Goal: Task Accomplishment & Management: Manage account settings

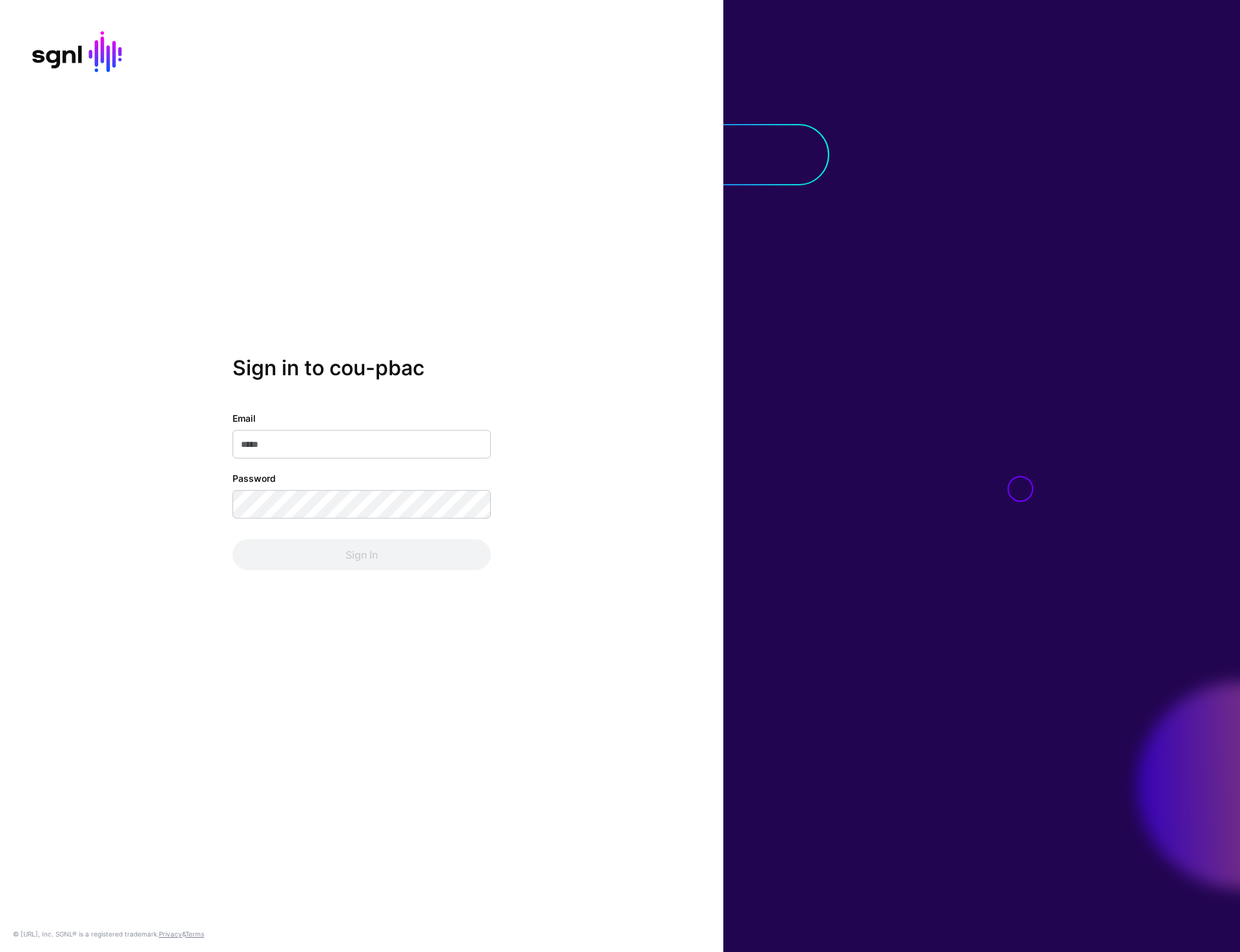
type input "**********"
click at [390, 558] on button "Sign In" at bounding box center [361, 555] width 258 height 31
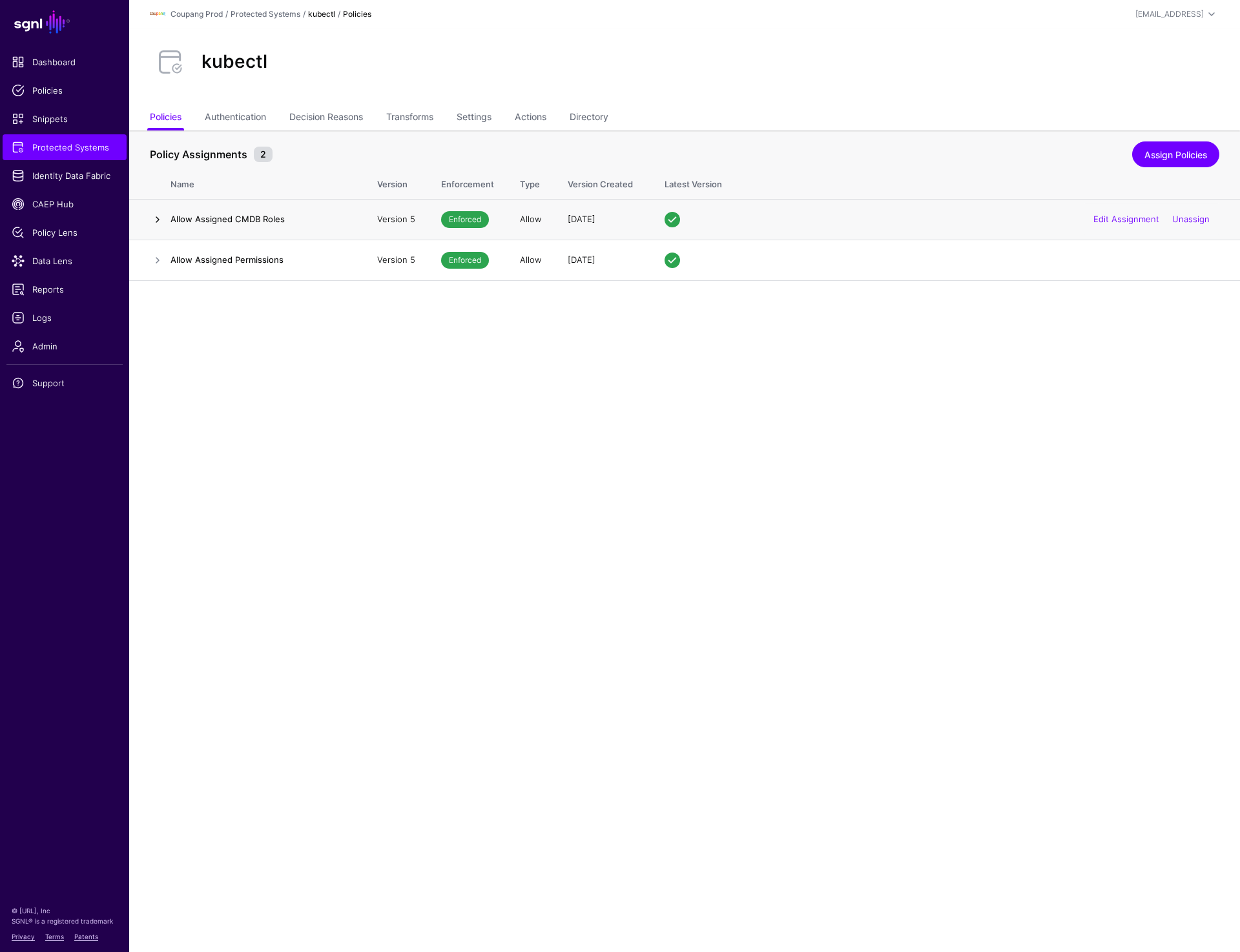
click at [155, 216] on link at bounding box center [158, 220] width 16 height 16
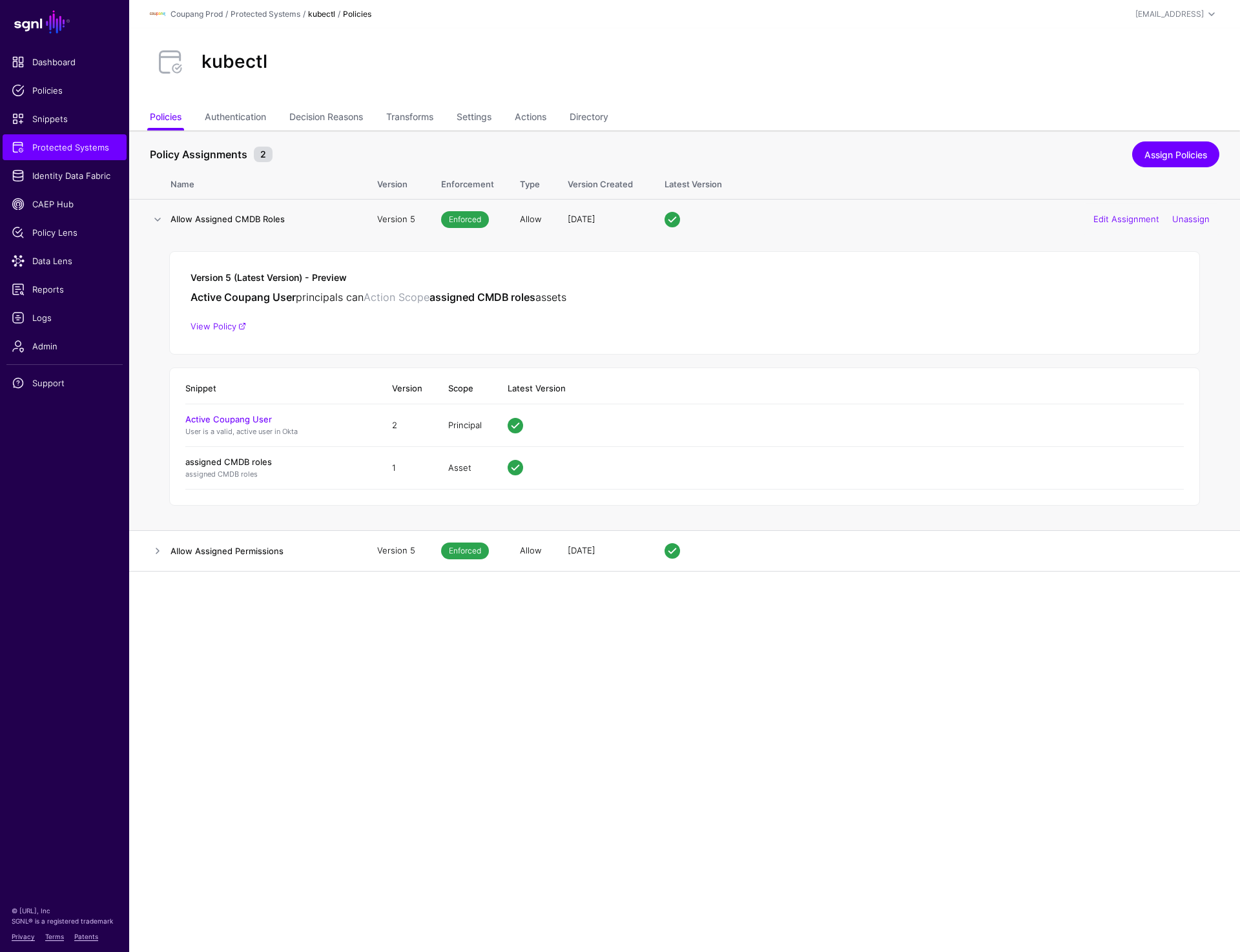
click at [206, 461] on link "assigned CMDB roles" at bounding box center [228, 462] width 86 height 10
click at [208, 324] on link "View Policy" at bounding box center [218, 326] width 55 height 10
click at [415, 116] on link "Transforms" at bounding box center [409, 118] width 47 height 25
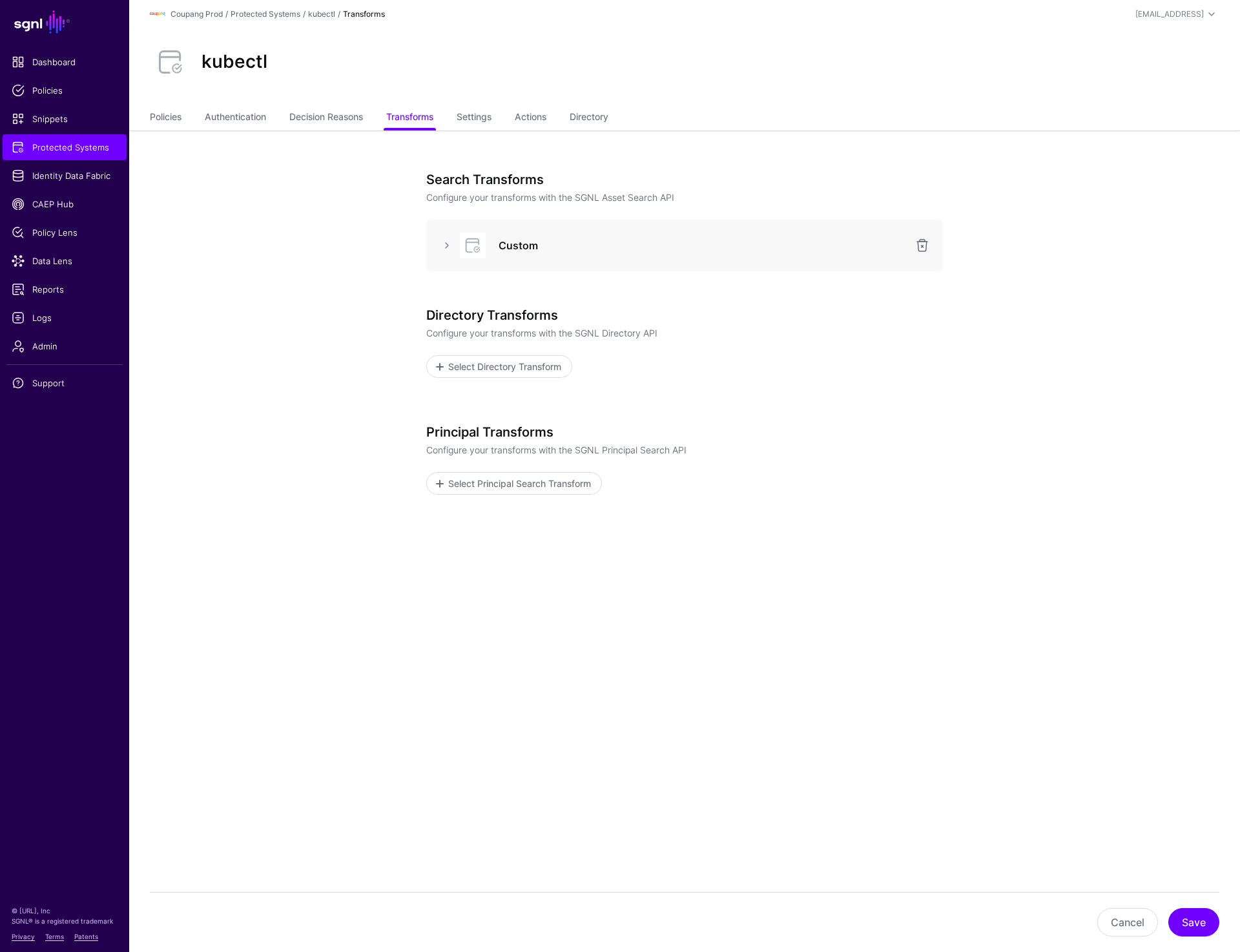
click at [898, 394] on div "Directory Transforms Configure your transforms with the SGNL Directory API Sele…" at bounding box center [684, 358] width 517 height 101
click at [445, 247] on link at bounding box center [447, 246] width 16 height 16
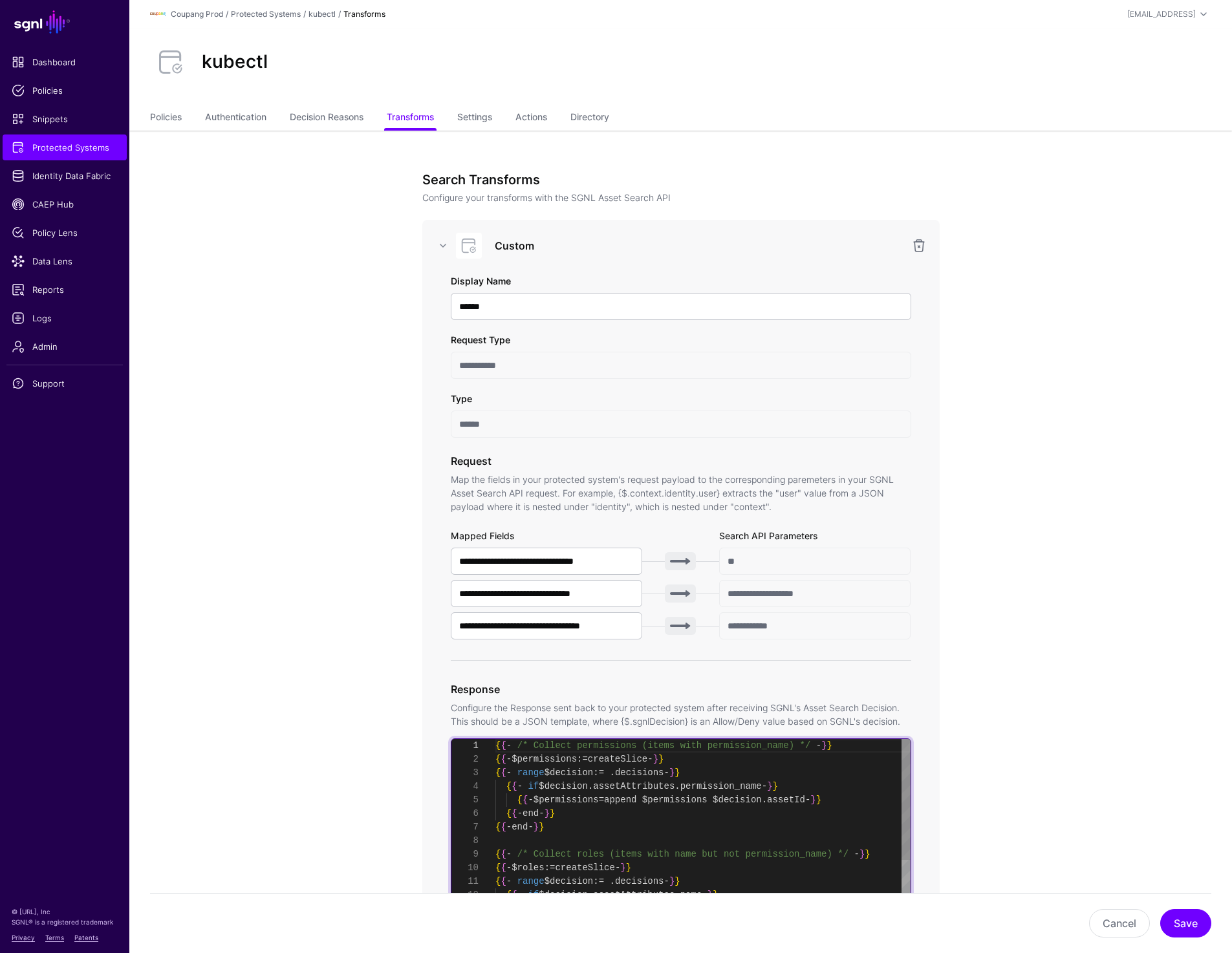
scroll to position [27, 0]
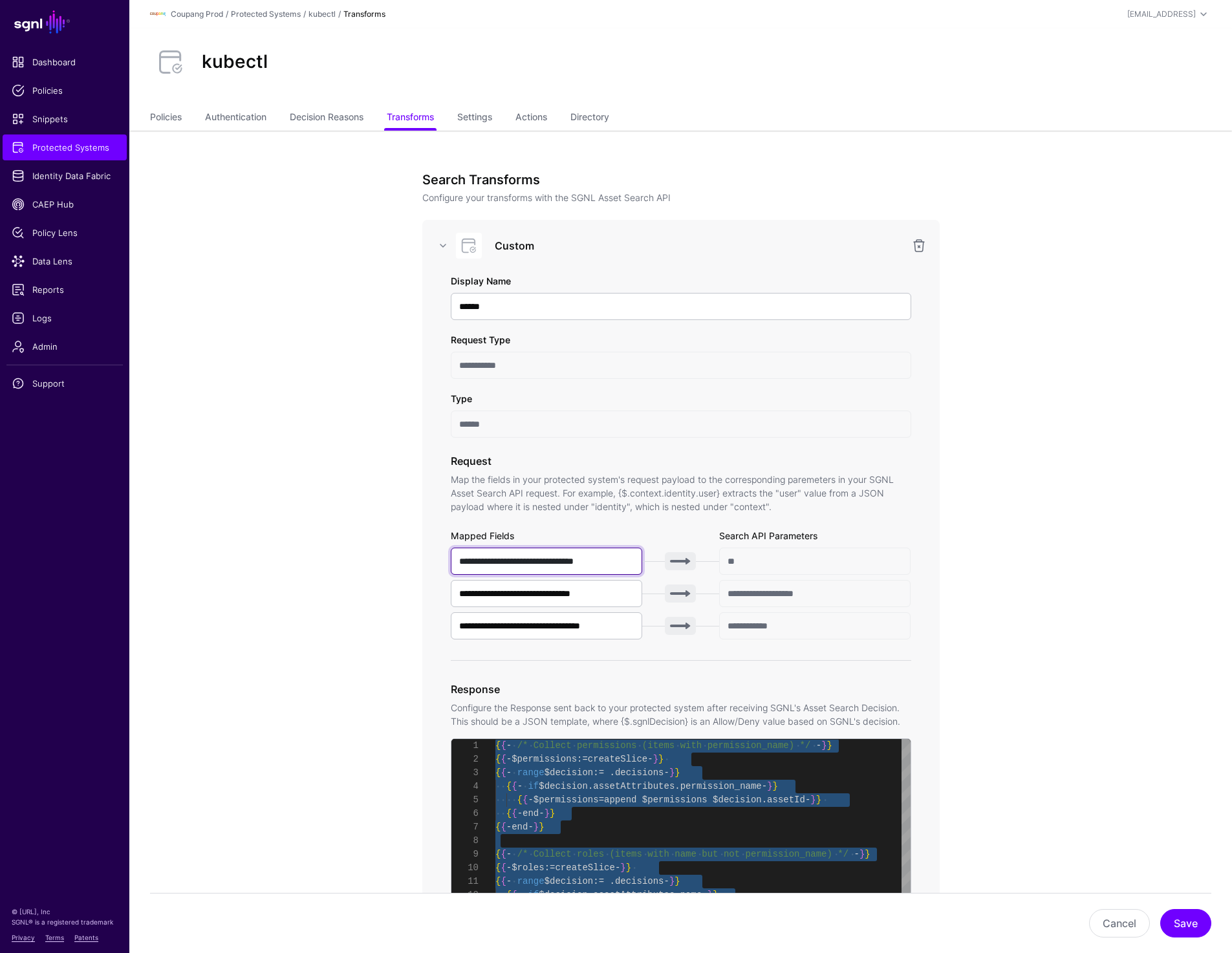
click at [600, 567] on input "**********" at bounding box center [547, 561] width 192 height 27
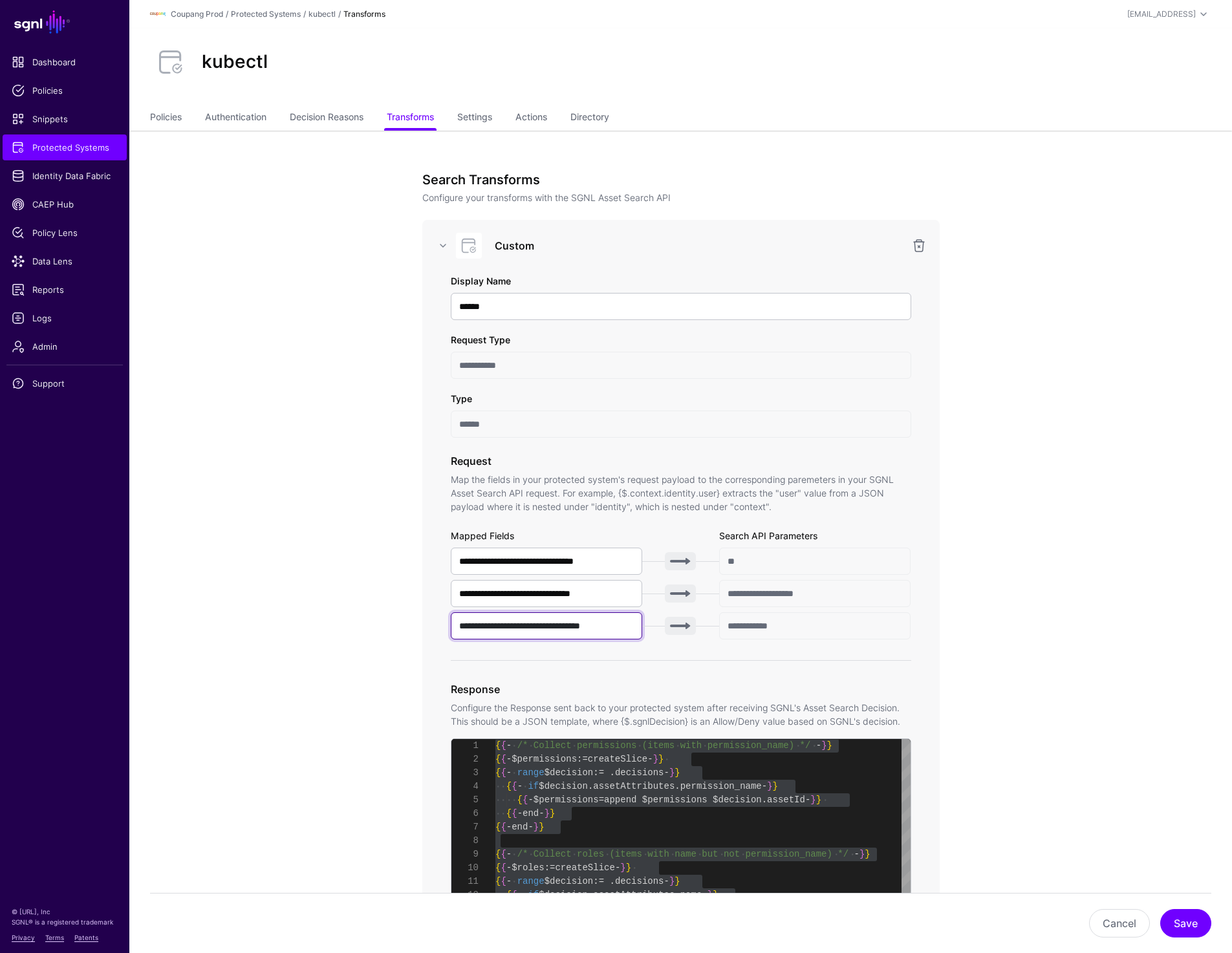
click at [556, 627] on input "**********" at bounding box center [547, 626] width 192 height 27
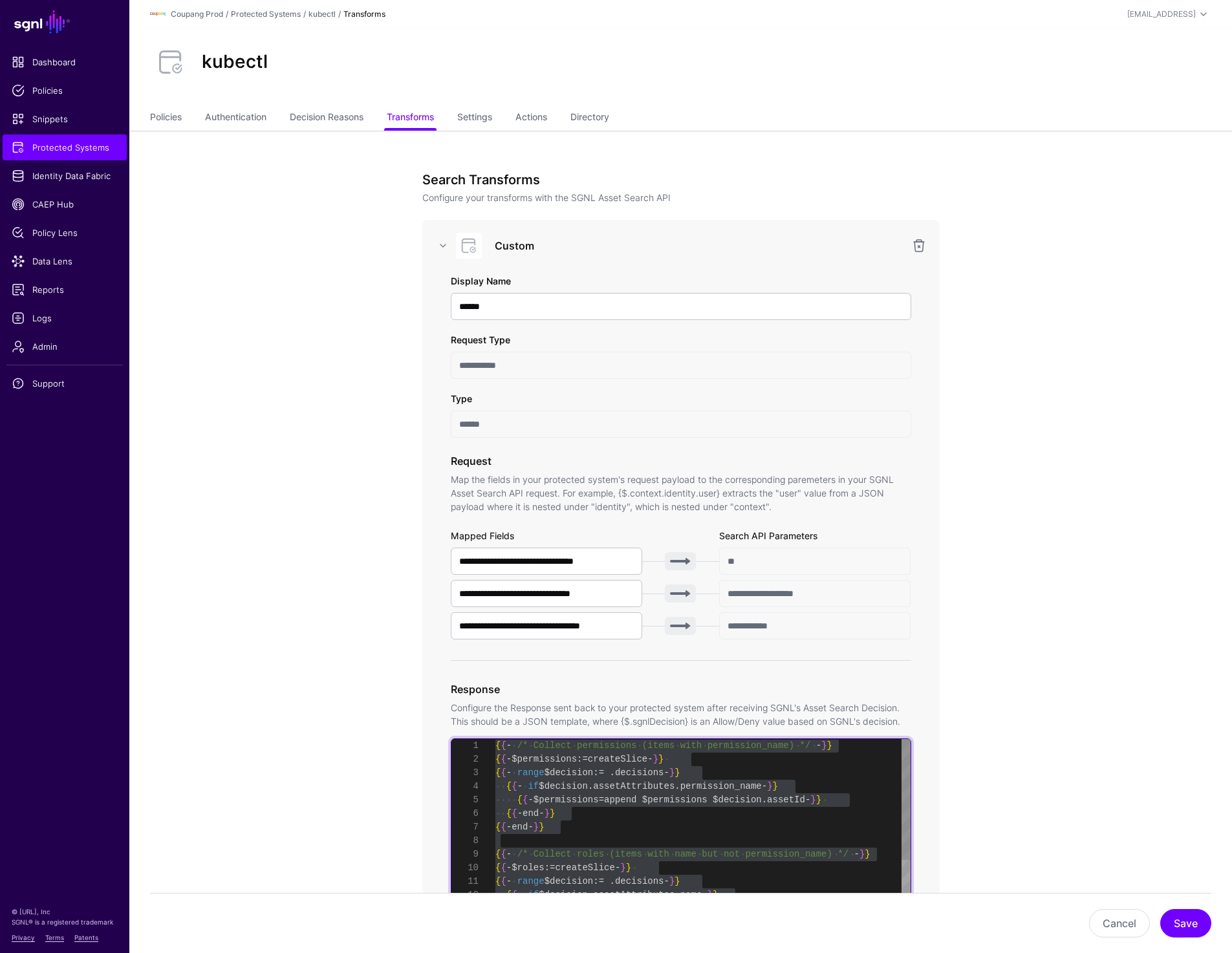
scroll to position [95, 0]
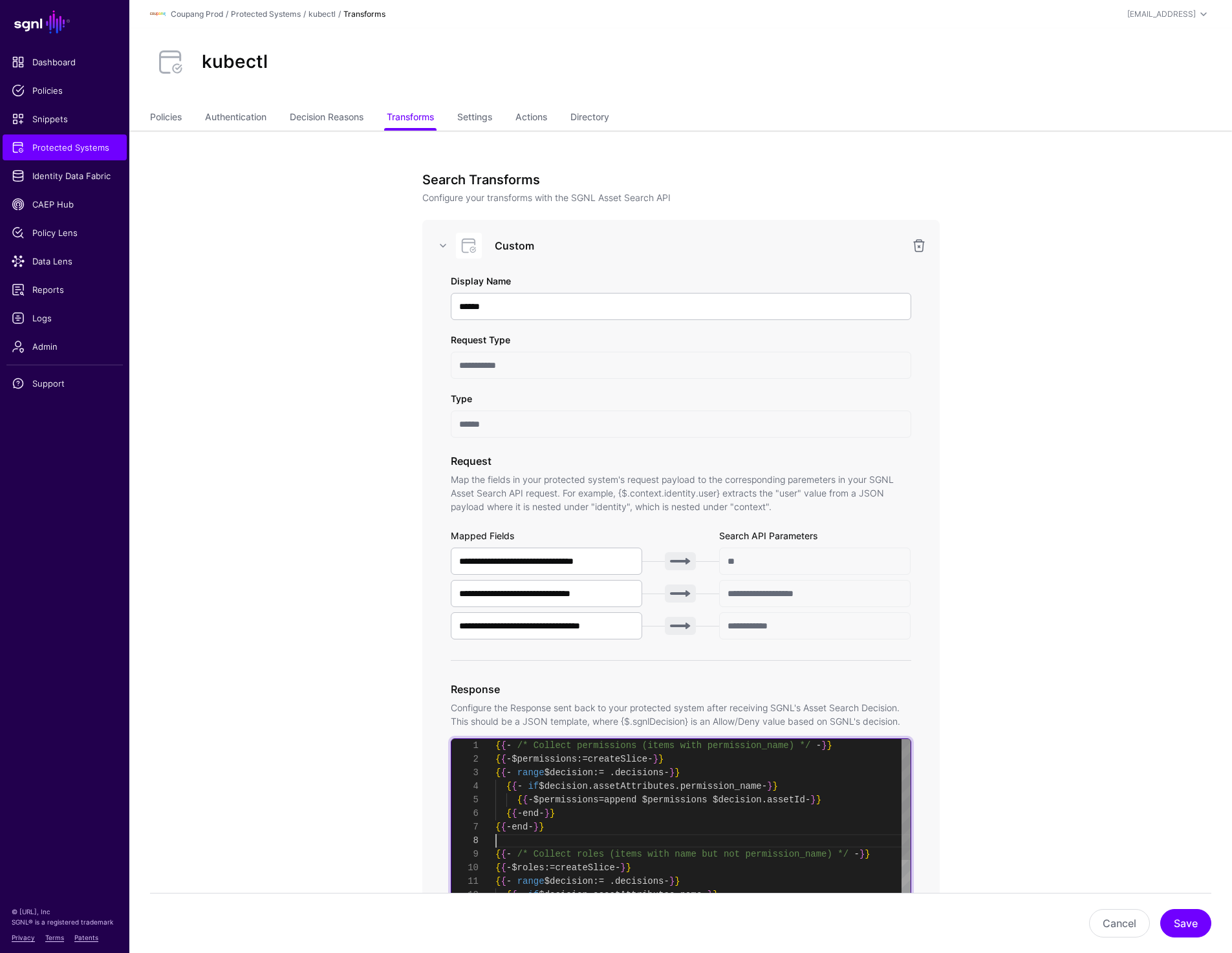
type textarea "**********"
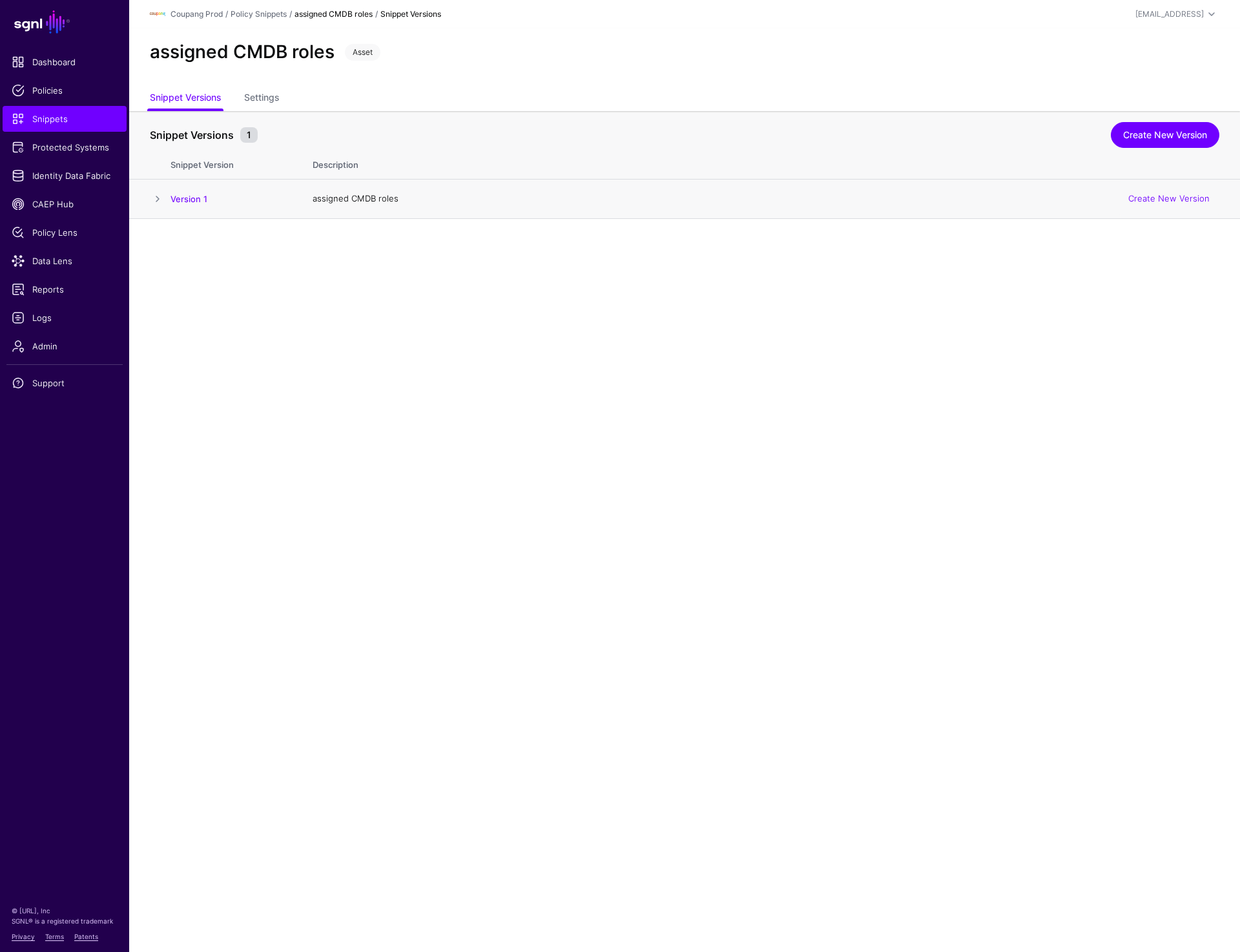
click at [153, 198] on span at bounding box center [158, 199] width 16 height 16
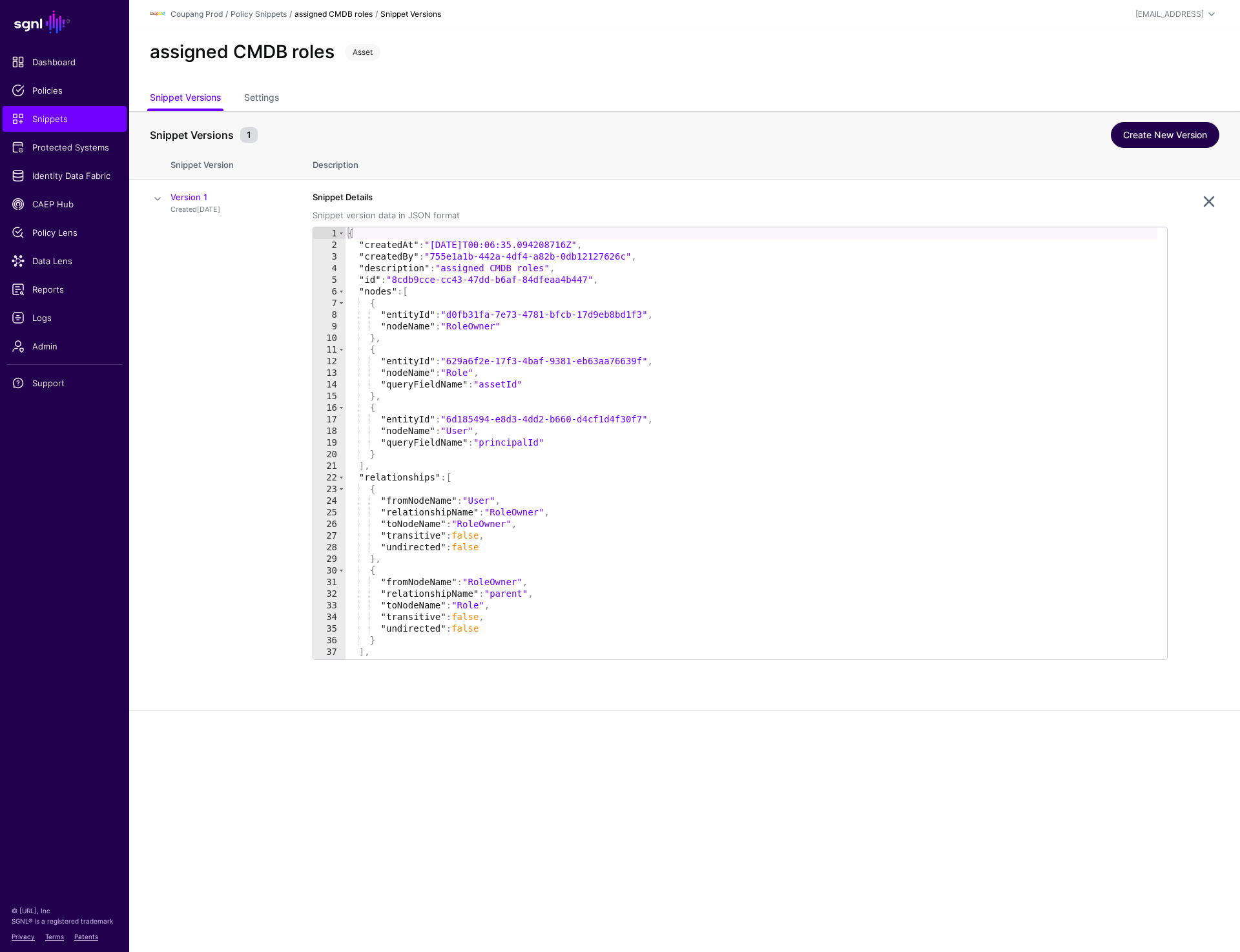
click at [1135, 134] on link "Create New Version" at bounding box center [1165, 135] width 109 height 26
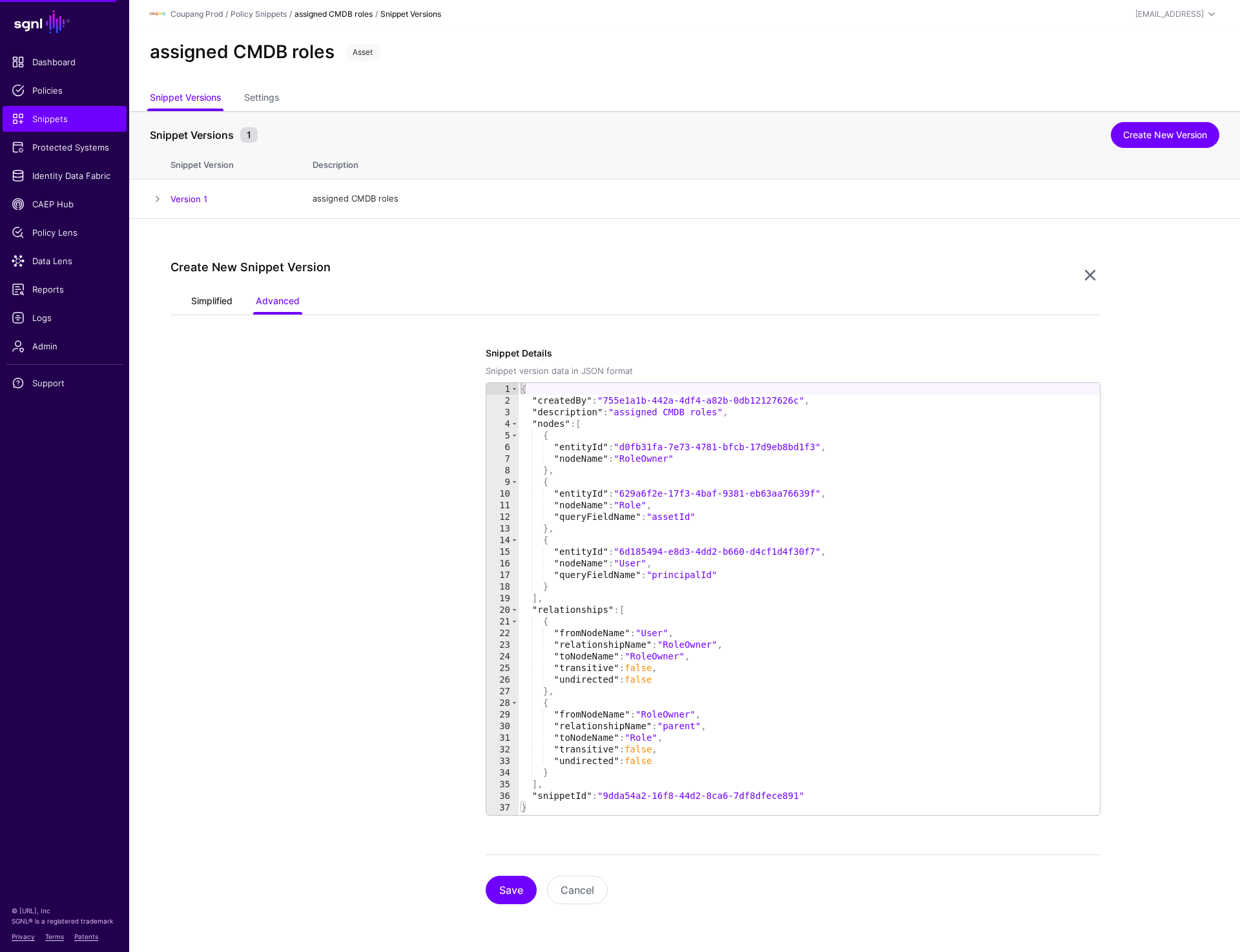
click at [198, 290] on link "Simplified" at bounding box center [212, 302] width 42 height 25
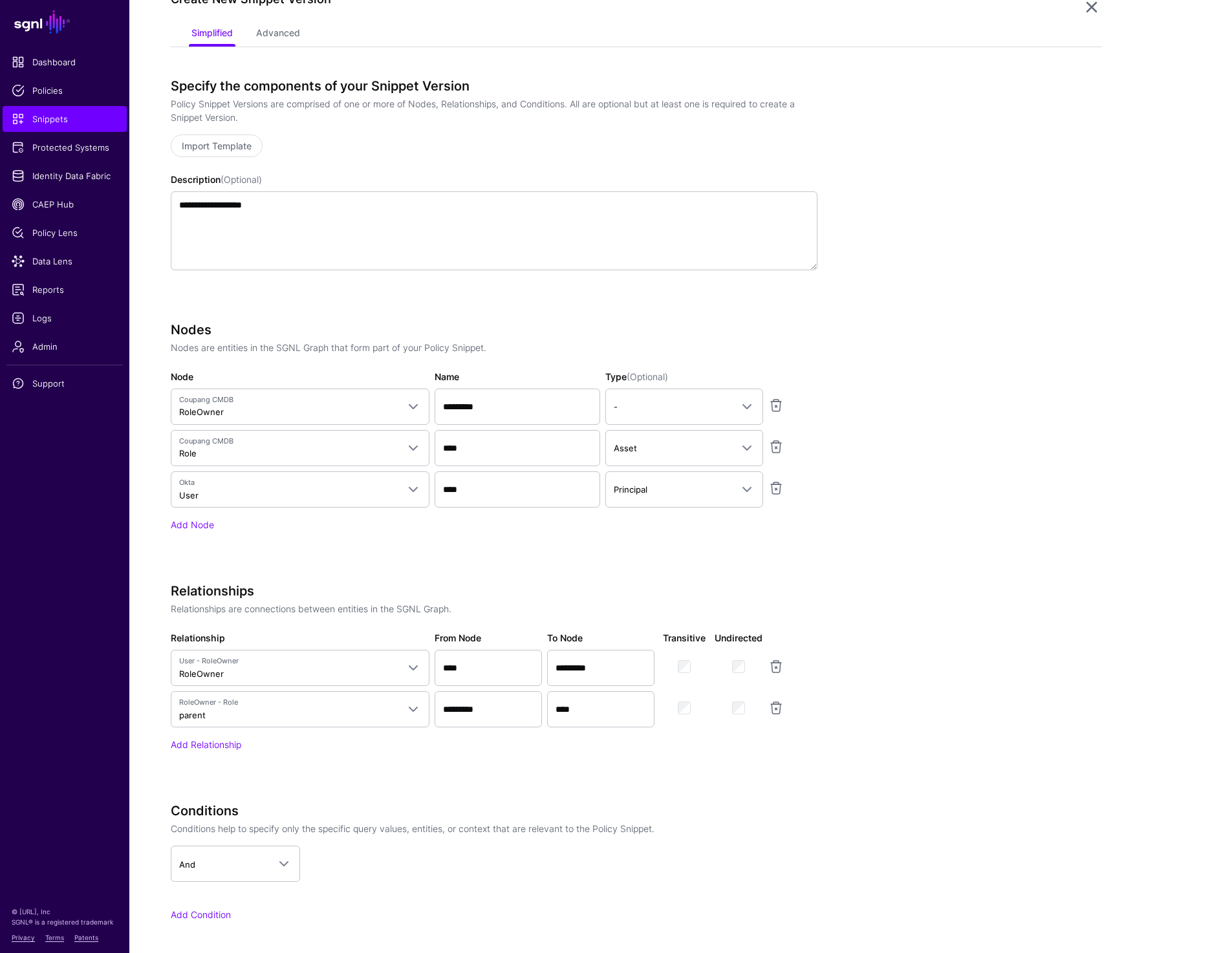
scroll to position [276, 0]
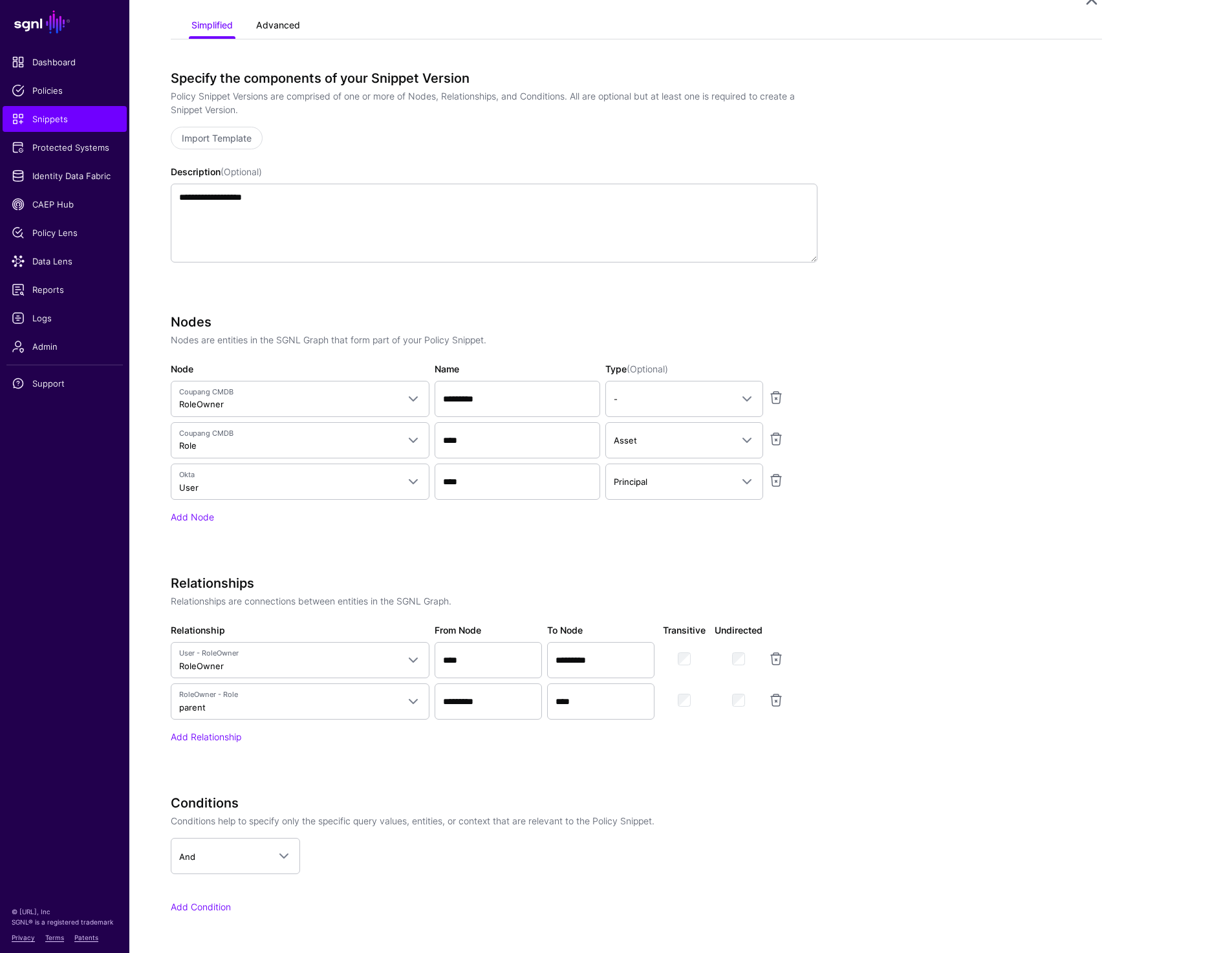
click at [287, 25] on link "Advanced" at bounding box center [279, 27] width 44 height 25
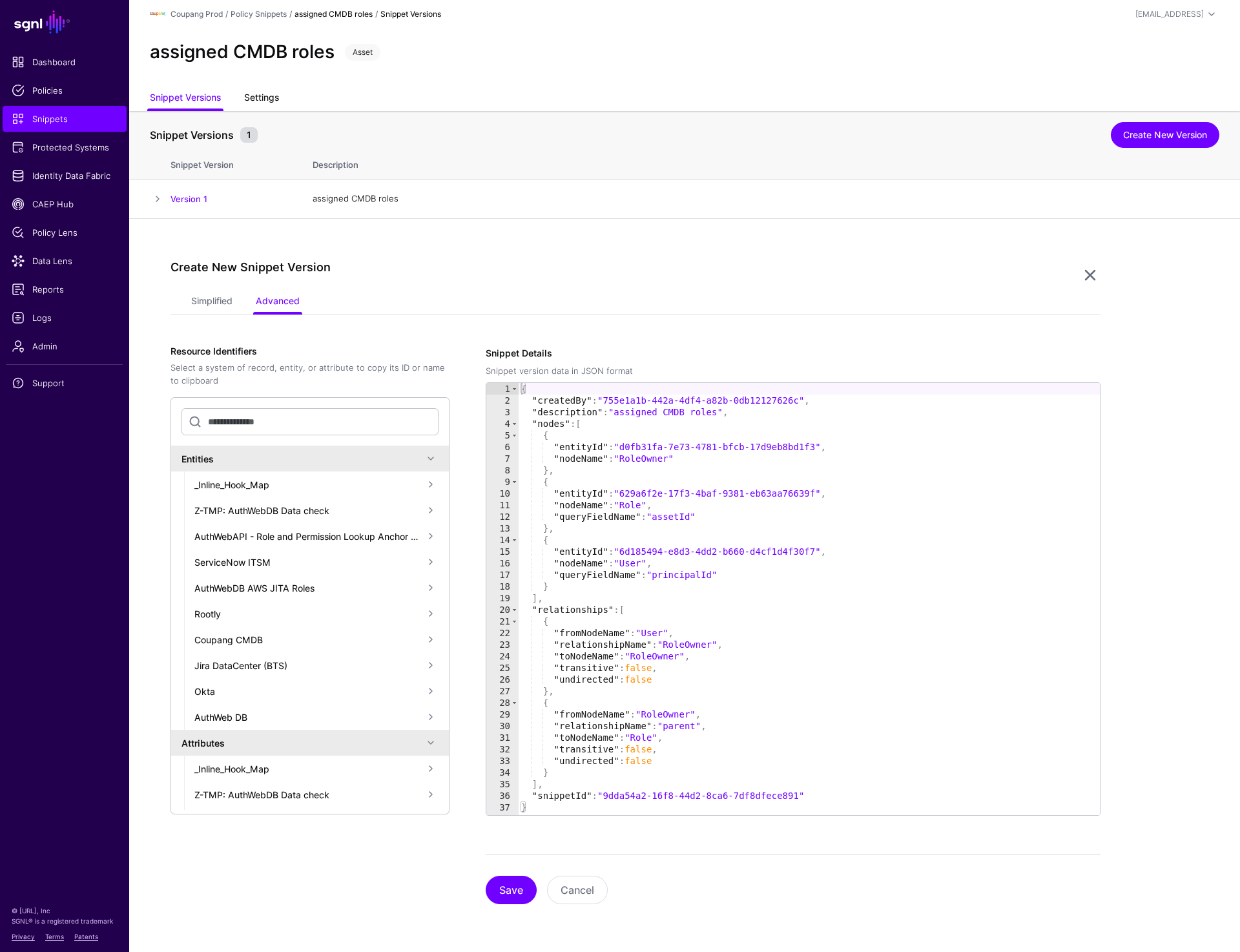
click at [257, 90] on link "Settings" at bounding box center [262, 99] width 35 height 25
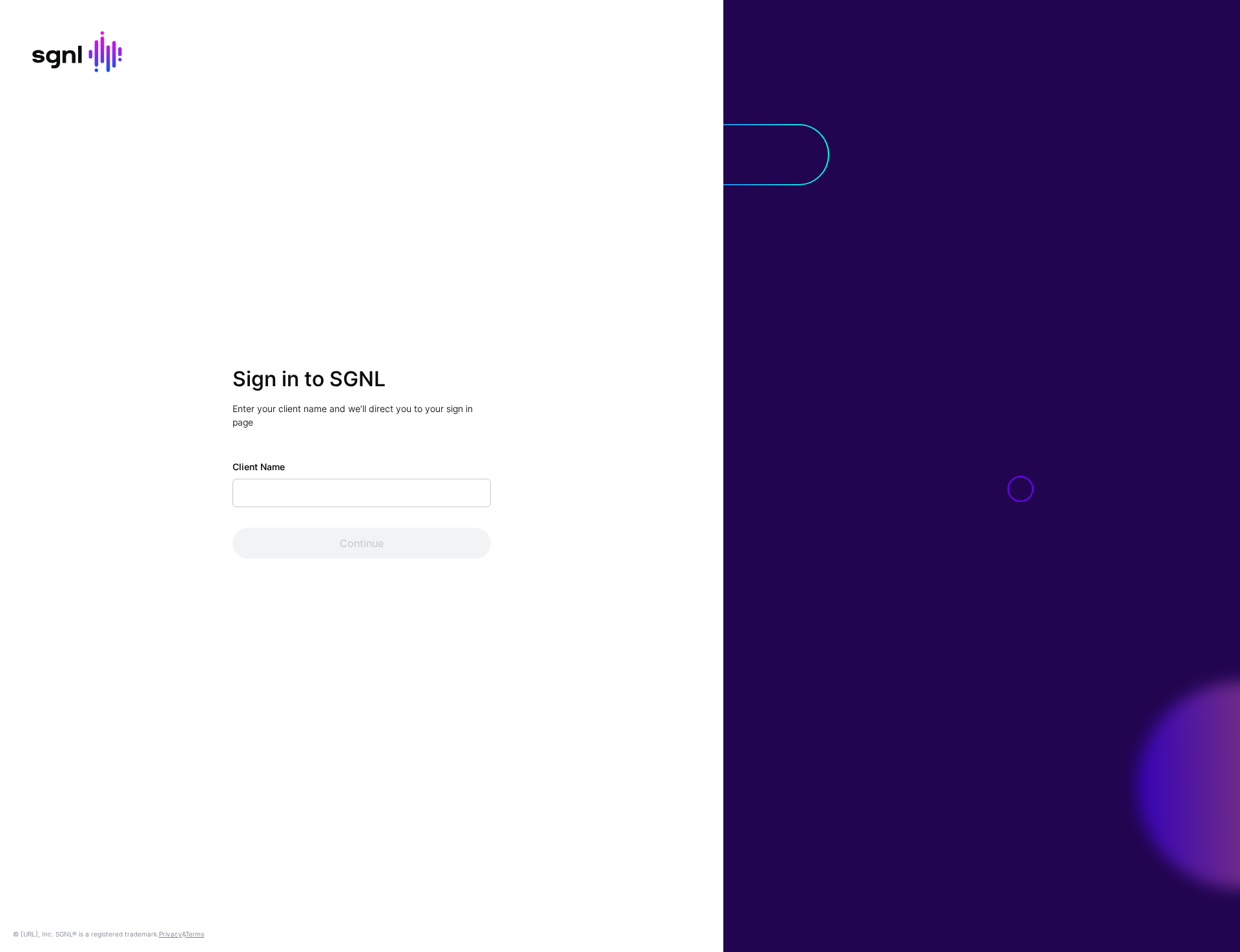
click at [591, 414] on div "Sign in to SGNL Enter your client name and we’ll direct you to your sign in pag…" at bounding box center [361, 475] width 723 height 218
click at [476, 502] on input "Client Name" at bounding box center [361, 493] width 258 height 29
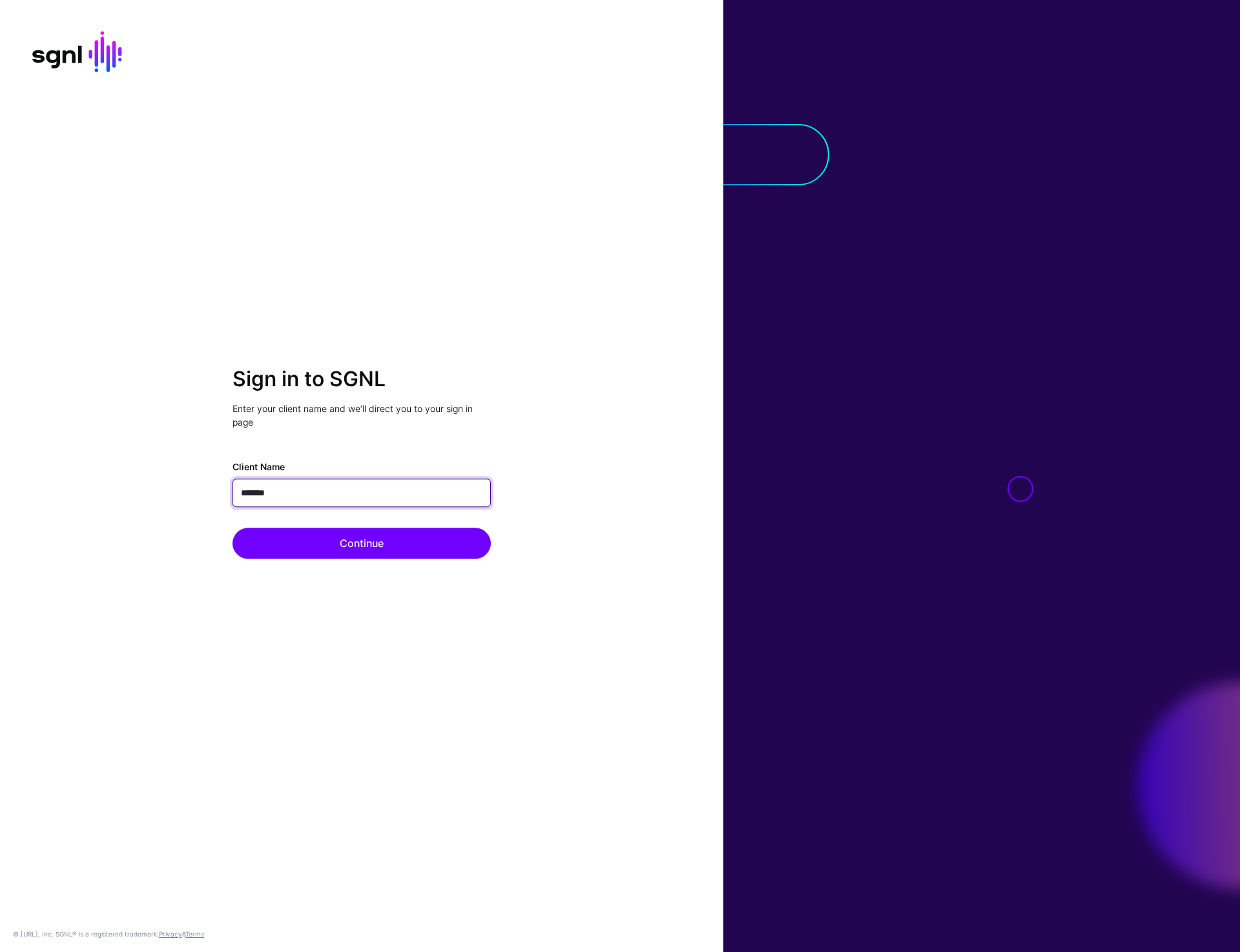
type input "********"
click at [233, 528] on button "Continue" at bounding box center [361, 544] width 258 height 31
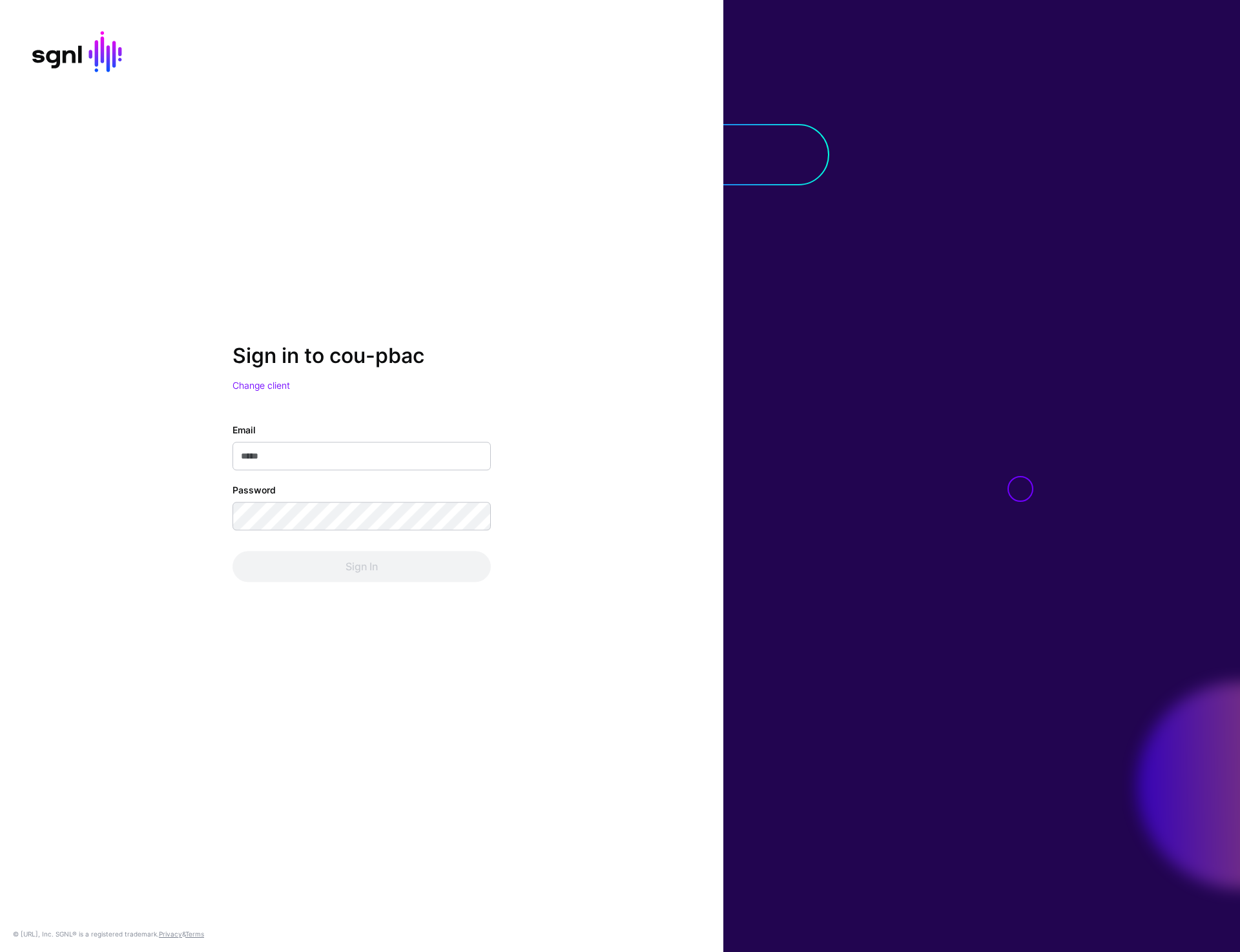
click at [585, 292] on div "Sign in to cou-pbac Change client Email Password Sign In © [URL], Inc. SGNL® is…" at bounding box center [361, 476] width 723 height 952
click at [372, 470] on input "Email" at bounding box center [361, 457] width 258 height 29
paste input "**********"
type input "**********"
click at [777, 376] on div at bounding box center [981, 476] width 517 height 952
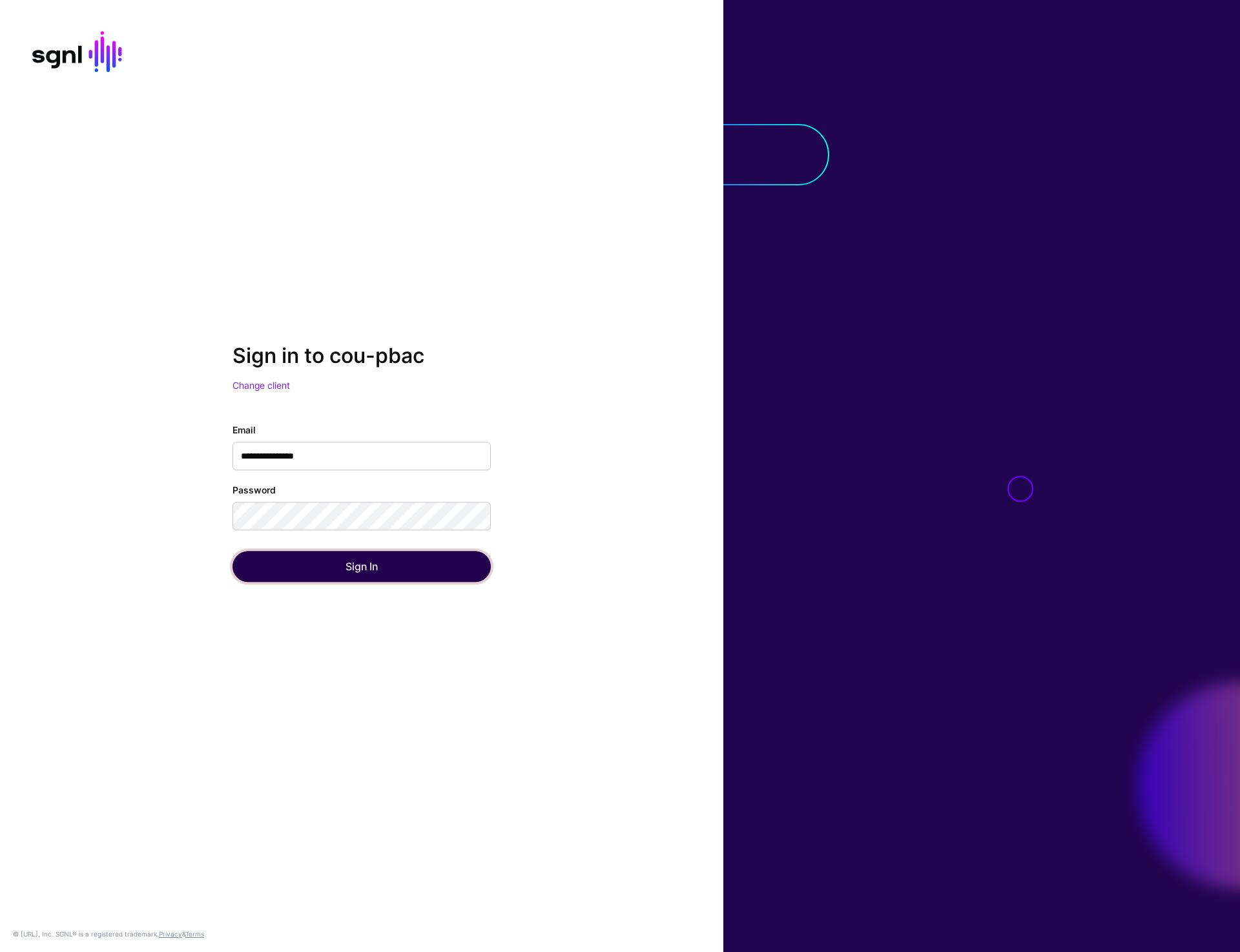
click at [426, 578] on button "Sign In" at bounding box center [361, 567] width 258 height 31
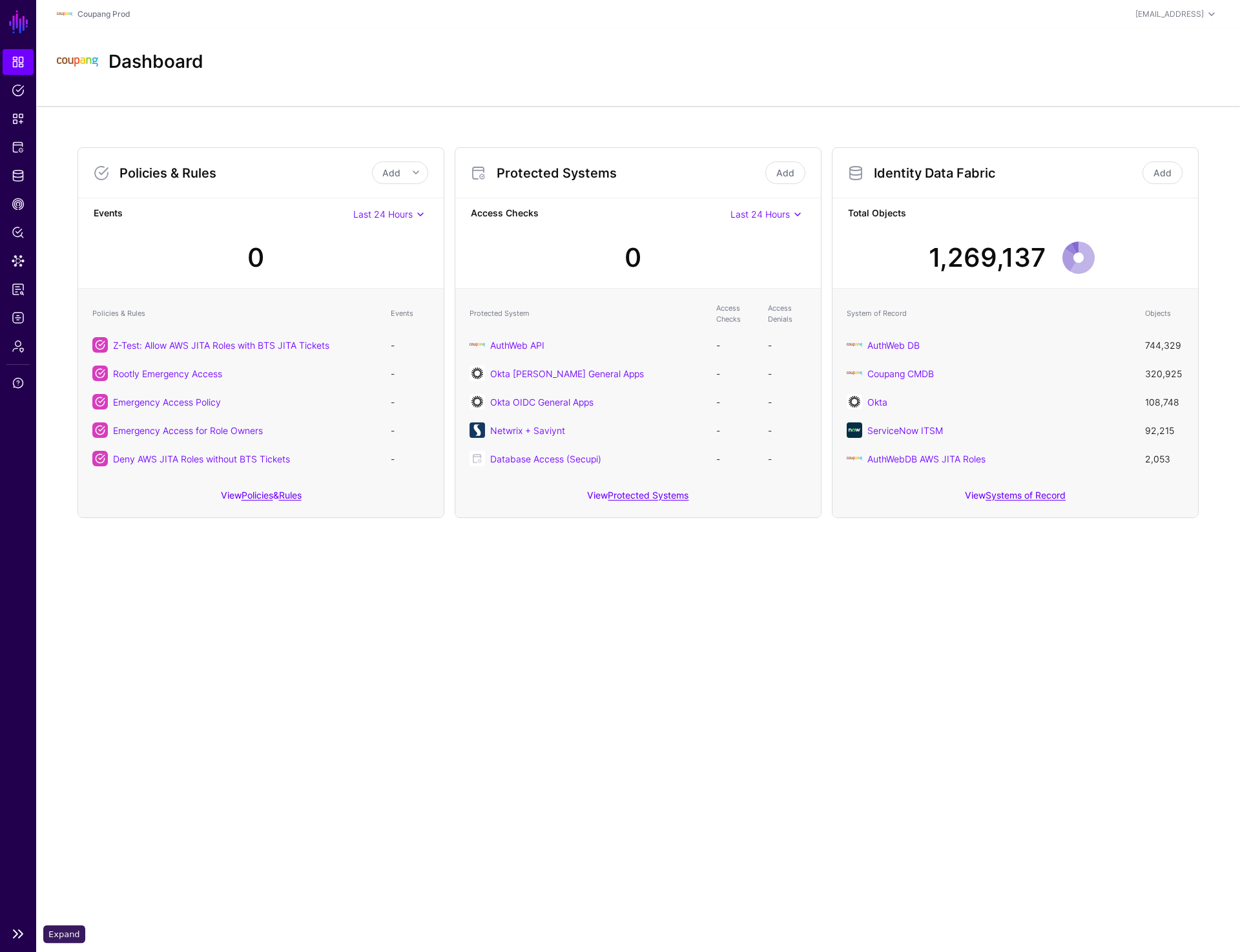
click at [13, 932] on link at bounding box center [18, 934] width 36 height 16
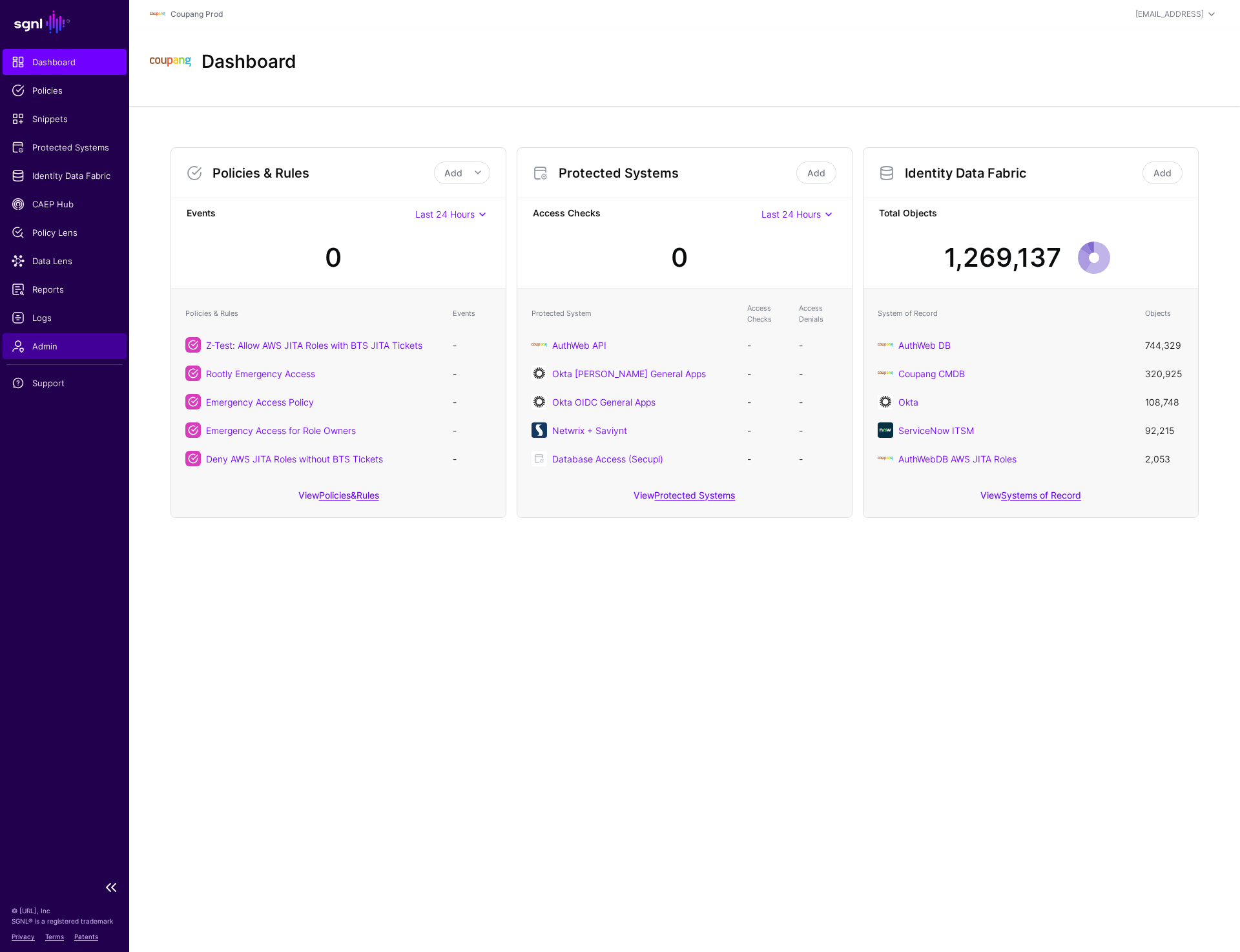
click at [40, 342] on span "Admin" at bounding box center [64, 346] width 106 height 13
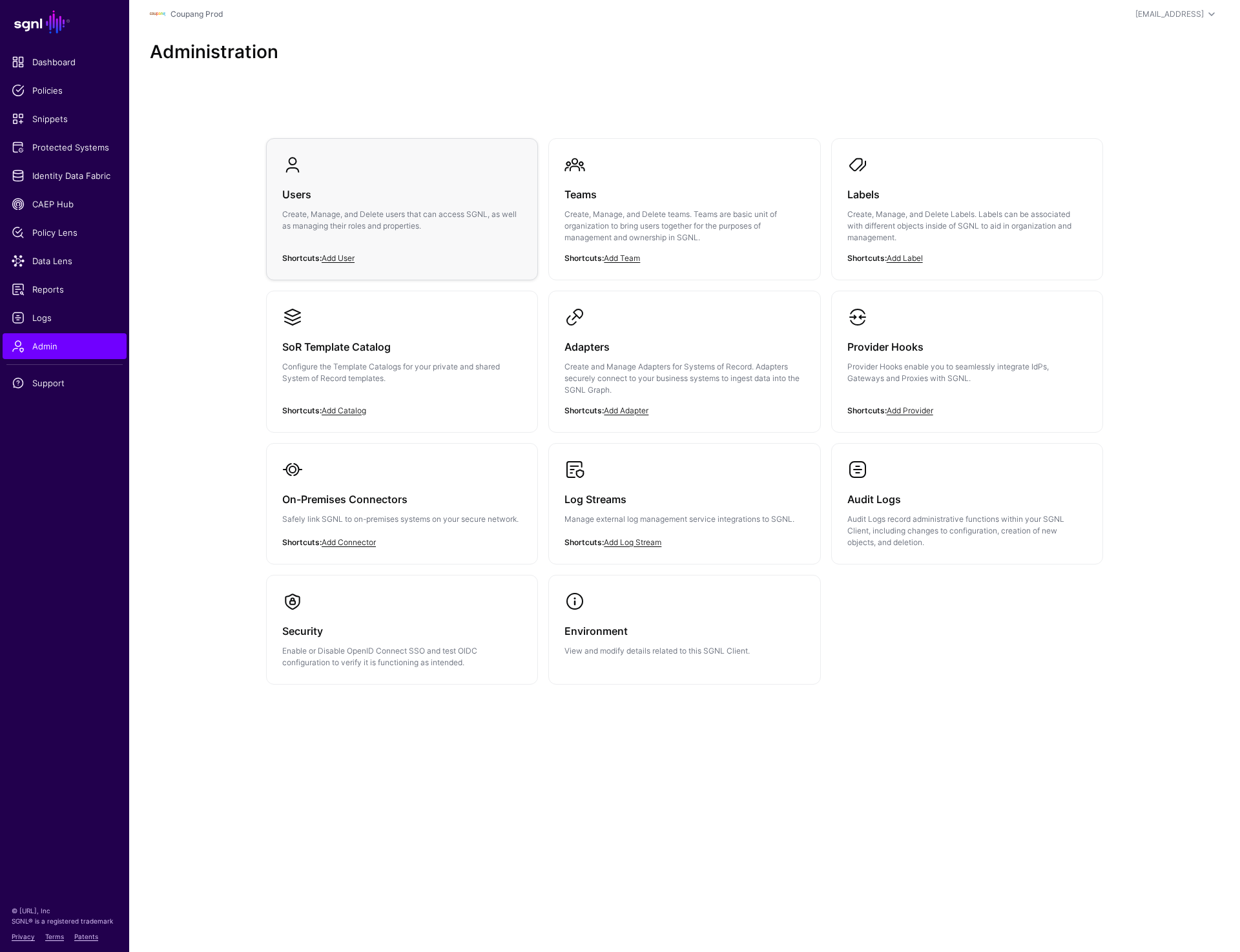
click at [376, 165] on link "Users Create, Manage, and Delete users that can access SGNL, as well as managin…" at bounding box center [402, 203] width 270 height 129
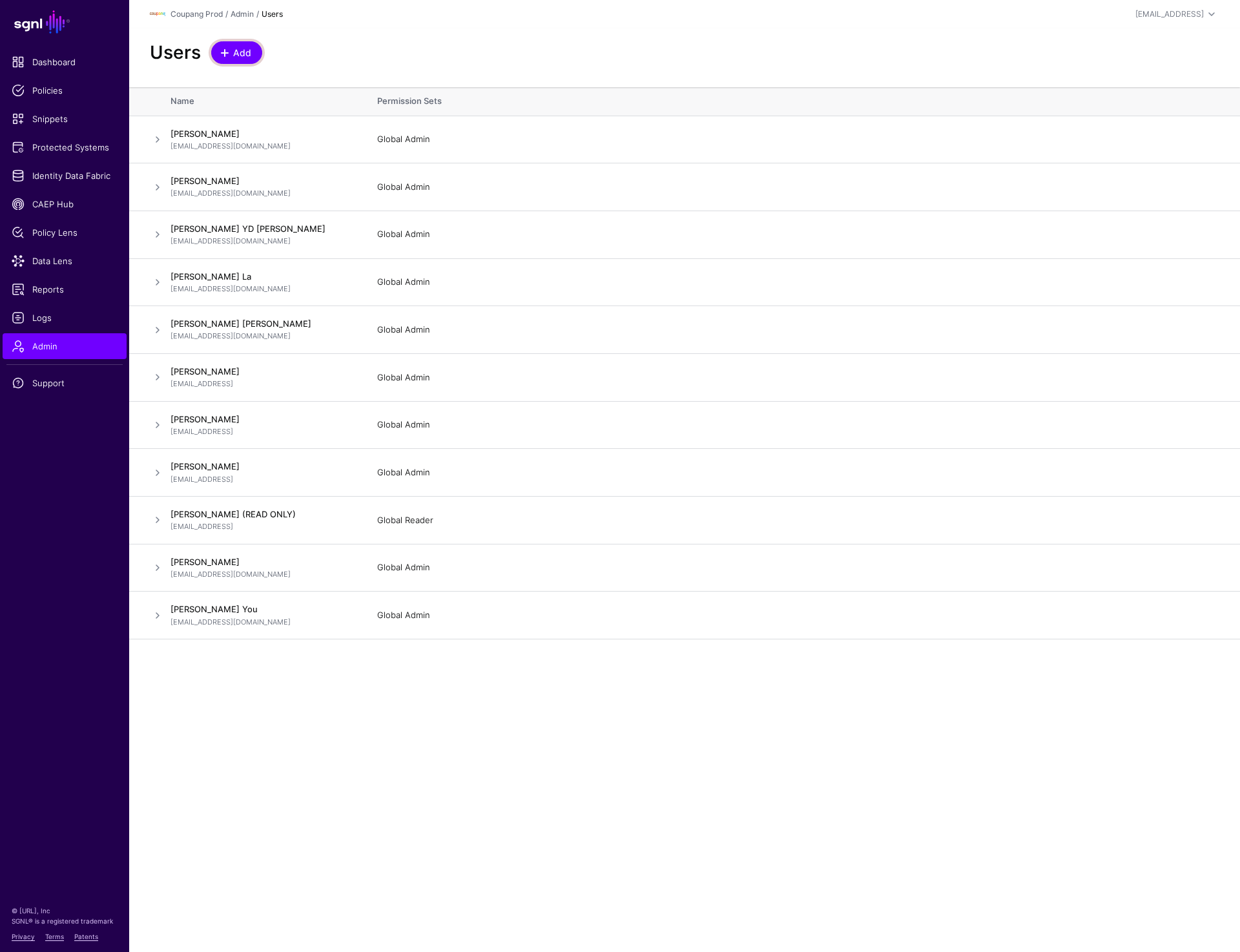
click at [228, 55] on span at bounding box center [225, 53] width 10 height 10
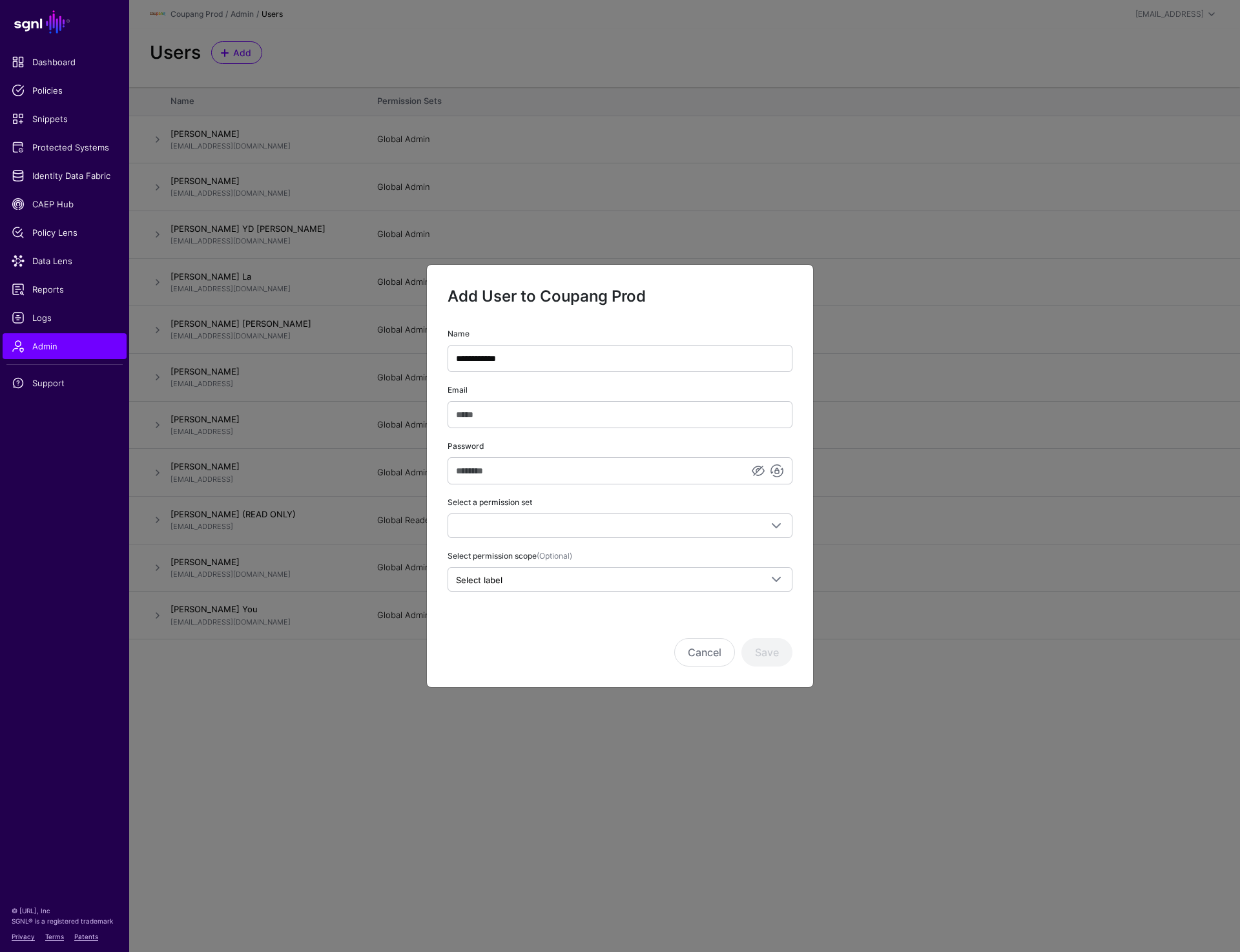
type input "**********"
click at [529, 419] on input "Email" at bounding box center [620, 415] width 345 height 27
click at [468, 424] on input "Email" at bounding box center [620, 415] width 345 height 27
paste input "**********"
type input "**********"
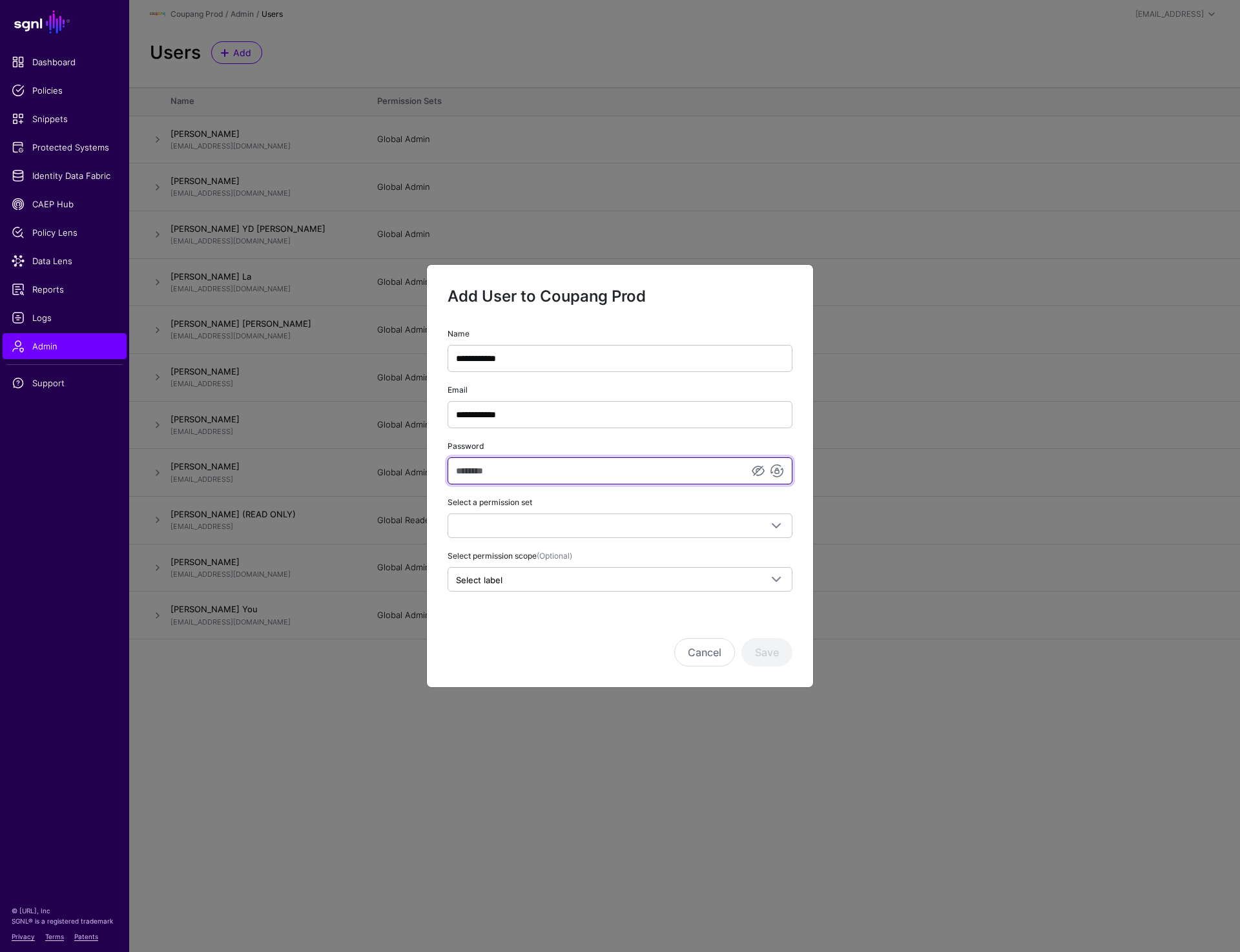
click at [678, 472] on input "Password" at bounding box center [620, 471] width 345 height 27
click at [775, 474] on link at bounding box center [777, 471] width 16 height 16
type input "**********"
click at [602, 474] on input "**********" at bounding box center [620, 471] width 345 height 27
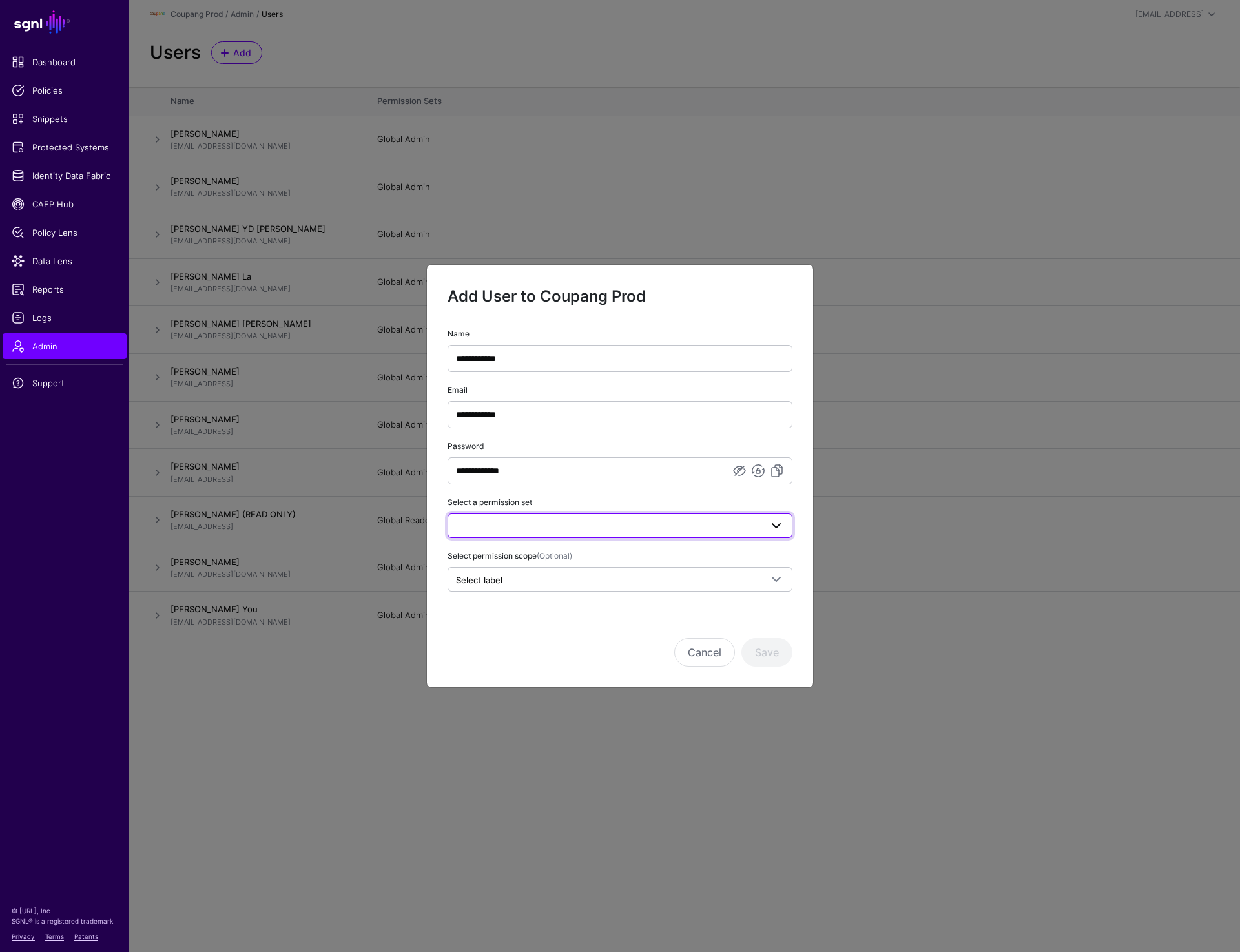
click at [495, 535] on link at bounding box center [620, 526] width 345 height 25
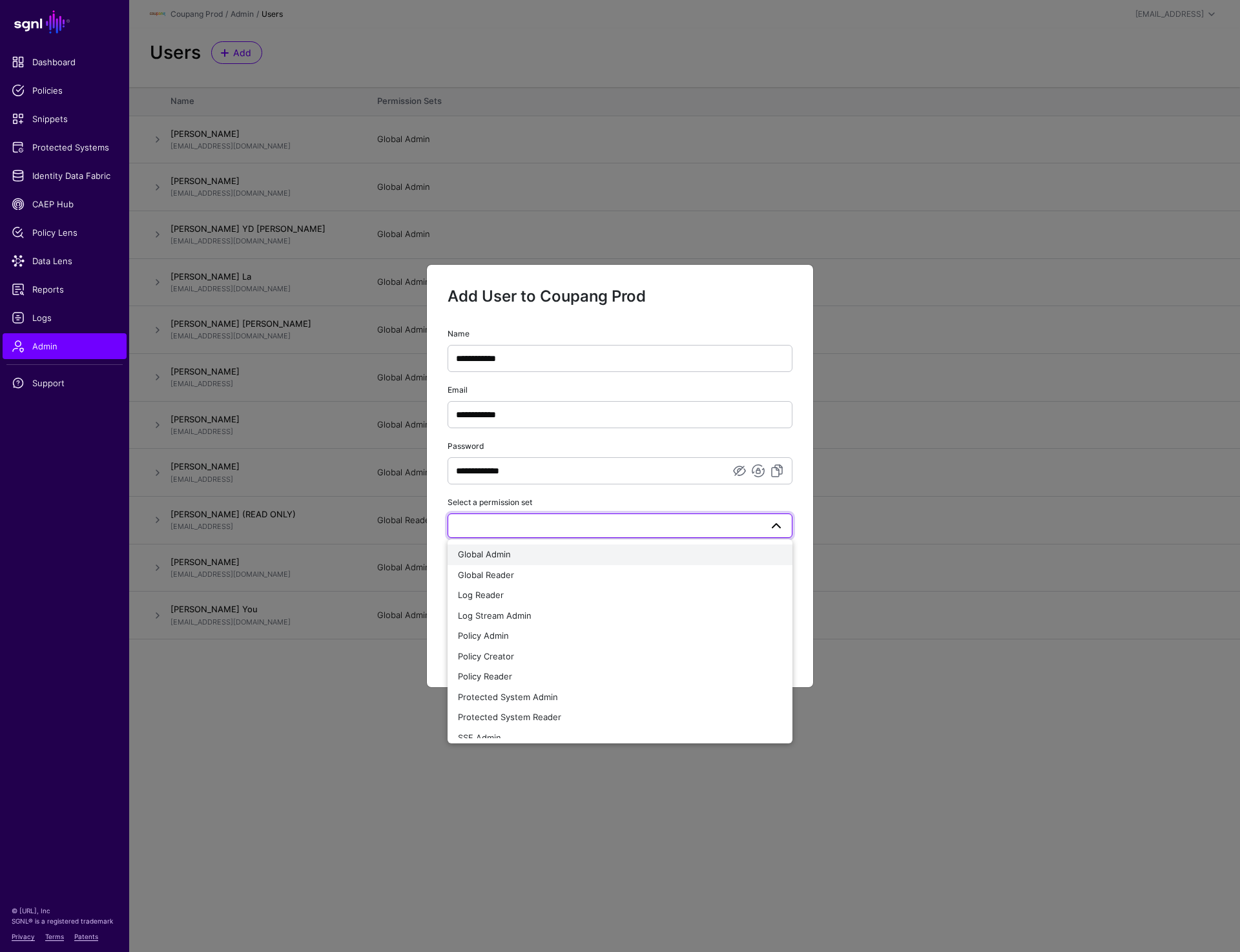
click at [498, 556] on span "Global Admin" at bounding box center [484, 554] width 53 height 10
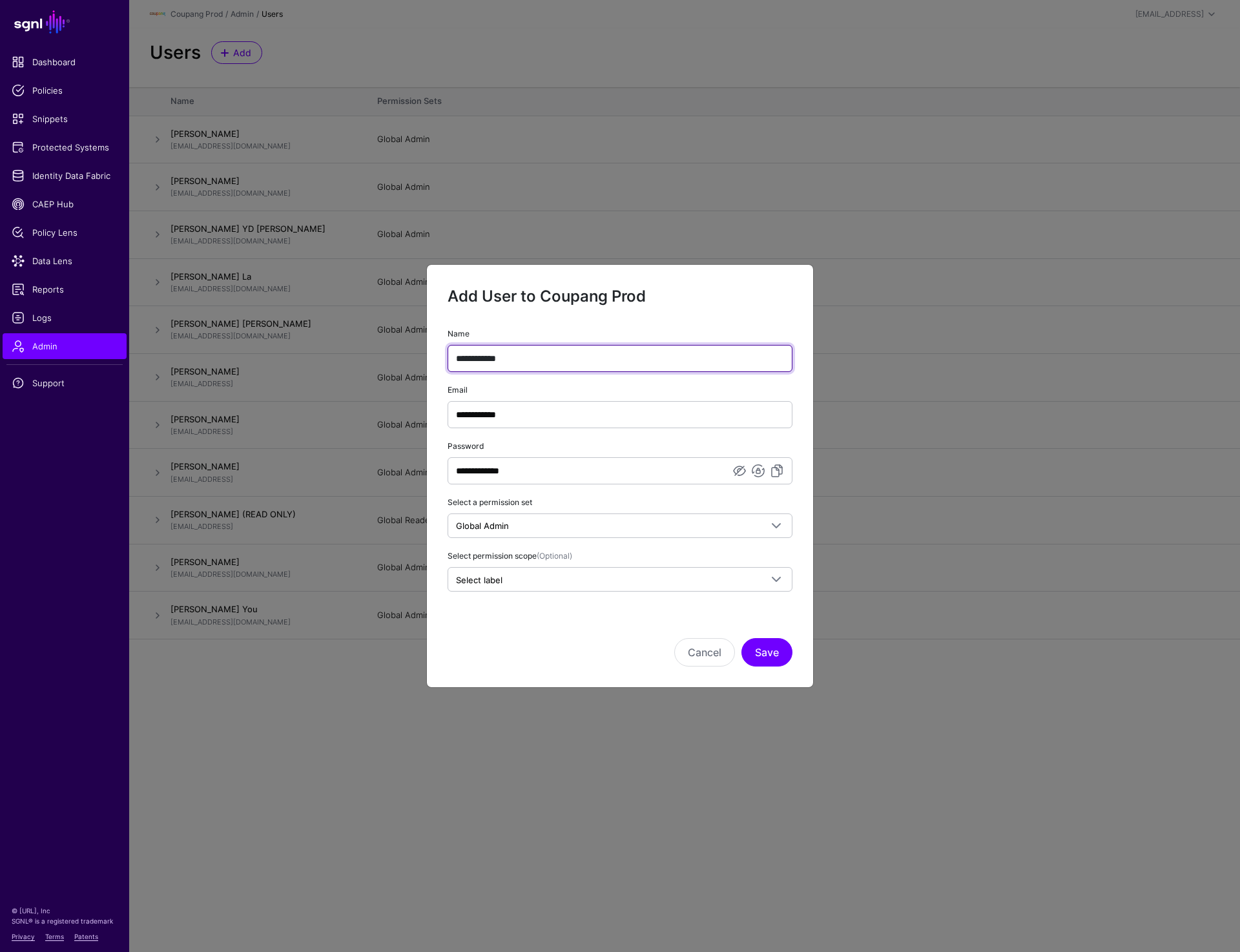
click at [523, 354] on input "**********" at bounding box center [620, 359] width 345 height 27
type input "**********"
click at [758, 656] on button "Save" at bounding box center [767, 652] width 51 height 29
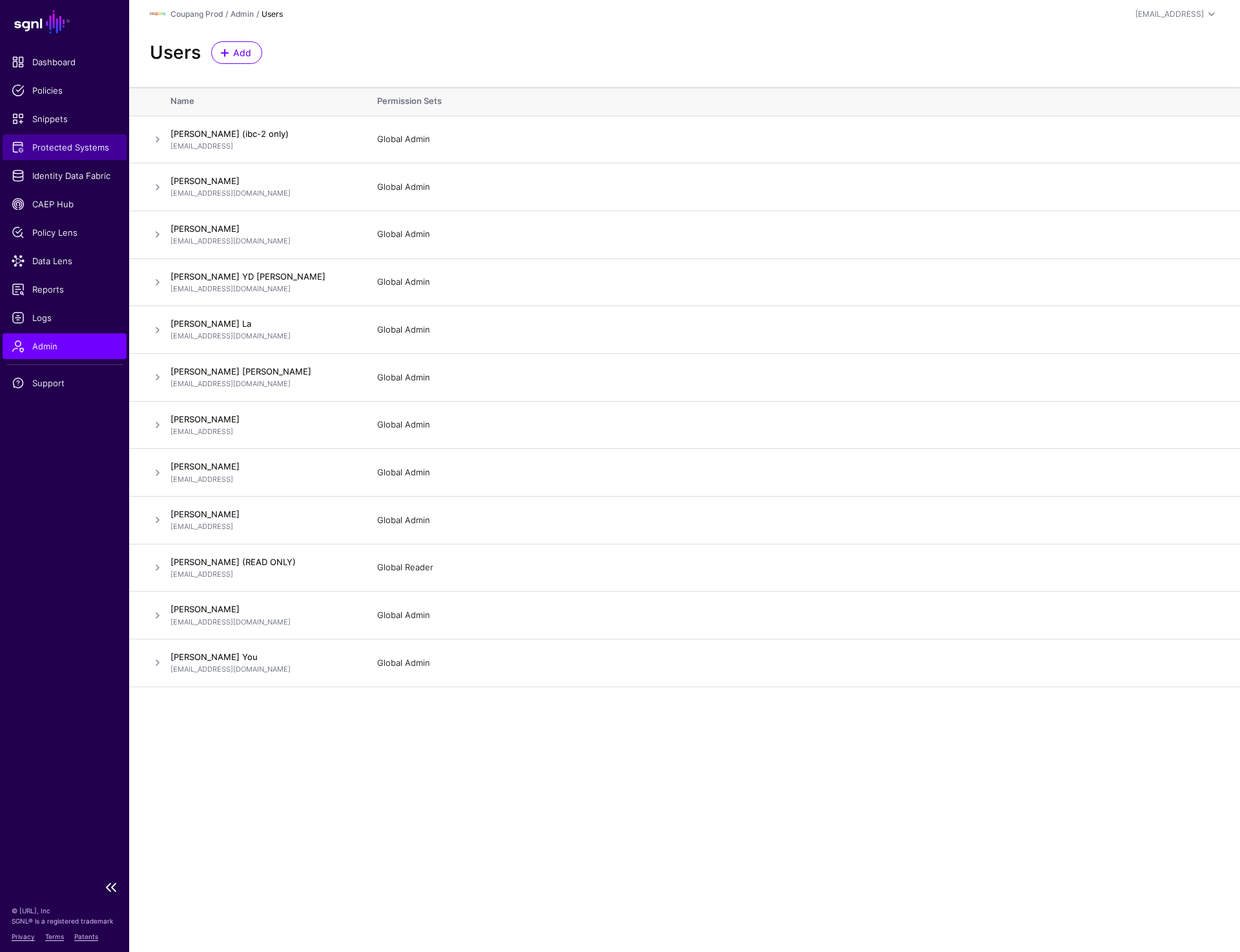
click at [78, 151] on span "Protected Systems" at bounding box center [64, 148] width 106 height 13
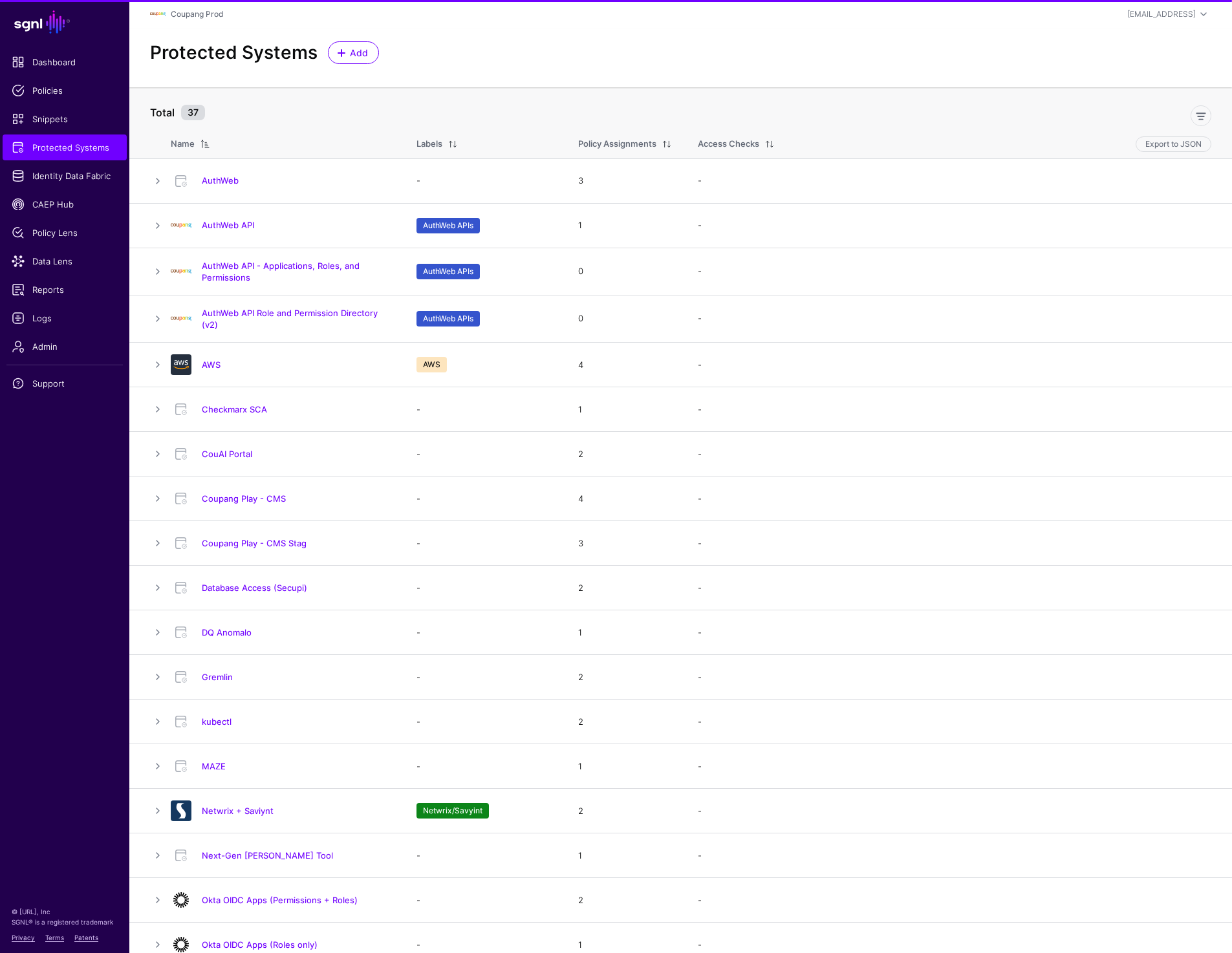
click at [215, 370] on h4 "AWS" at bounding box center [296, 365] width 189 height 12
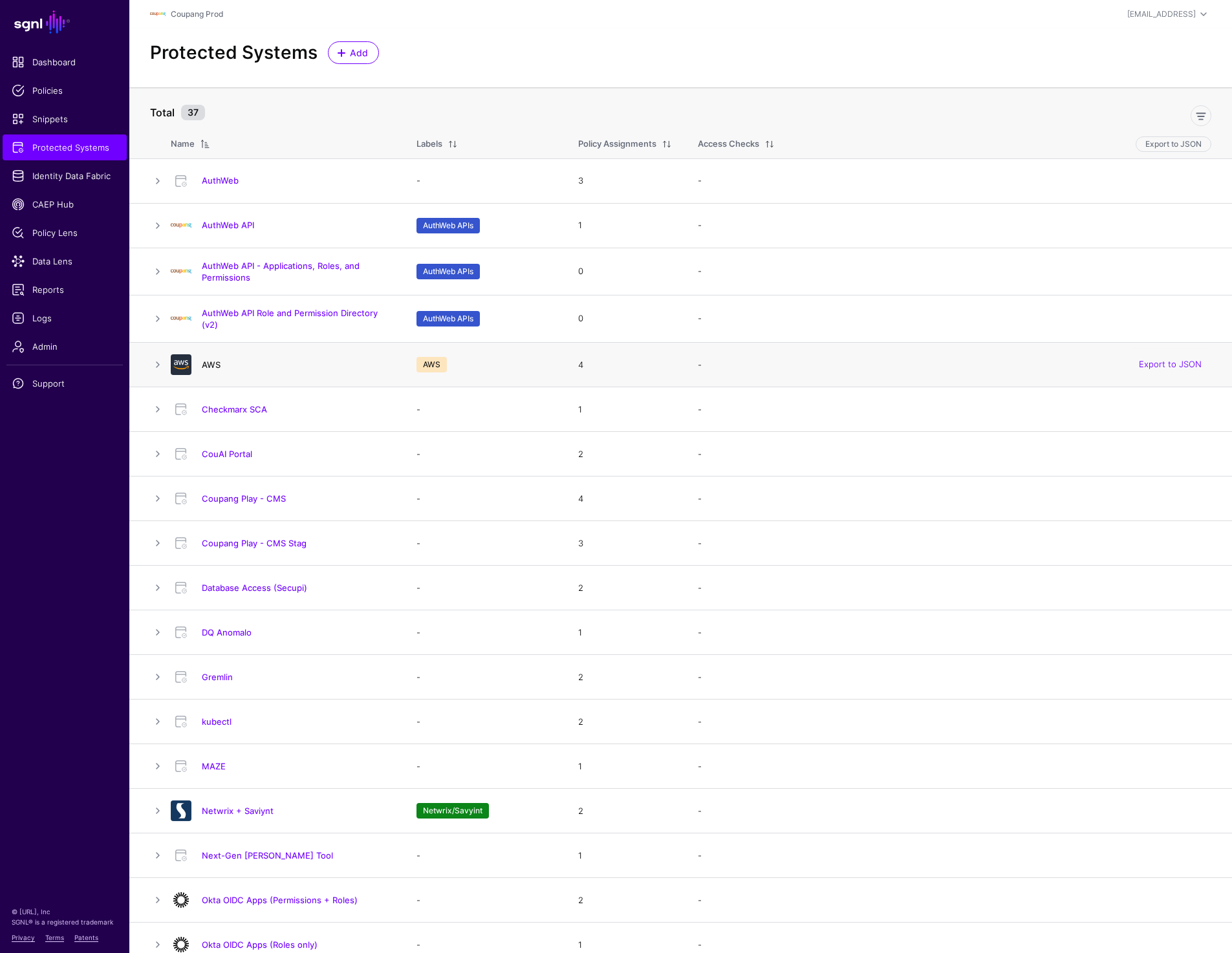
click at [213, 366] on link "AWS" at bounding box center [211, 365] width 19 height 10
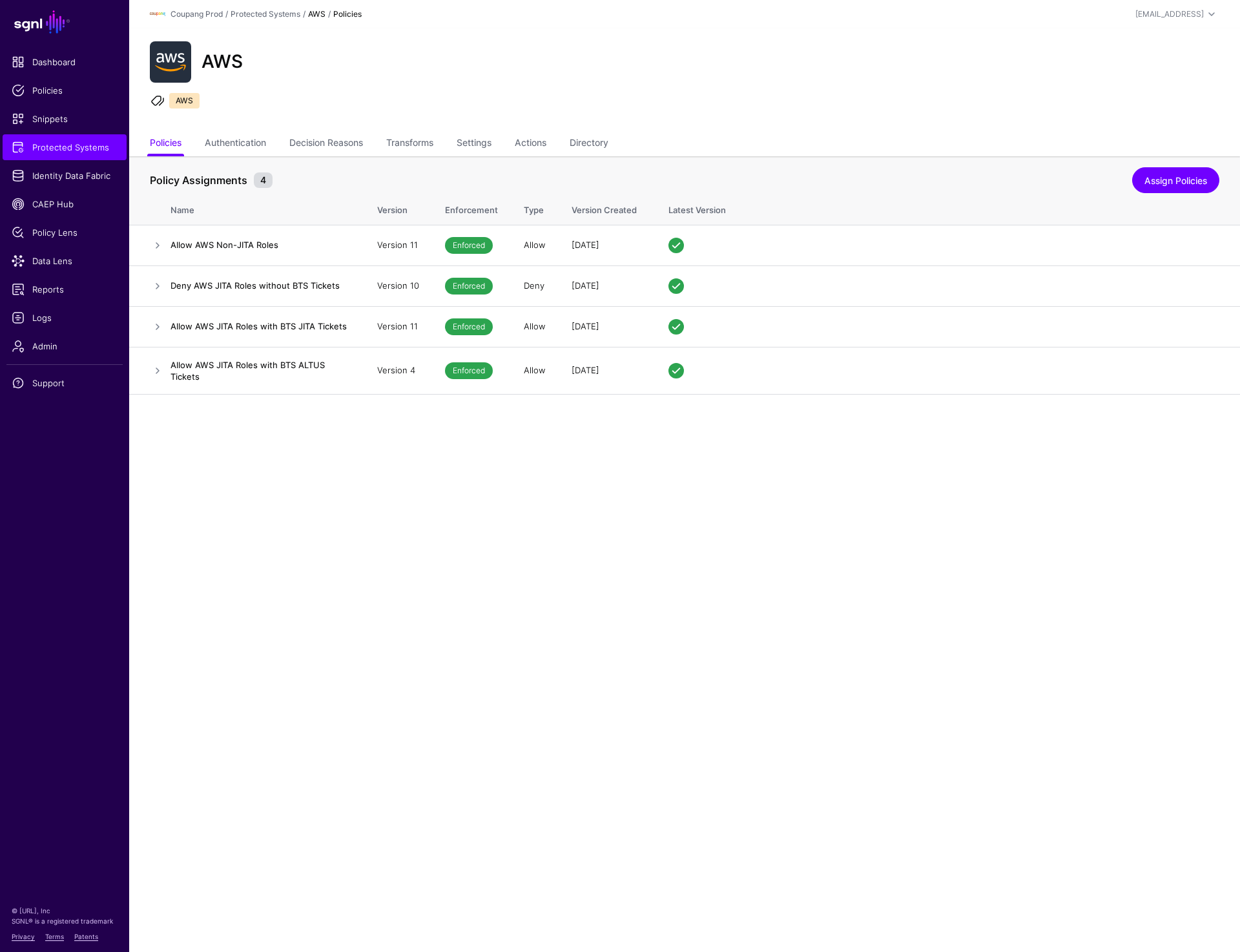
click at [611, 613] on main "SGNL Dashboard Policies Snippets Protected Systems Identity Data Fabric CAEP Hu…" at bounding box center [620, 476] width 1240 height 952
click at [57, 167] on link "Identity Data Fabric" at bounding box center [64, 175] width 124 height 26
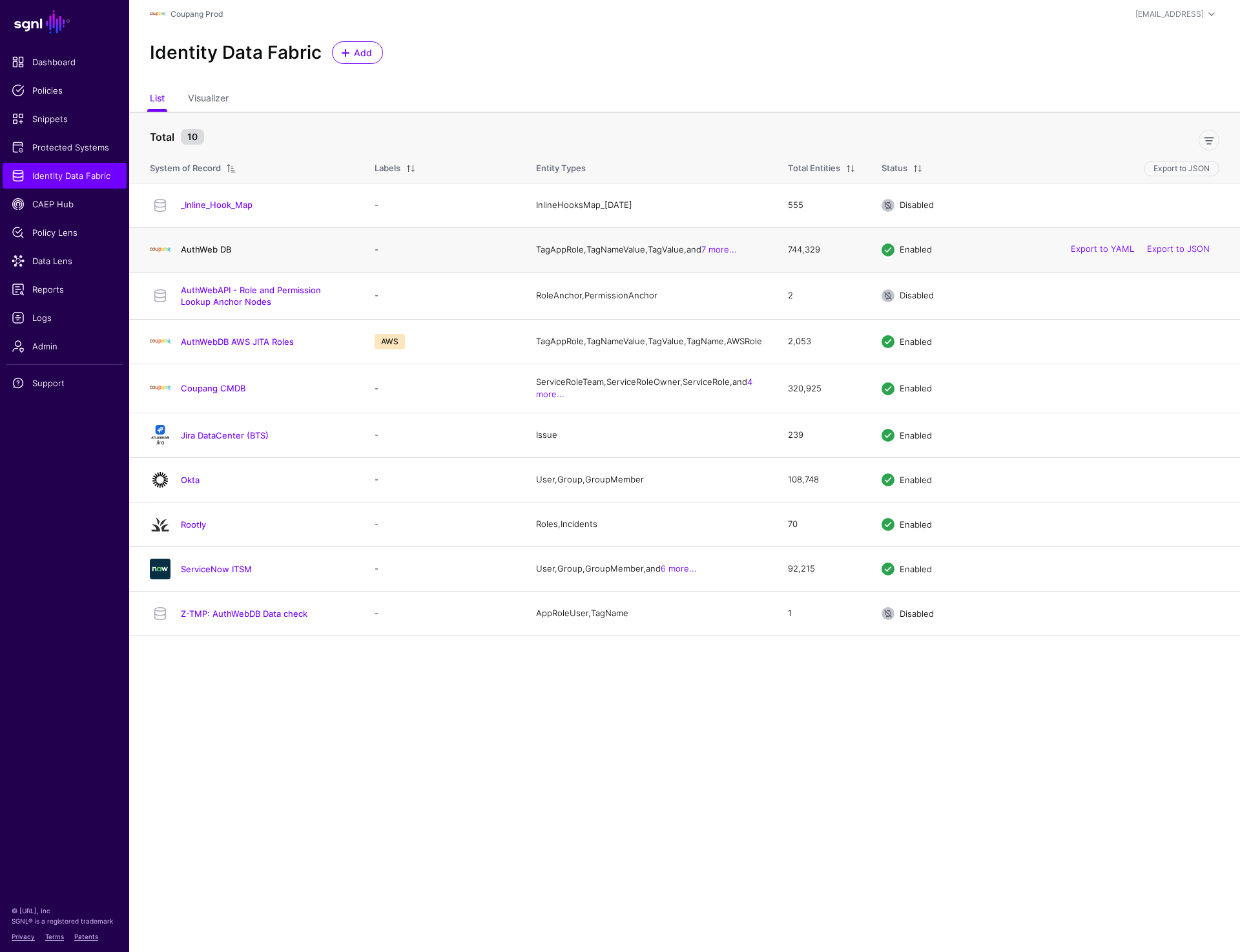
click at [196, 248] on link "AuthWeb DB" at bounding box center [206, 250] width 51 height 10
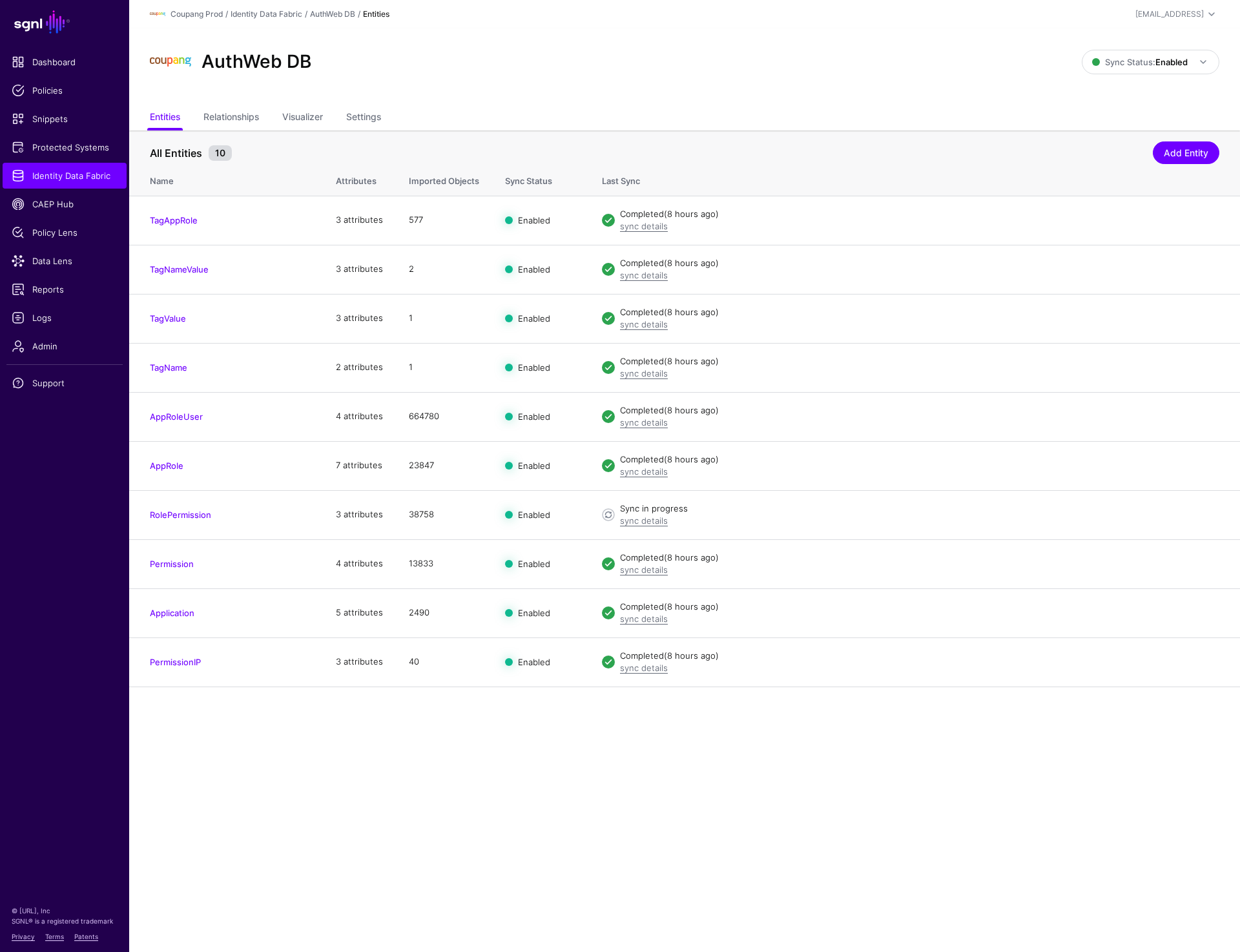
click at [459, 69] on div "AuthWeb DB" at bounding box center [616, 62] width 942 height 42
click at [62, 350] on span "Admin" at bounding box center [64, 346] width 106 height 13
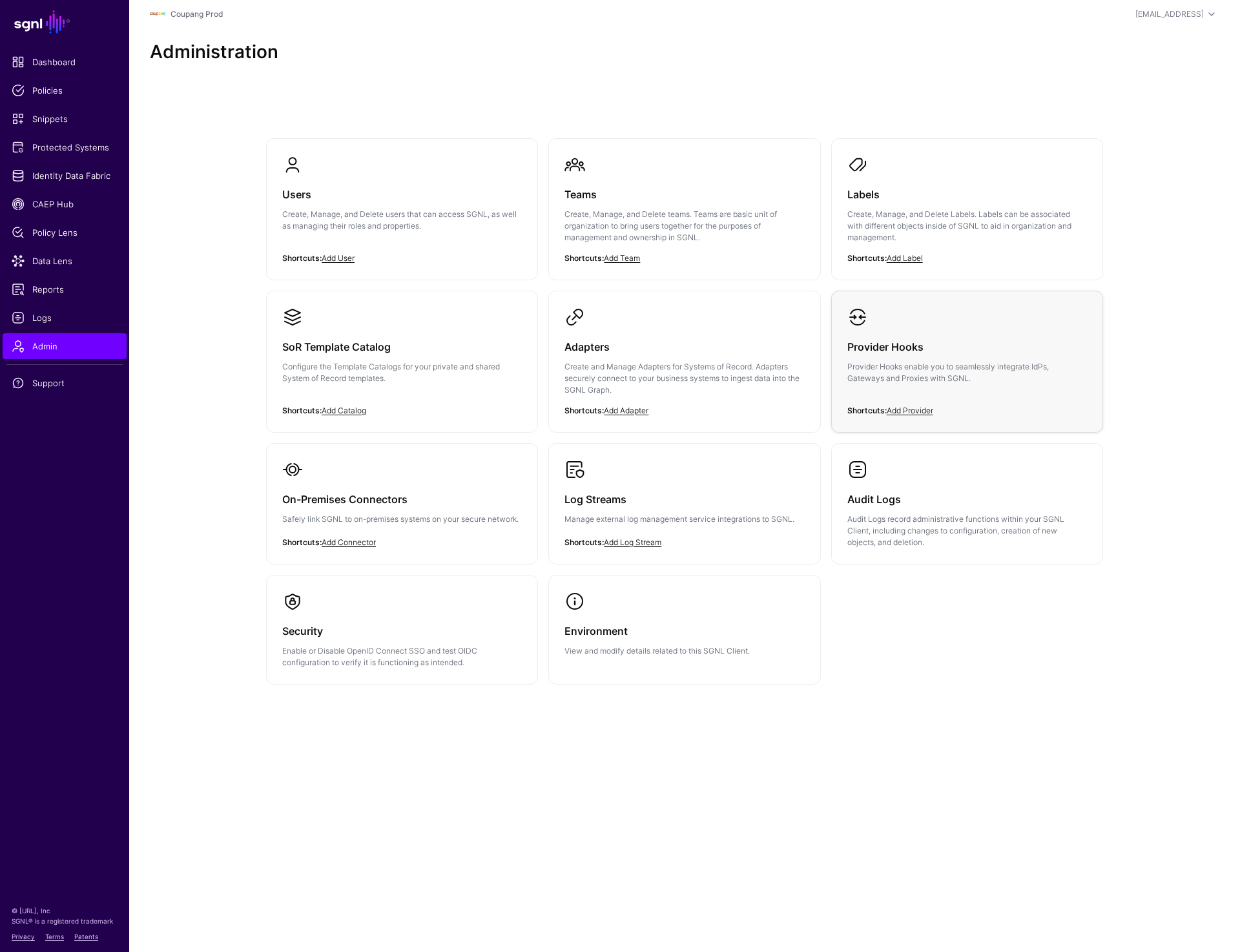
click at [1010, 348] on h3 "Provider Hooks" at bounding box center [967, 347] width 240 height 18
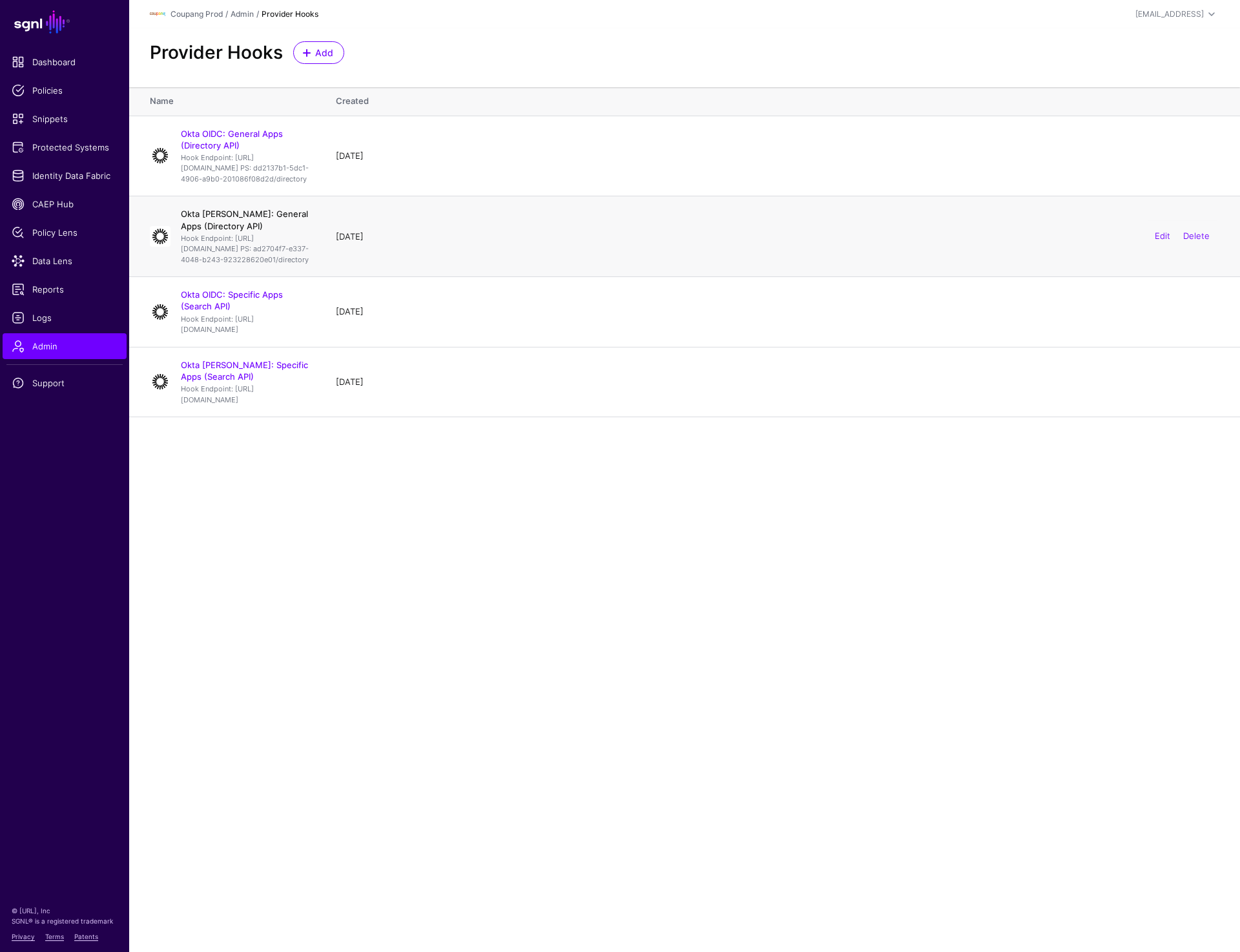
click at [227, 231] on link "Okta [PERSON_NAME]: General Apps (Directory API)" at bounding box center [244, 220] width 127 height 22
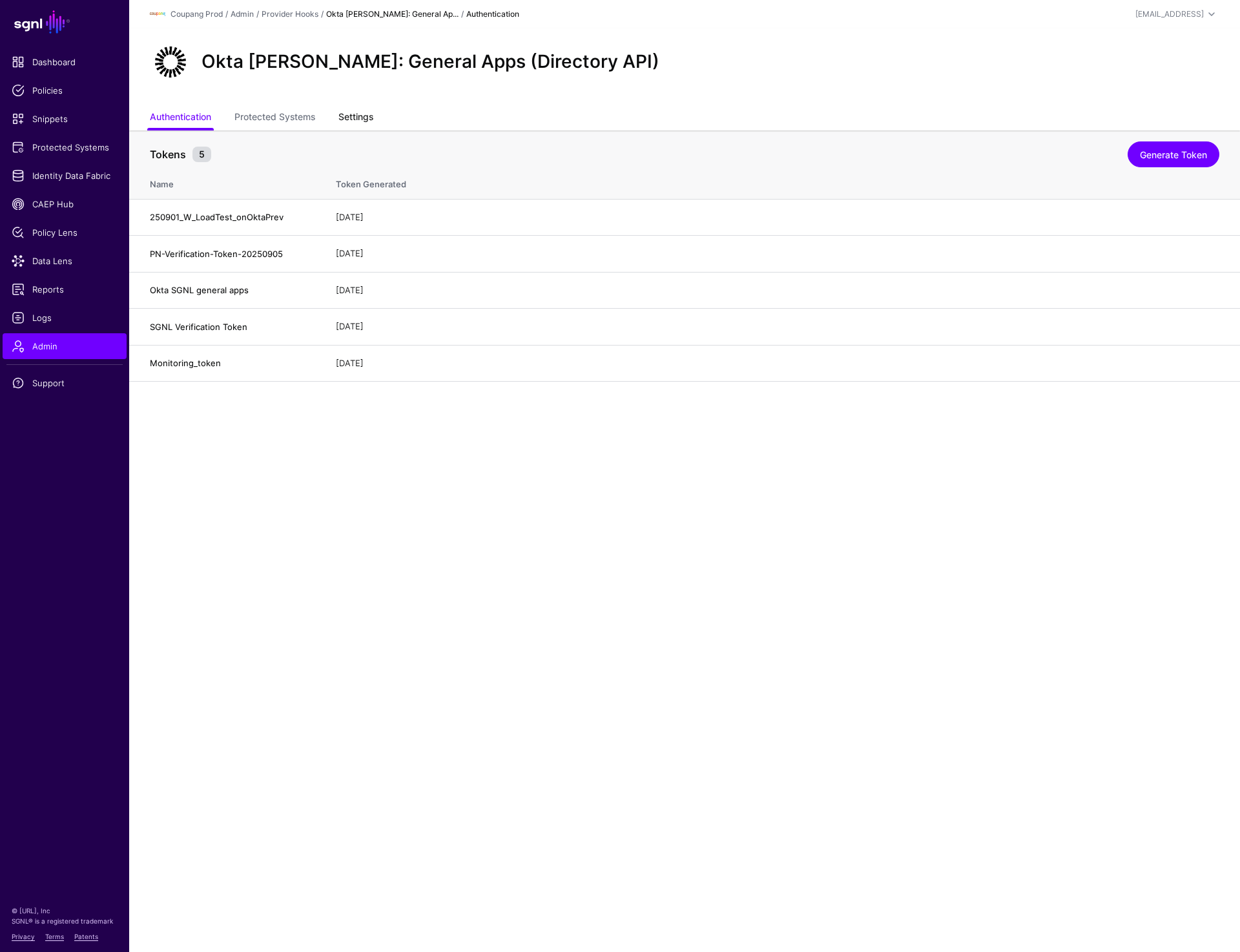
click at [357, 121] on link "Settings" at bounding box center [356, 118] width 35 height 25
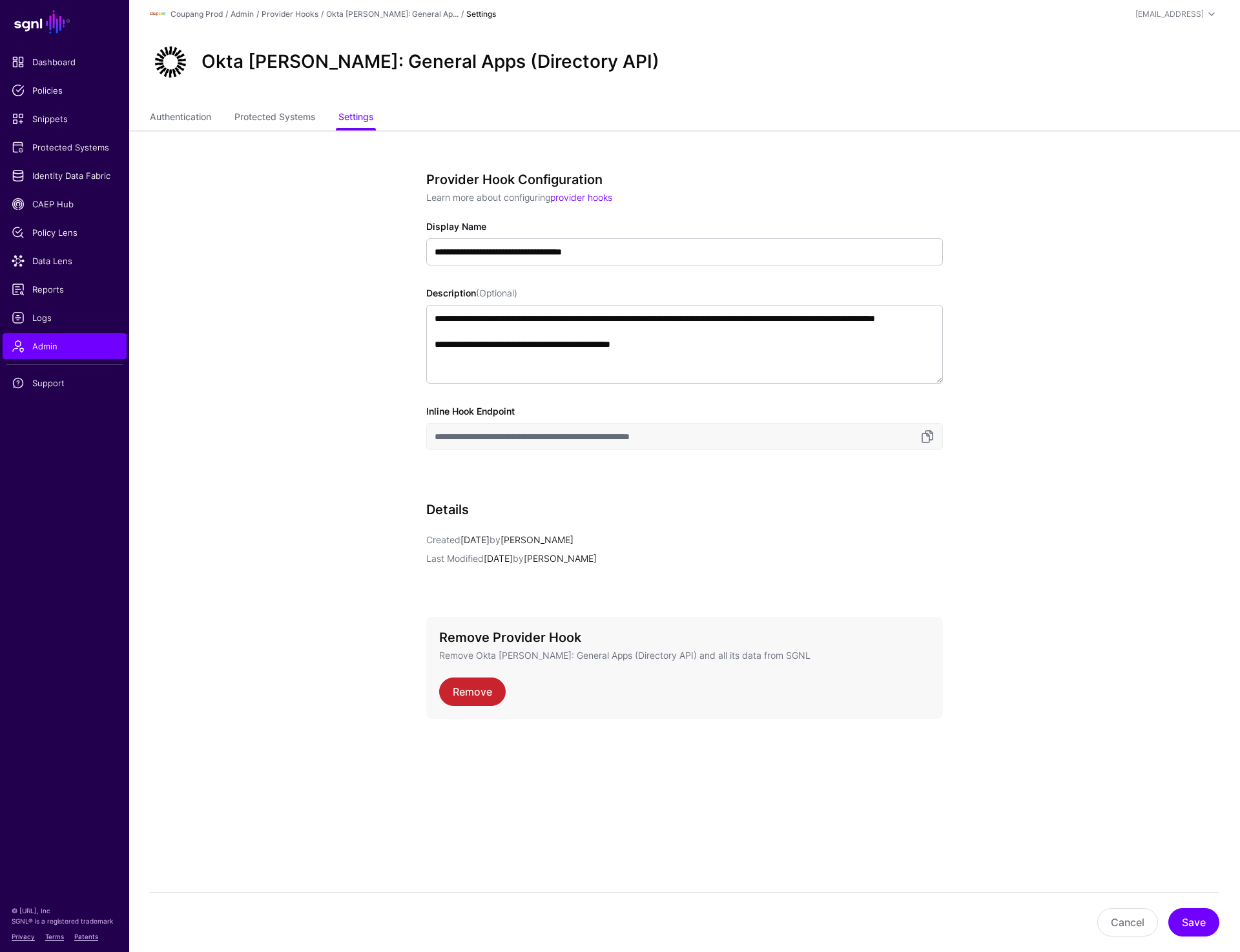
click at [252, 435] on app-admin-providers-item-edit "**********" at bounding box center [684, 484] width 1111 height 707
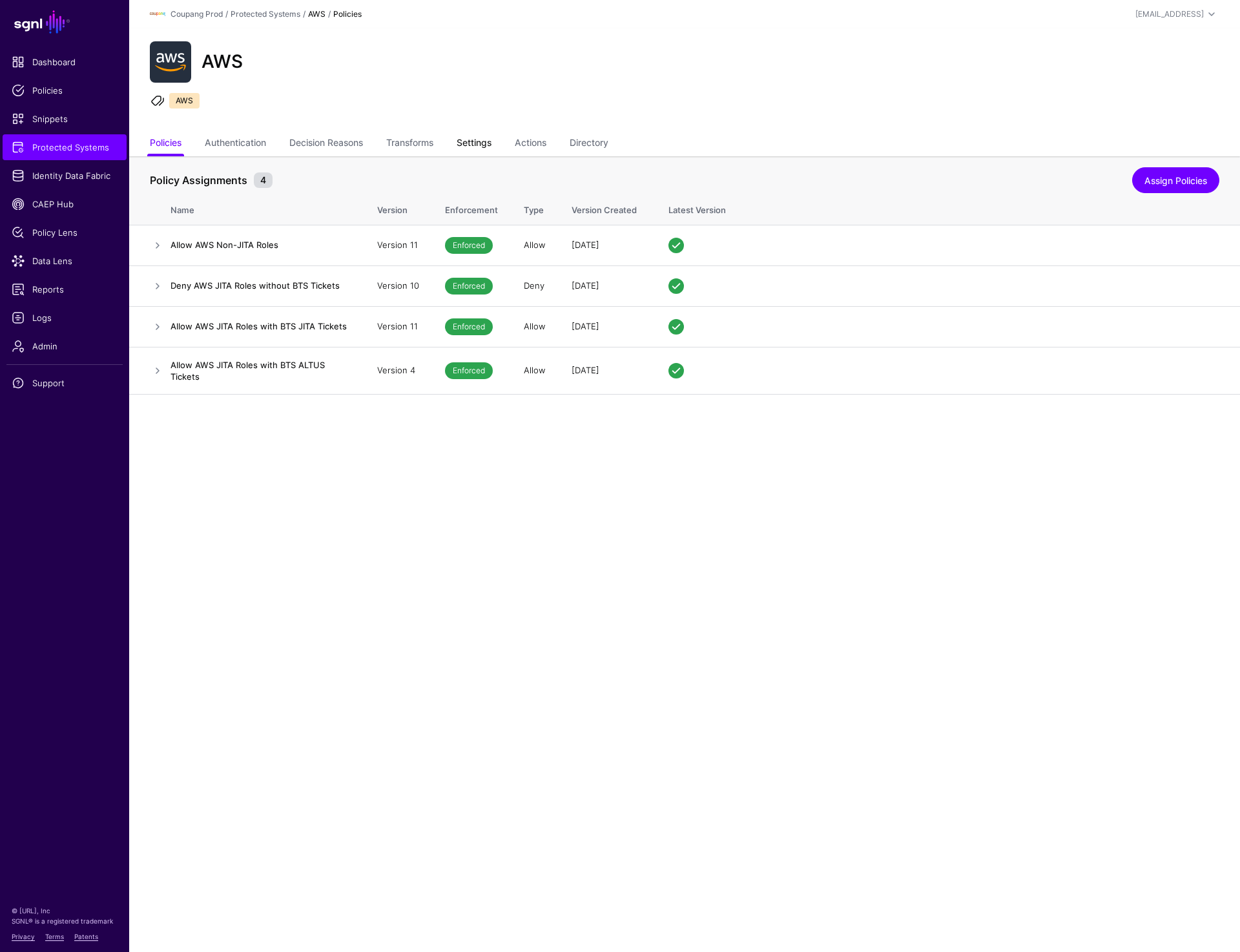
click at [491, 138] on link "Settings" at bounding box center [474, 144] width 35 height 25
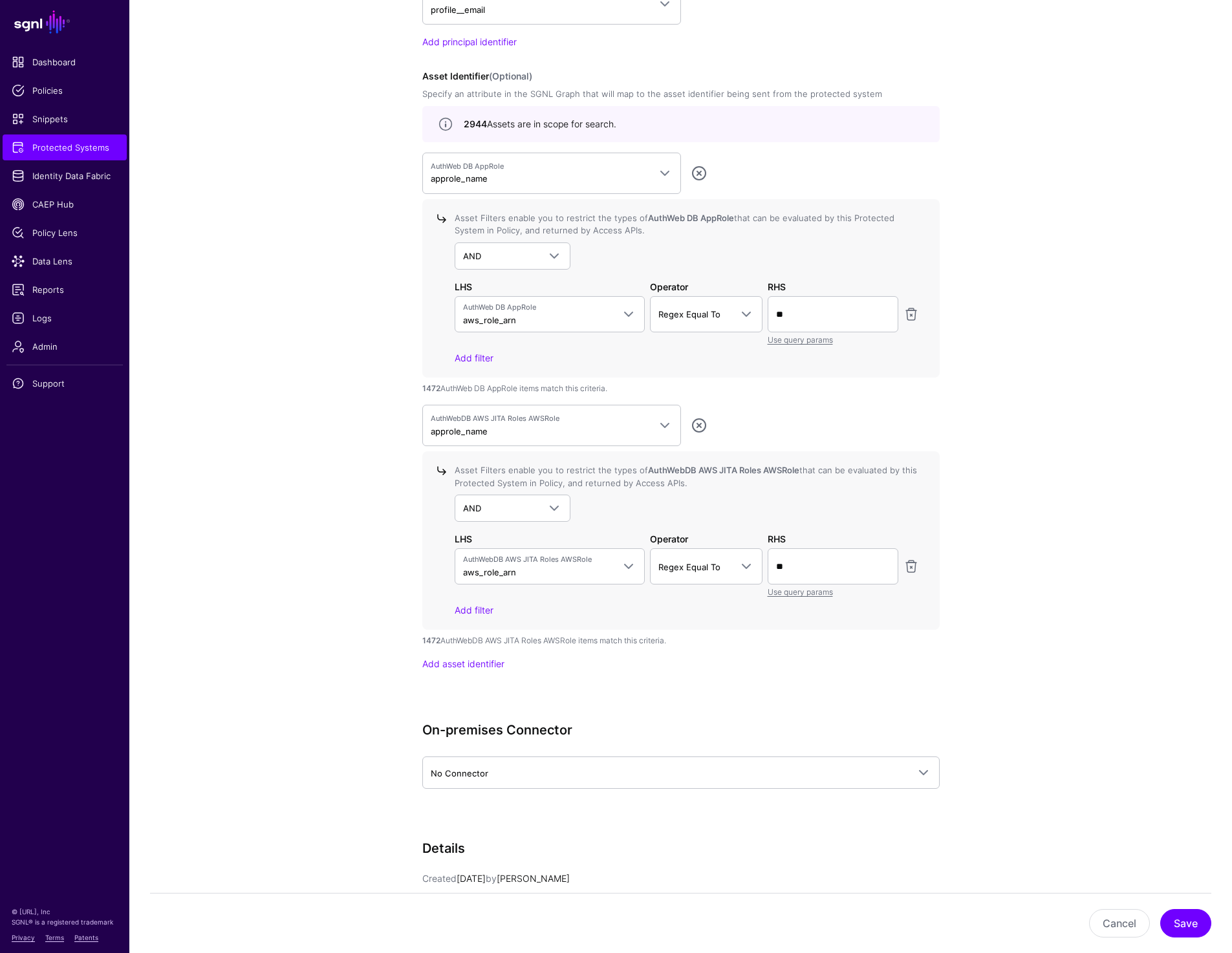
scroll to position [1256, 0]
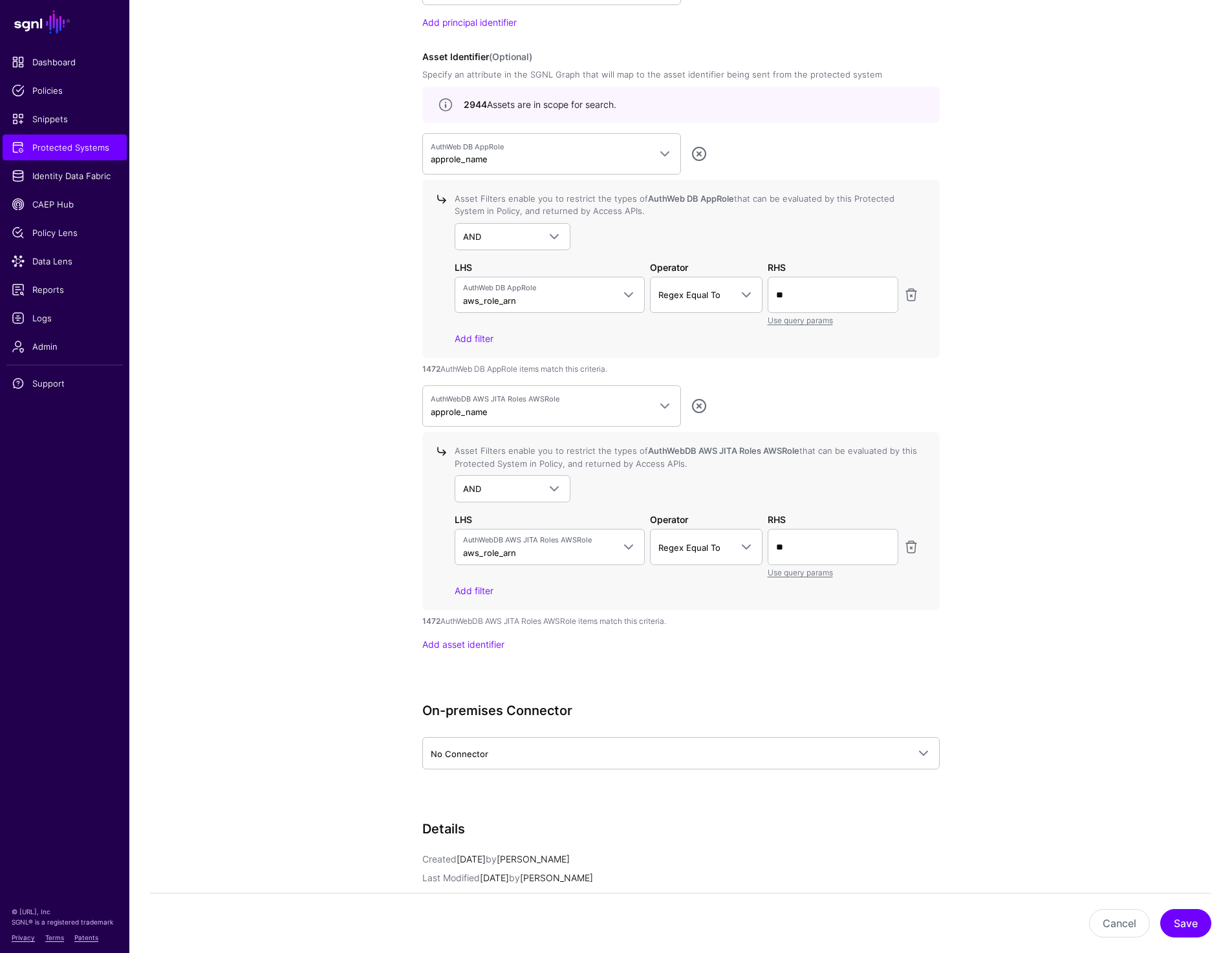
click at [256, 402] on app-integrations-details-form "**********" at bounding box center [681, 29] width 1102 height 2257
click at [55, 174] on span "Identity Data Fabric" at bounding box center [64, 176] width 106 height 13
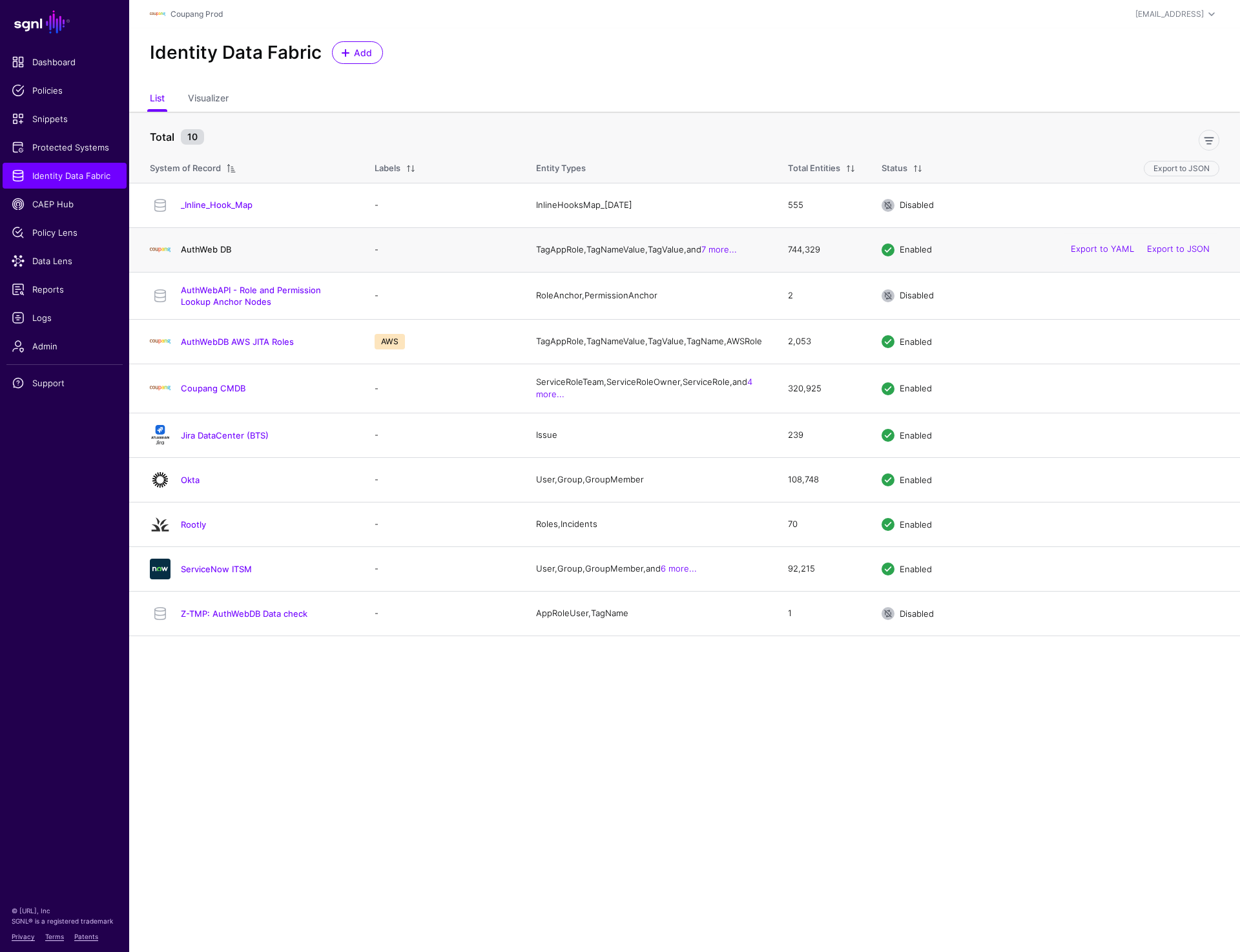
click at [223, 249] on link "AuthWeb DB" at bounding box center [206, 250] width 51 height 10
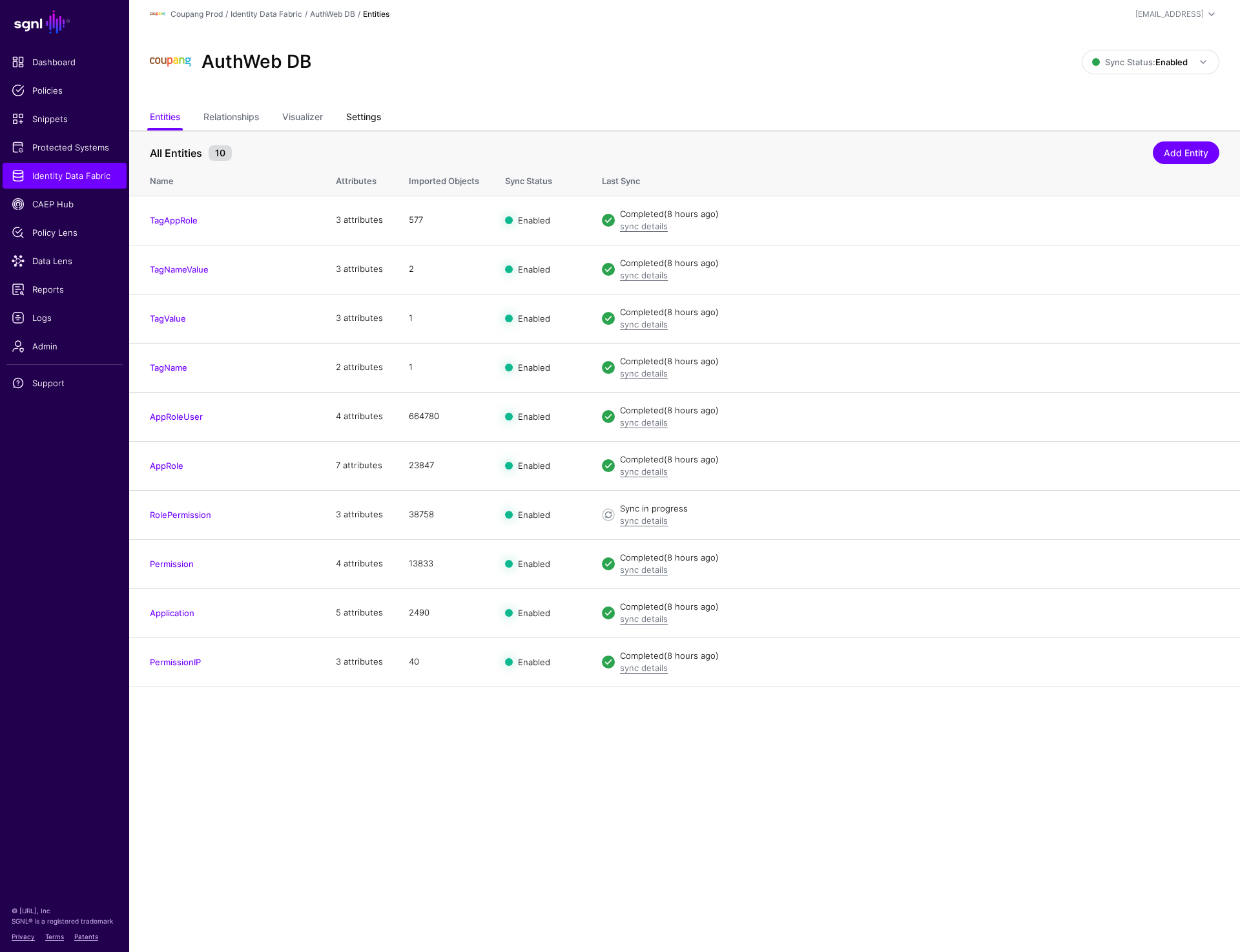
click at [361, 114] on link "Settings" at bounding box center [364, 118] width 35 height 25
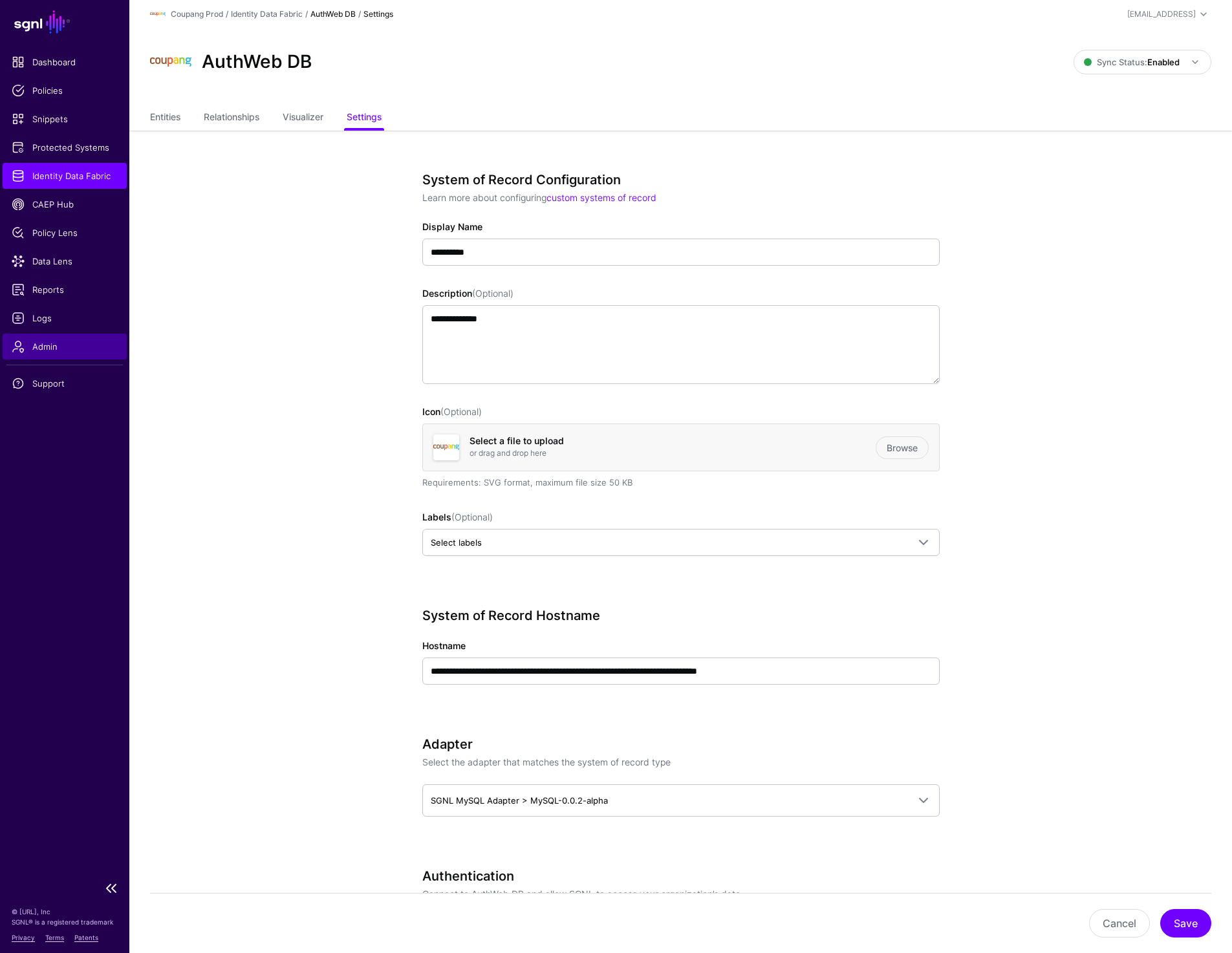
click at [42, 338] on link "Admin" at bounding box center [64, 347] width 124 height 26
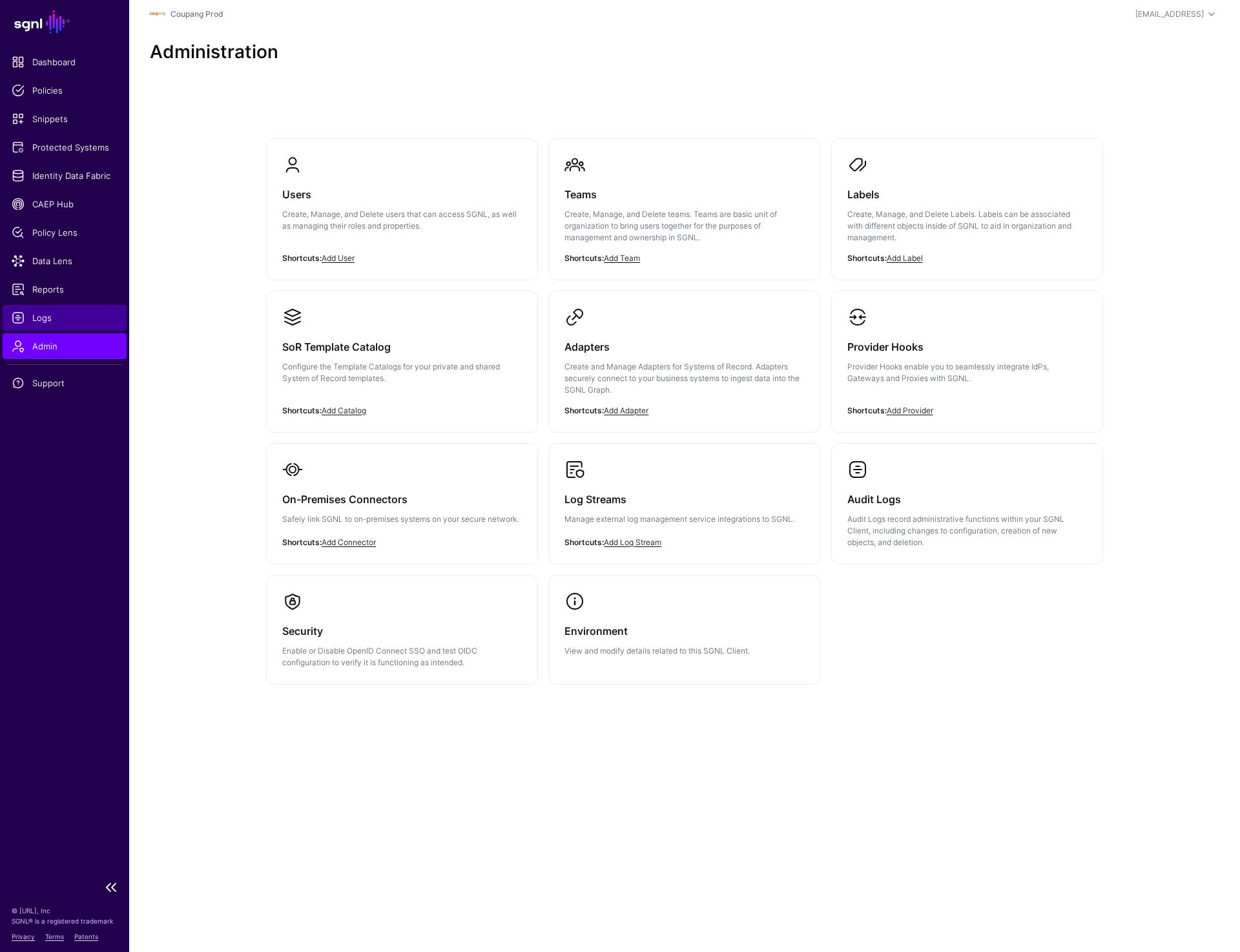
click at [41, 321] on span "Logs" at bounding box center [64, 318] width 106 height 13
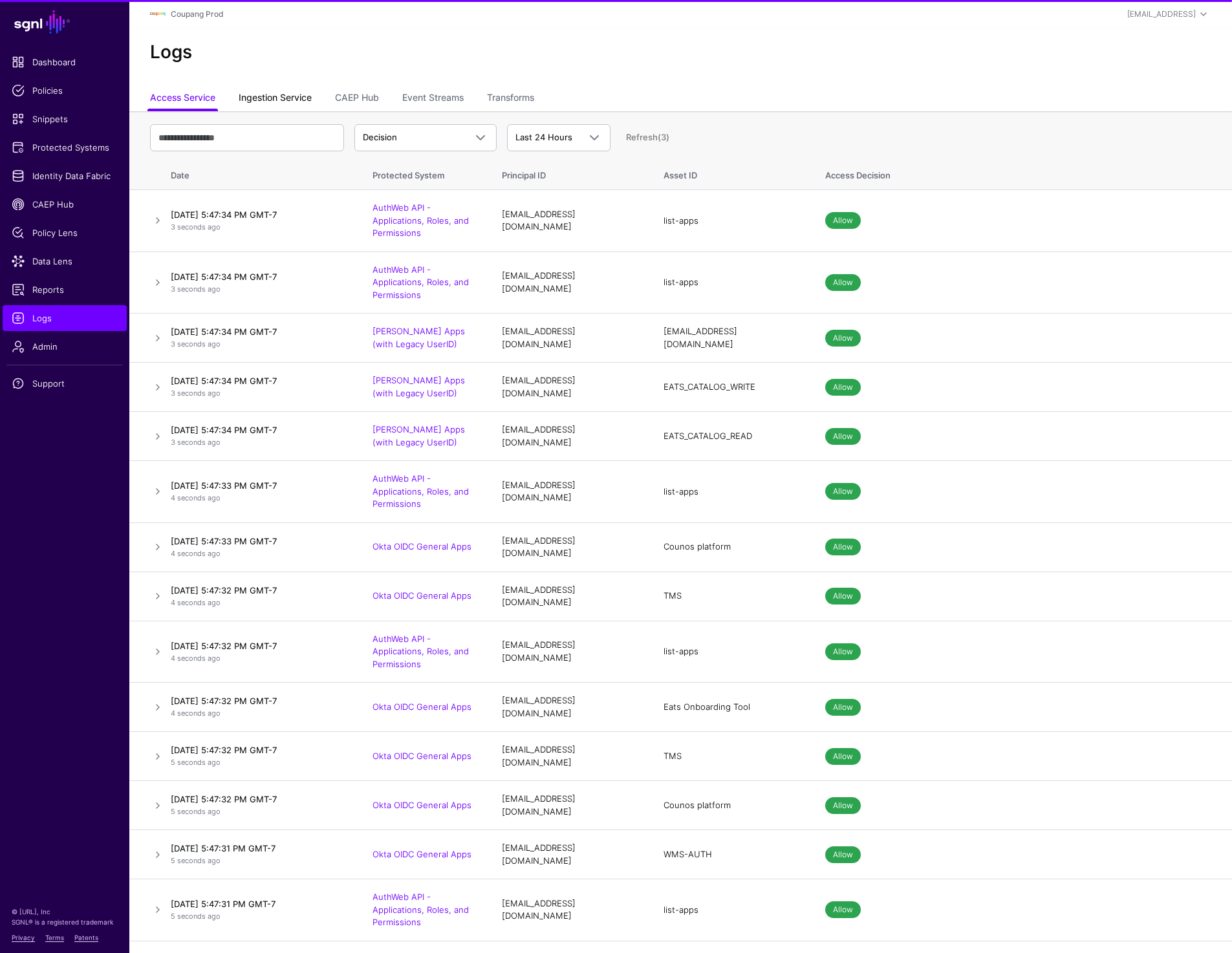
click at [256, 102] on link "Ingestion Service" at bounding box center [275, 99] width 73 height 25
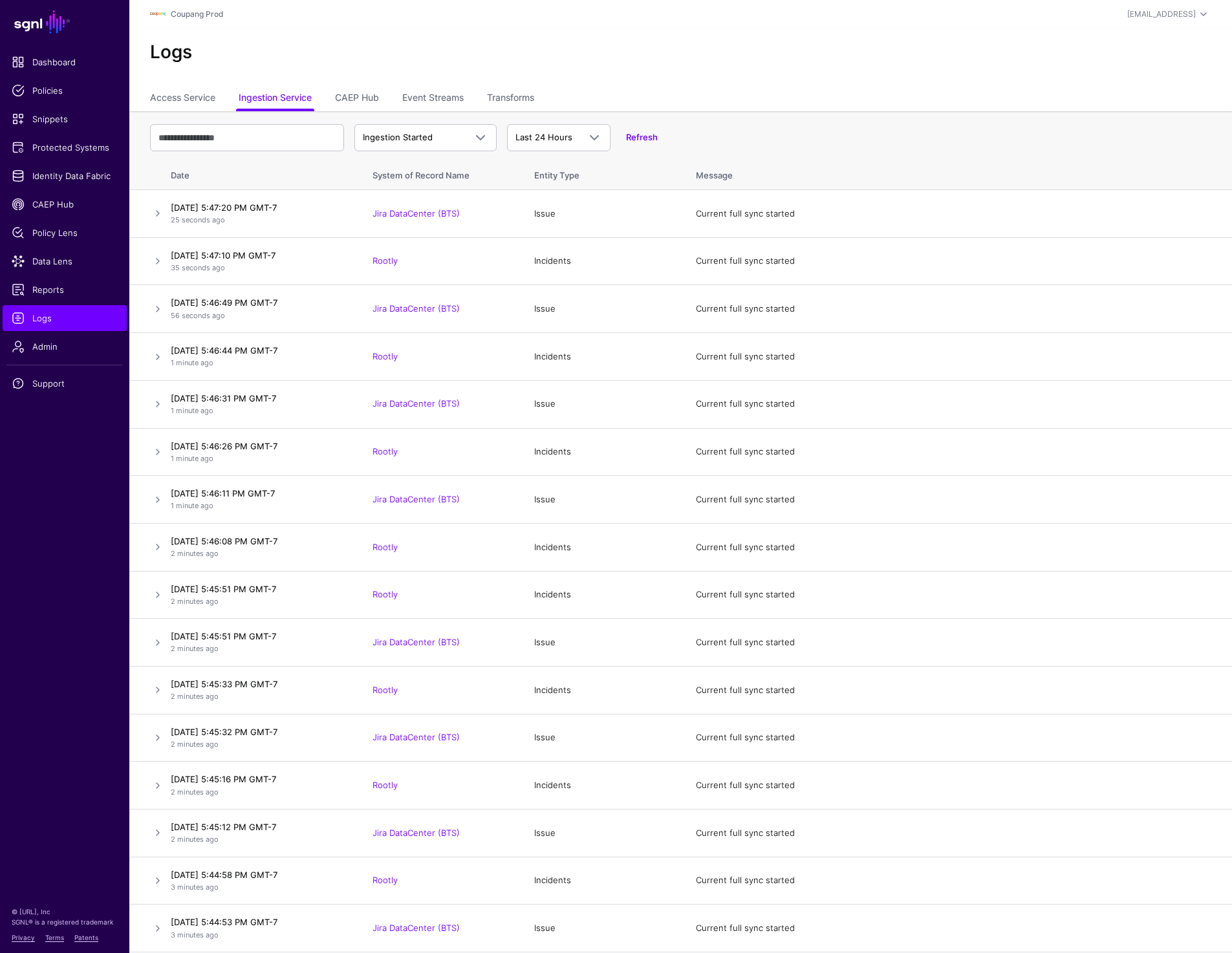
click at [364, 62] on h2 "Logs" at bounding box center [681, 53] width 1061 height 22
click at [66, 180] on span "Identity Data Fabric" at bounding box center [64, 176] width 106 height 13
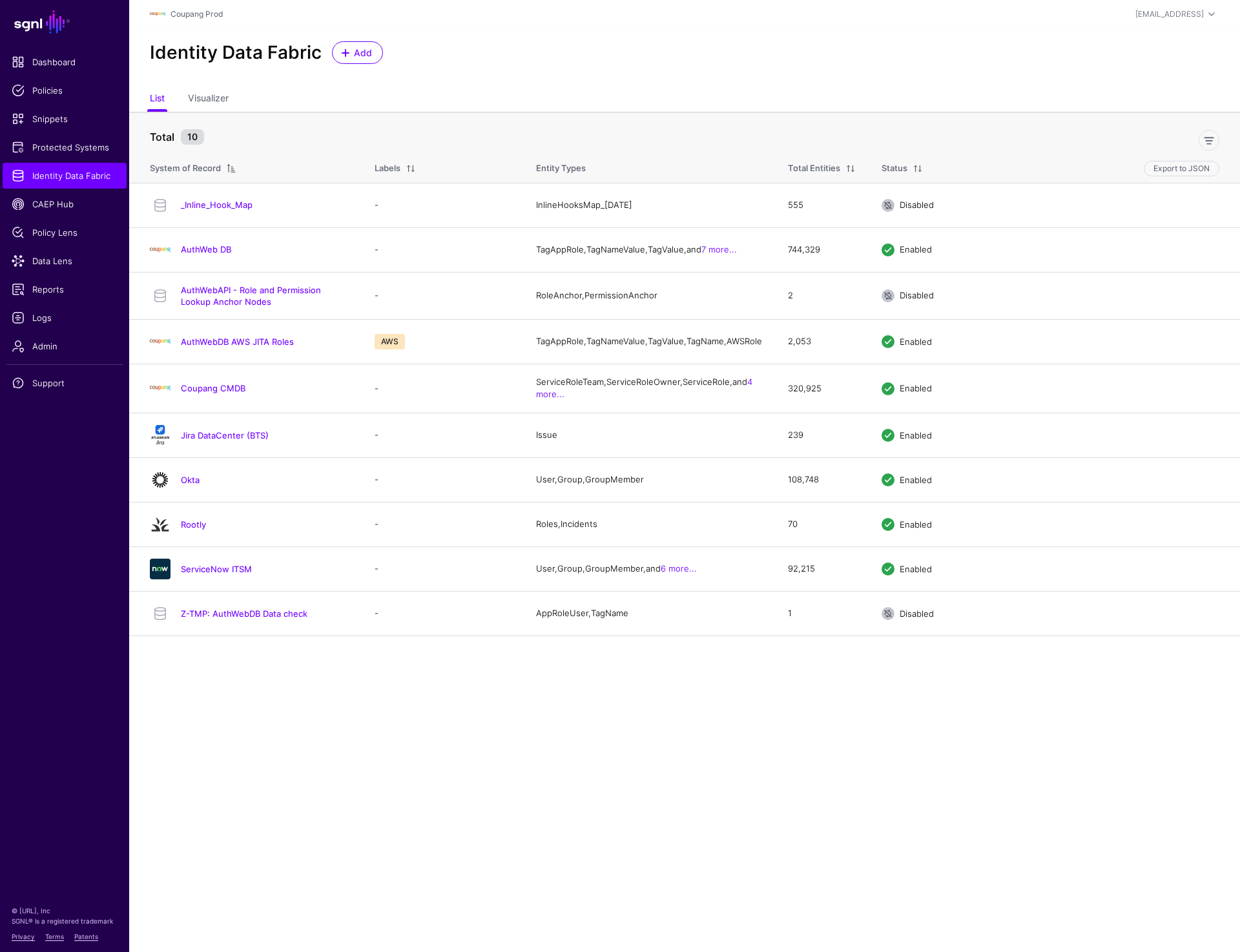
click at [525, 38] on div "Identity Data Fabric Add" at bounding box center [684, 58] width 1111 height 58
click at [277, 704] on main "SGNL Dashboard Policies Snippets Protected Systems Identity Data Fabric CAEP Hu…" at bounding box center [620, 476] width 1240 height 952
click at [51, 352] on span "Admin" at bounding box center [64, 346] width 106 height 13
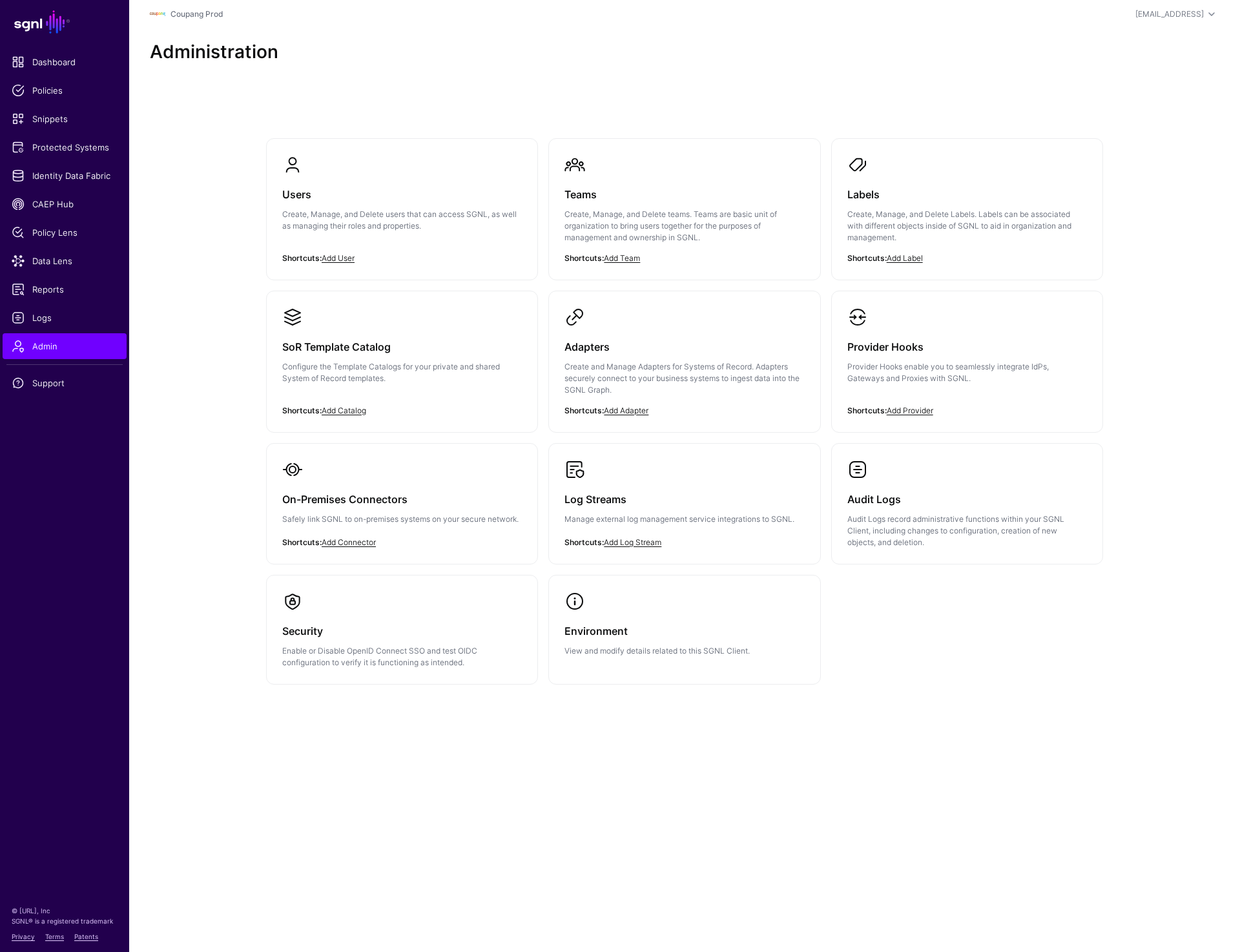
click at [463, 848] on main "SGNL Dashboard Policies Snippets Protected Systems Identity Data Fabric CAEP Hu…" at bounding box center [620, 476] width 1240 height 952
click at [53, 172] on span "Identity Data Fabric" at bounding box center [64, 175] width 106 height 13
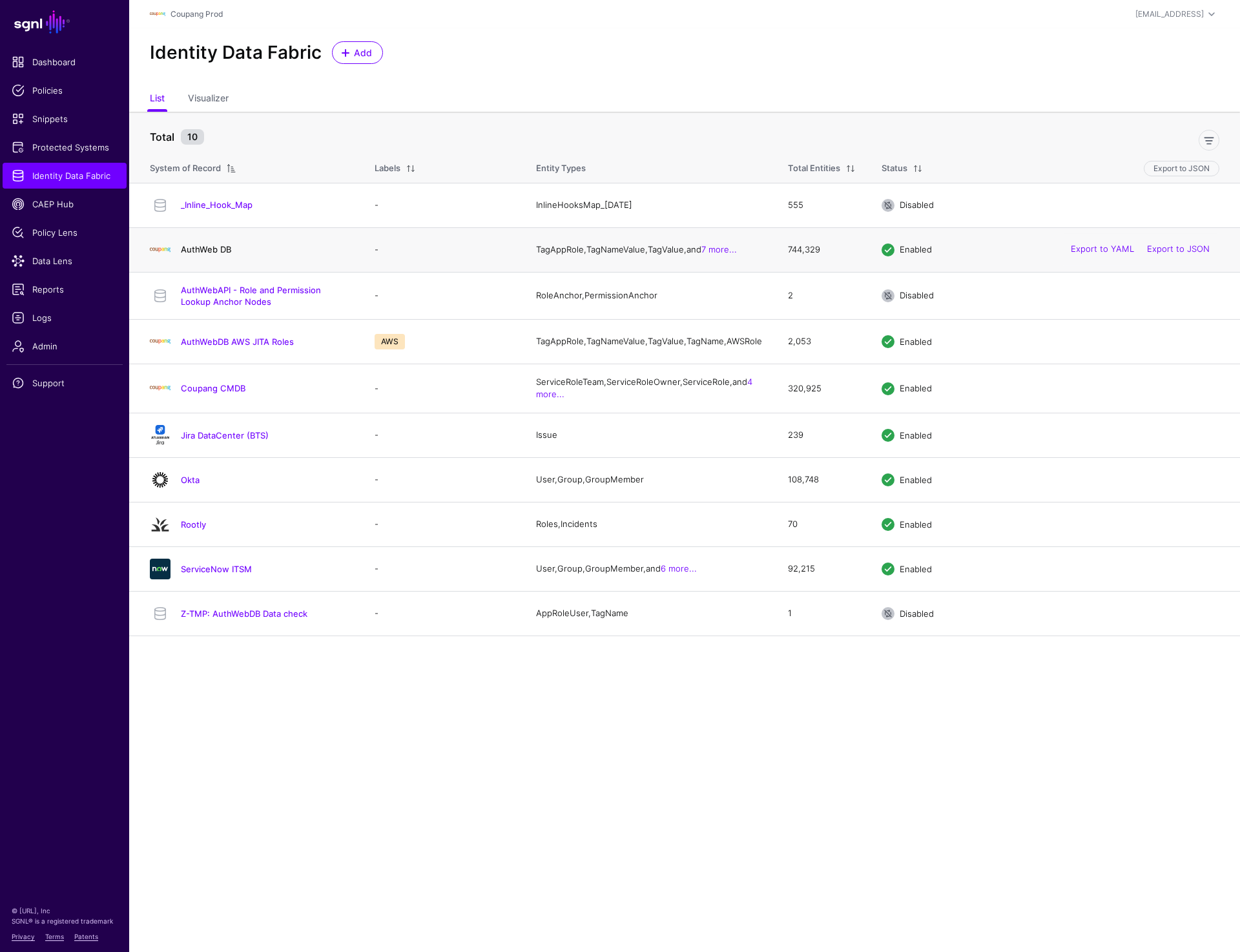
click at [194, 251] on link "AuthWeb DB" at bounding box center [206, 250] width 51 height 10
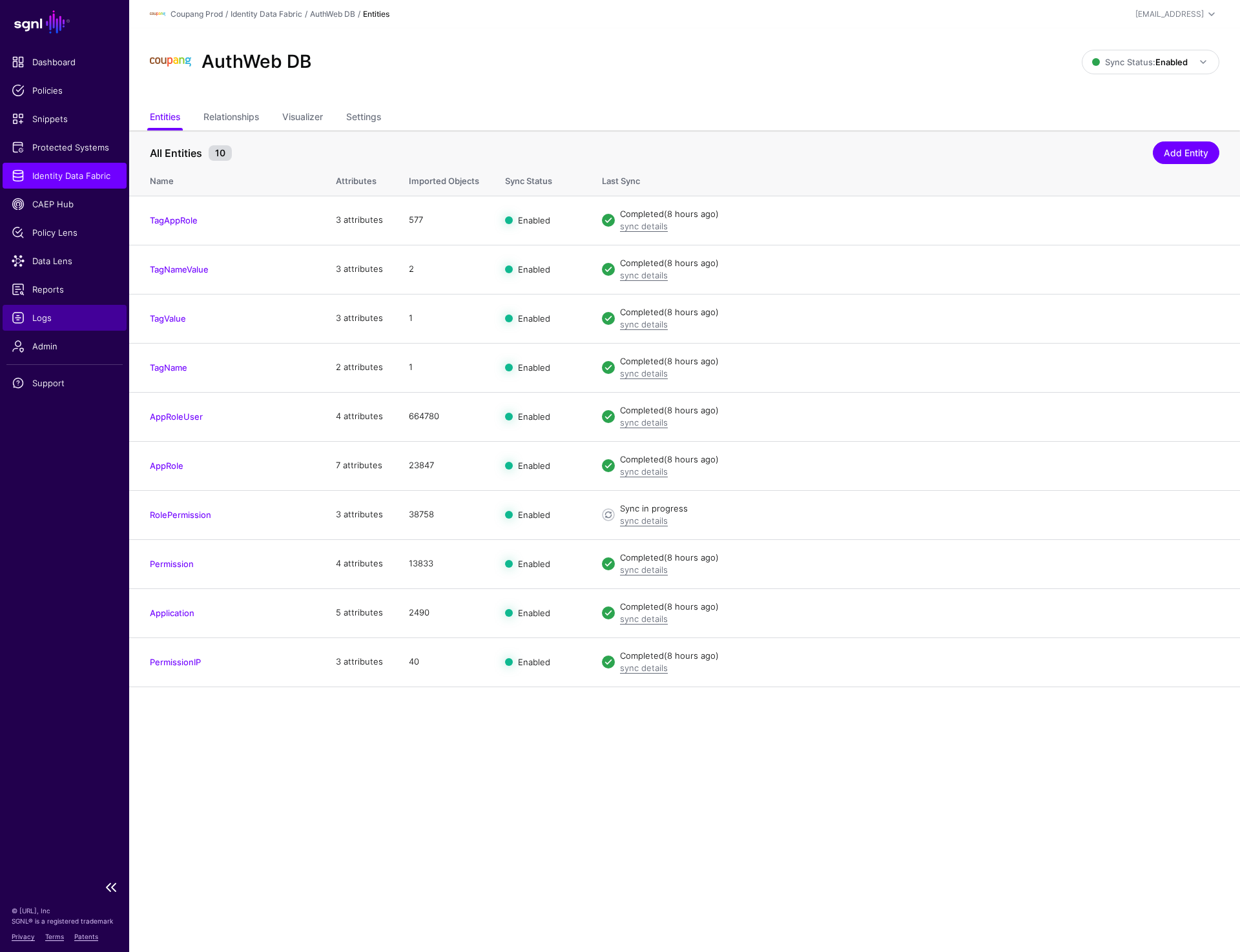
click at [49, 318] on span "Logs" at bounding box center [64, 318] width 106 height 13
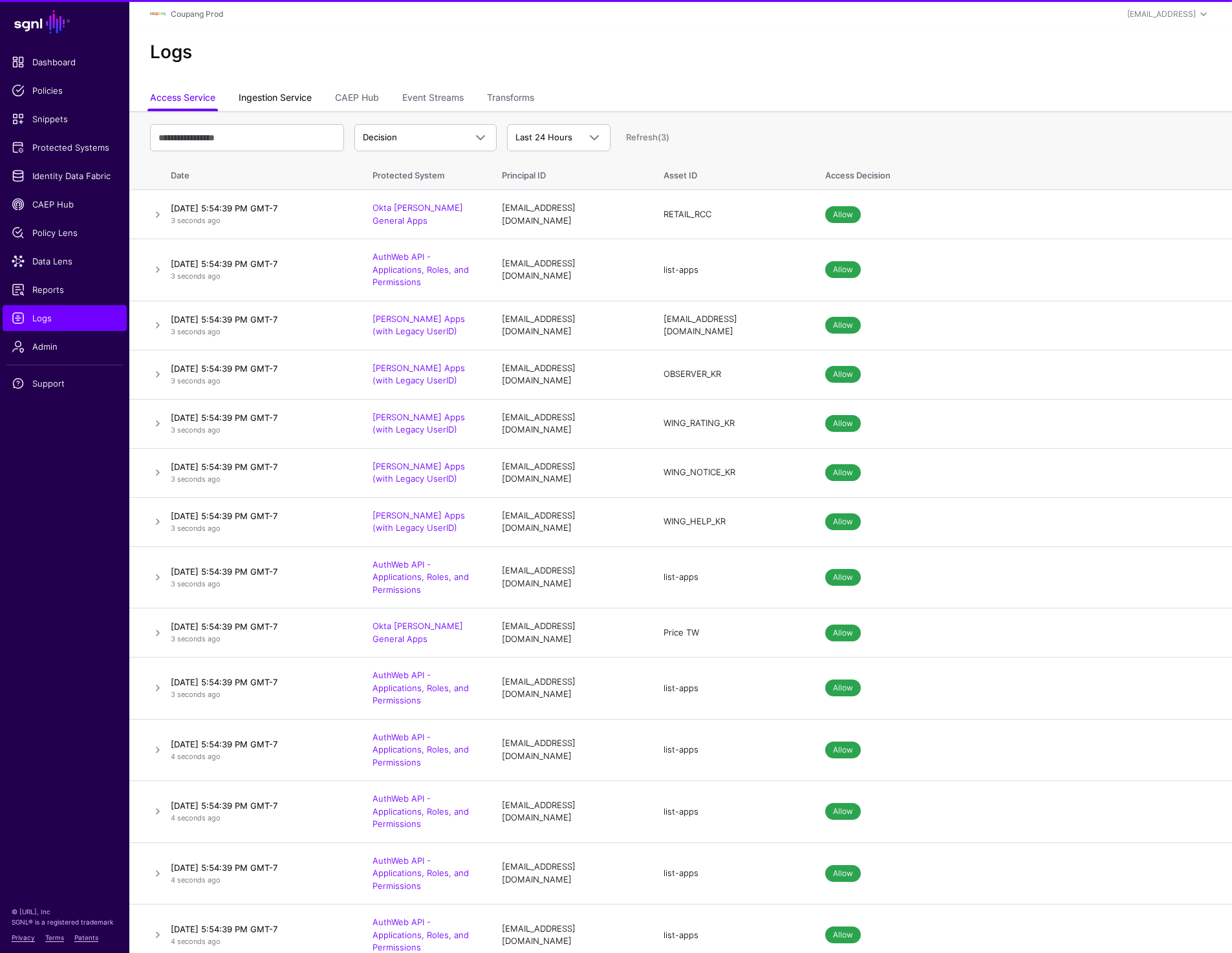
click at [281, 93] on link "Ingestion Service" at bounding box center [275, 99] width 73 height 25
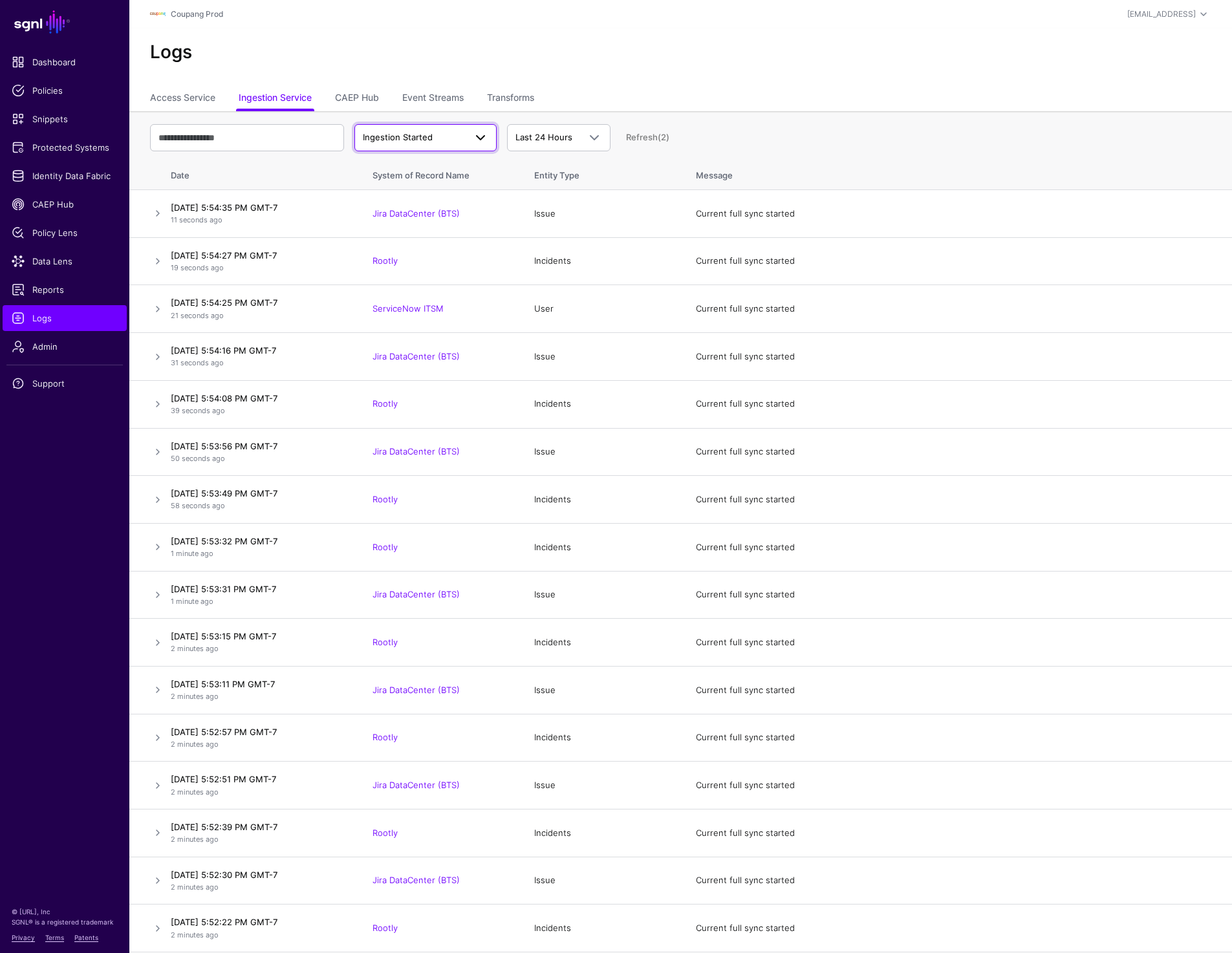
click at [426, 137] on span "Ingestion Started" at bounding box center [397, 137] width 70 height 10
click at [411, 191] on span "Ingestion Completed" at bounding box center [406, 187] width 84 height 10
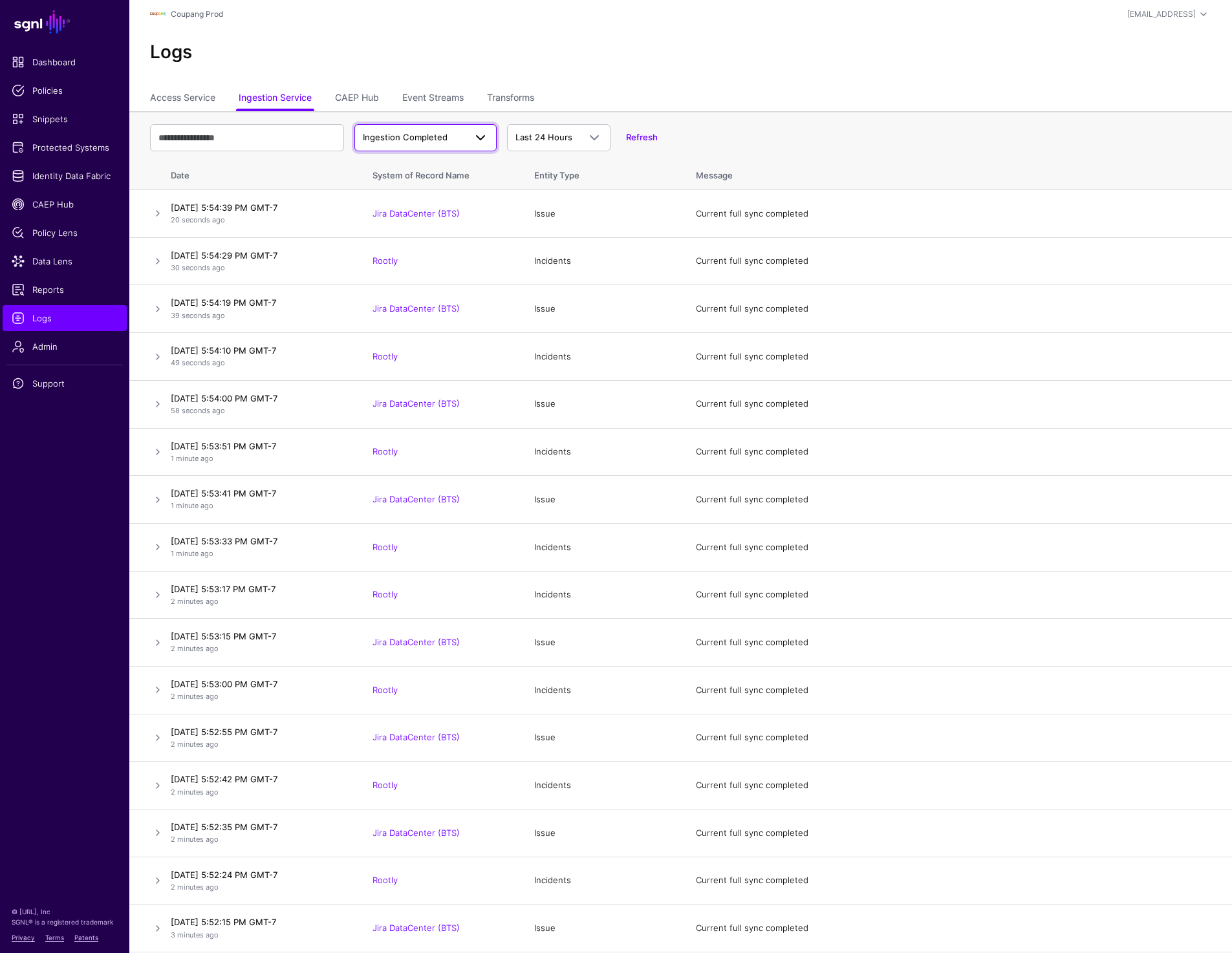
click at [439, 139] on span "Ingestion Completed" at bounding box center [405, 137] width 85 height 10
click at [416, 207] on span "Ingestion Failed" at bounding box center [396, 208] width 64 height 10
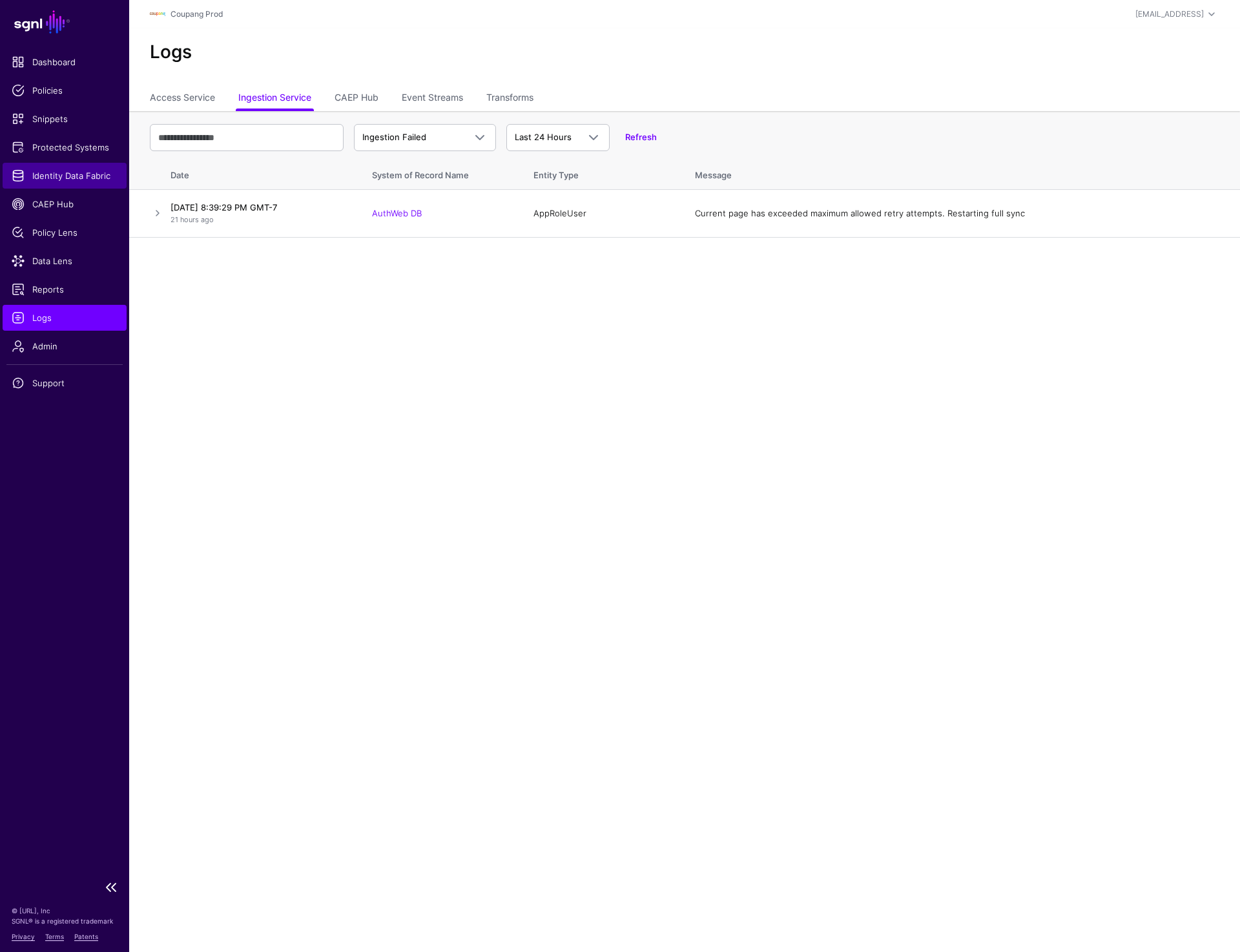
click at [64, 172] on span "Identity Data Fabric" at bounding box center [64, 175] width 106 height 13
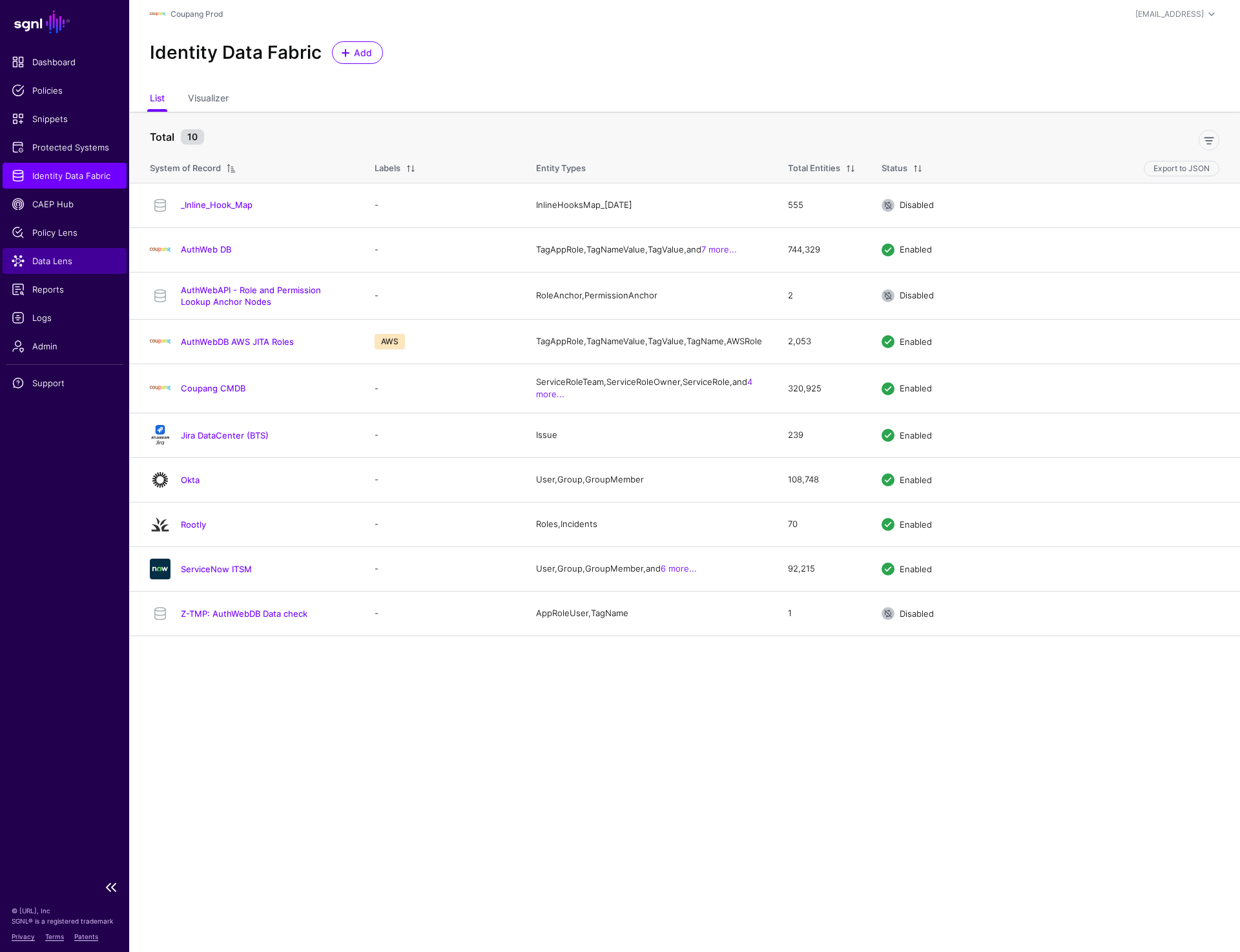
click at [57, 266] on span "Data Lens" at bounding box center [64, 261] width 106 height 13
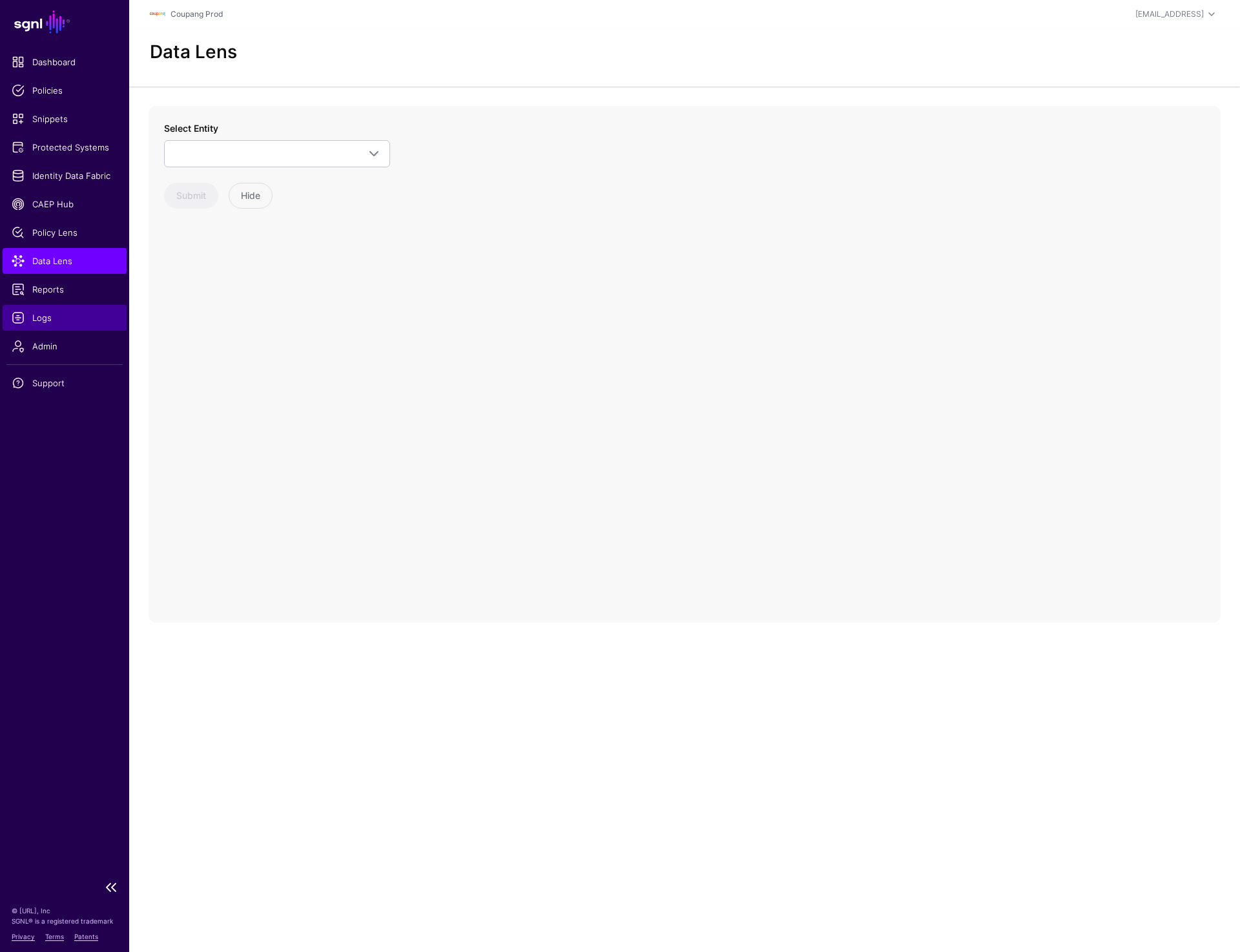
click at [47, 309] on link "Logs" at bounding box center [64, 318] width 124 height 26
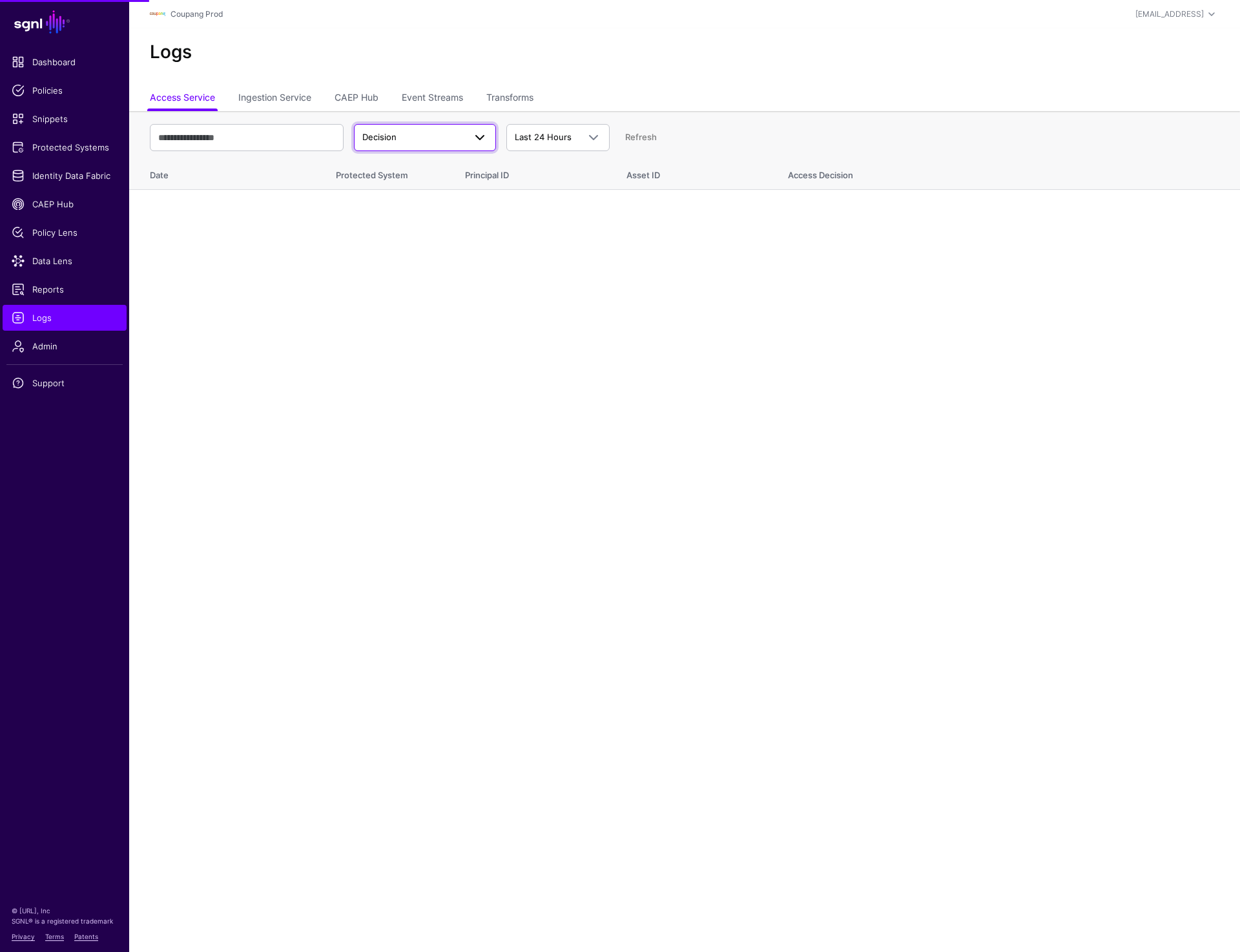
click at [381, 136] on span "Decision" at bounding box center [379, 137] width 34 height 10
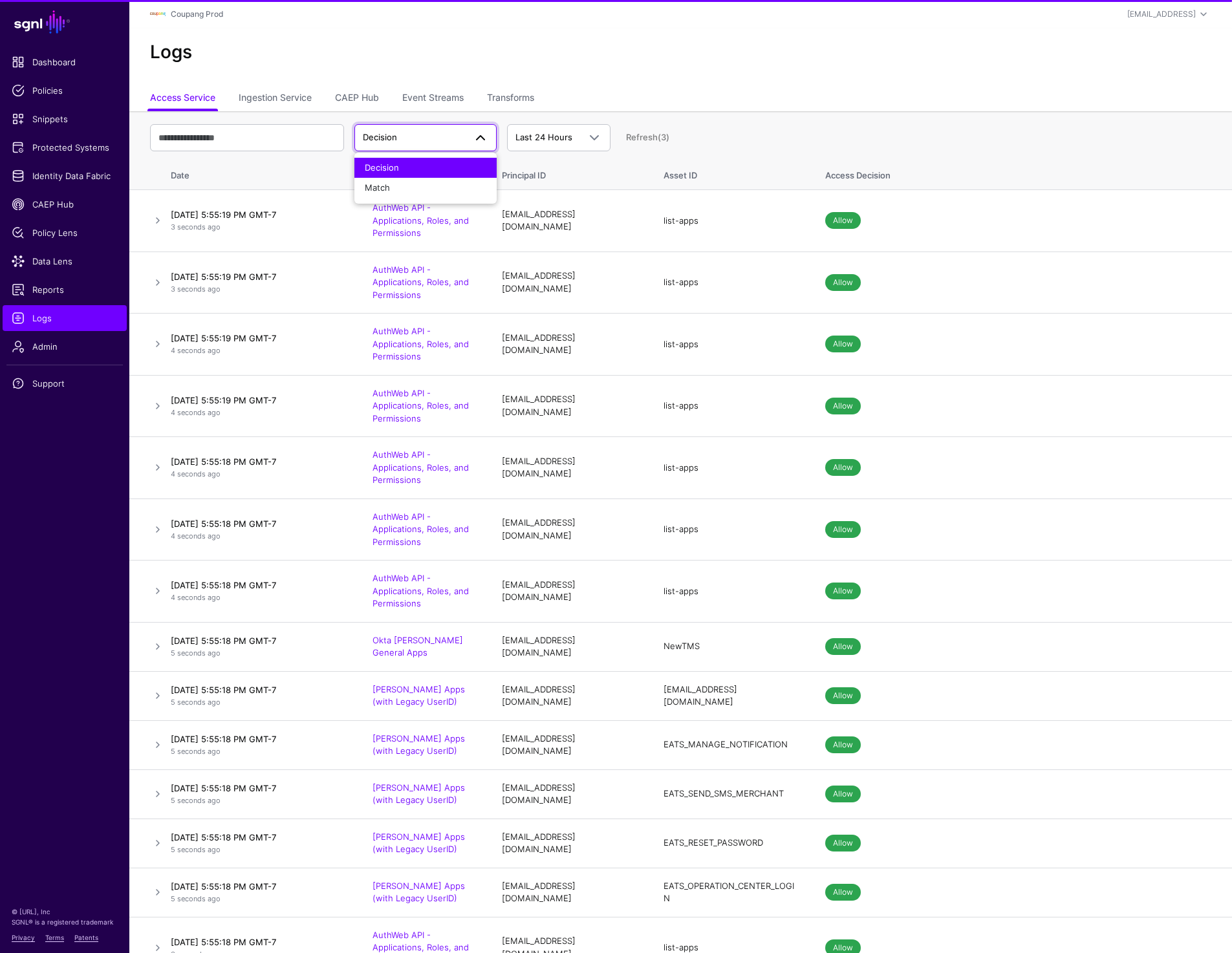
click at [386, 66] on div "Logs" at bounding box center [681, 57] width 1102 height 58
click at [482, 140] on span at bounding box center [480, 138] width 16 height 16
click at [264, 94] on link "Ingestion Service" at bounding box center [275, 99] width 73 height 25
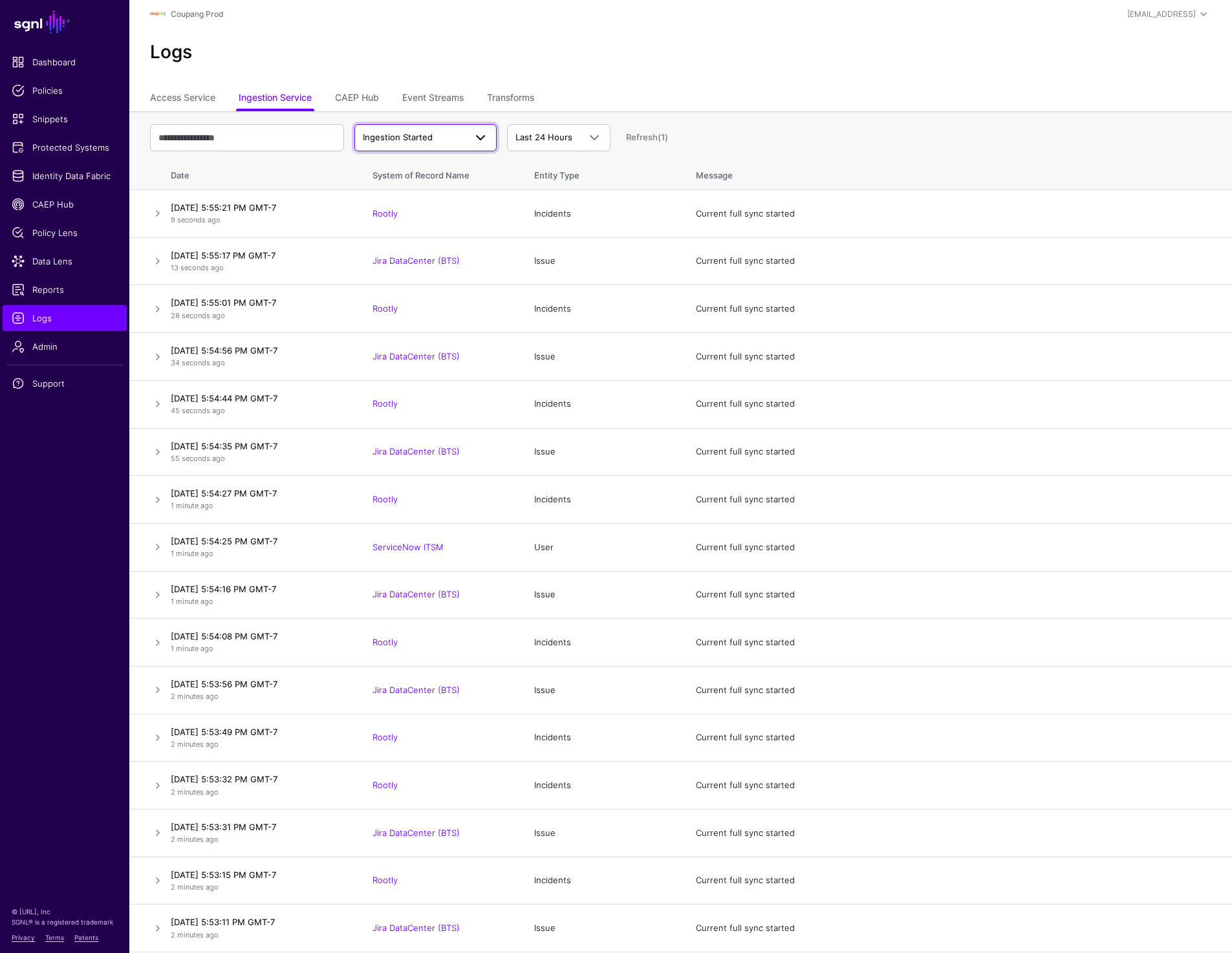
click at [422, 137] on span "Ingestion Started" at bounding box center [397, 137] width 70 height 10
click at [430, 186] on span "Ingestion Completed" at bounding box center [406, 187] width 84 height 10
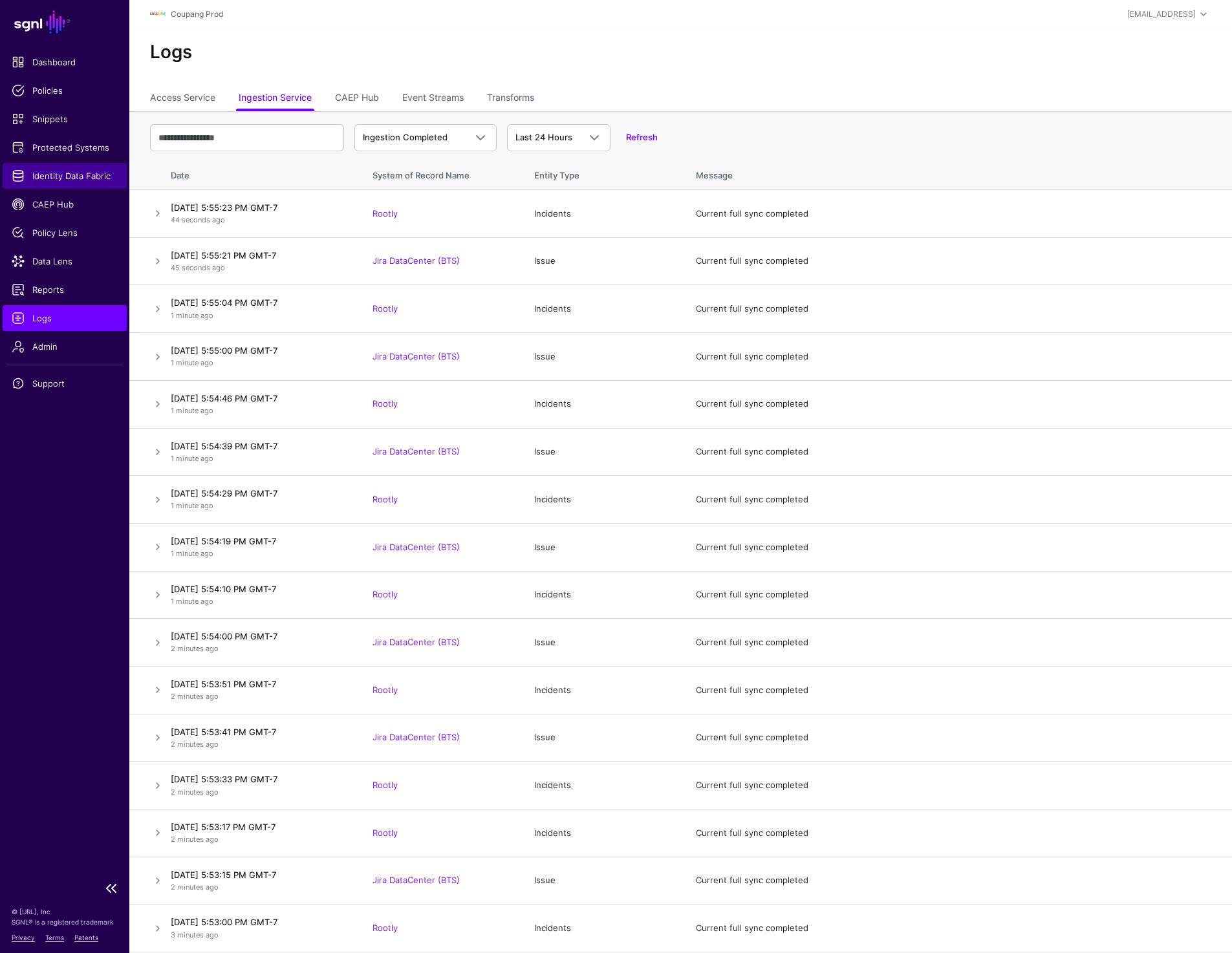
click at [57, 176] on span "Identity Data Fabric" at bounding box center [64, 176] width 106 height 13
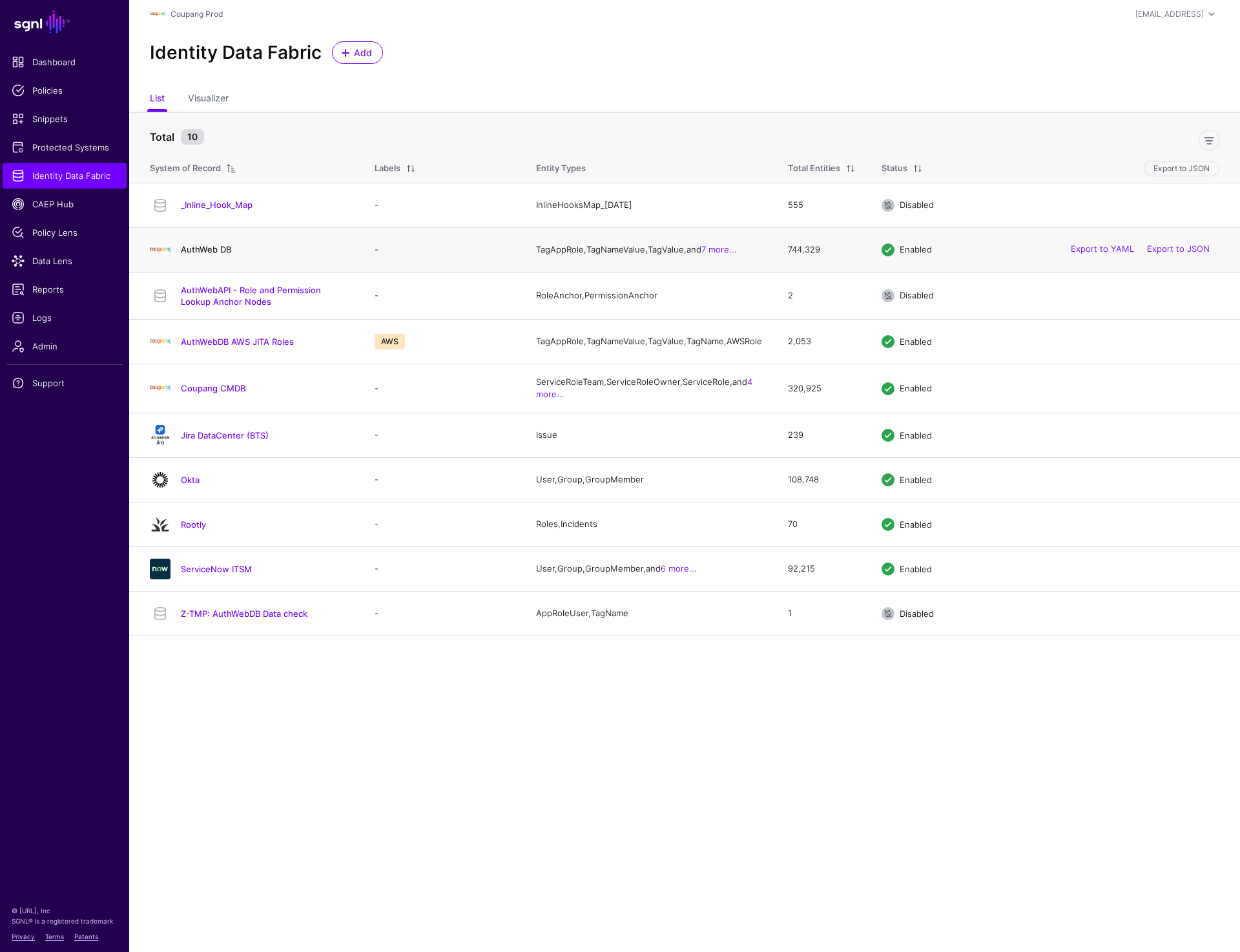
click at [207, 249] on link "AuthWeb DB" at bounding box center [206, 250] width 51 height 10
click at [237, 299] on h4 "AuthWebAPI - Role and Permission Lookup Anchor Nodes" at bounding box center [265, 296] width 168 height 23
click at [212, 393] on link "Coupang CMDB" at bounding box center [213, 388] width 64 height 10
click at [207, 441] on link "Jira DataCenter (BTS)" at bounding box center [224, 435] width 88 height 10
click at [201, 530] on link "Rootly" at bounding box center [193, 524] width 25 height 10
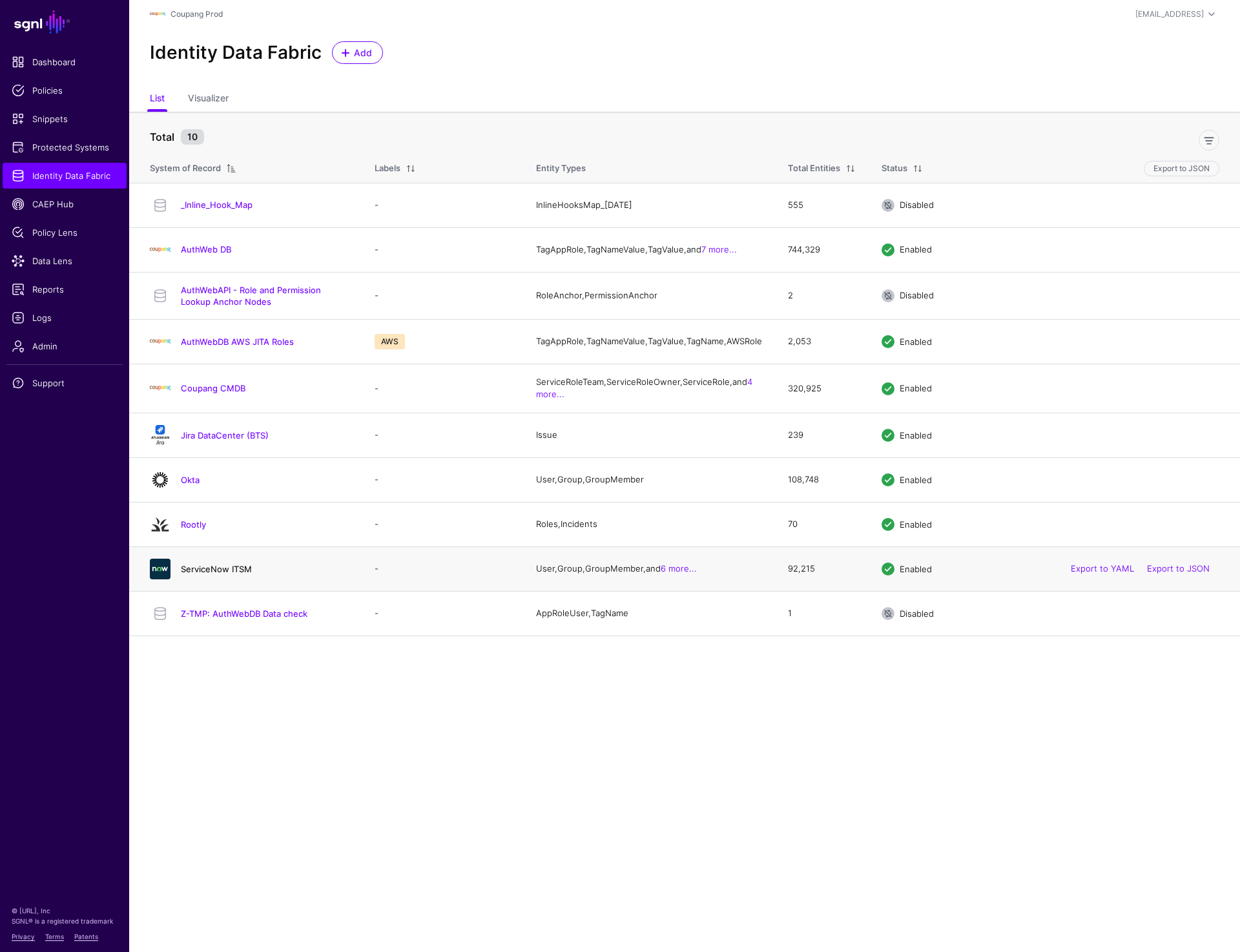
click at [205, 574] on link "ServiceNow ITSM" at bounding box center [216, 569] width 71 height 10
click at [190, 485] on link "Okta" at bounding box center [190, 480] width 19 height 10
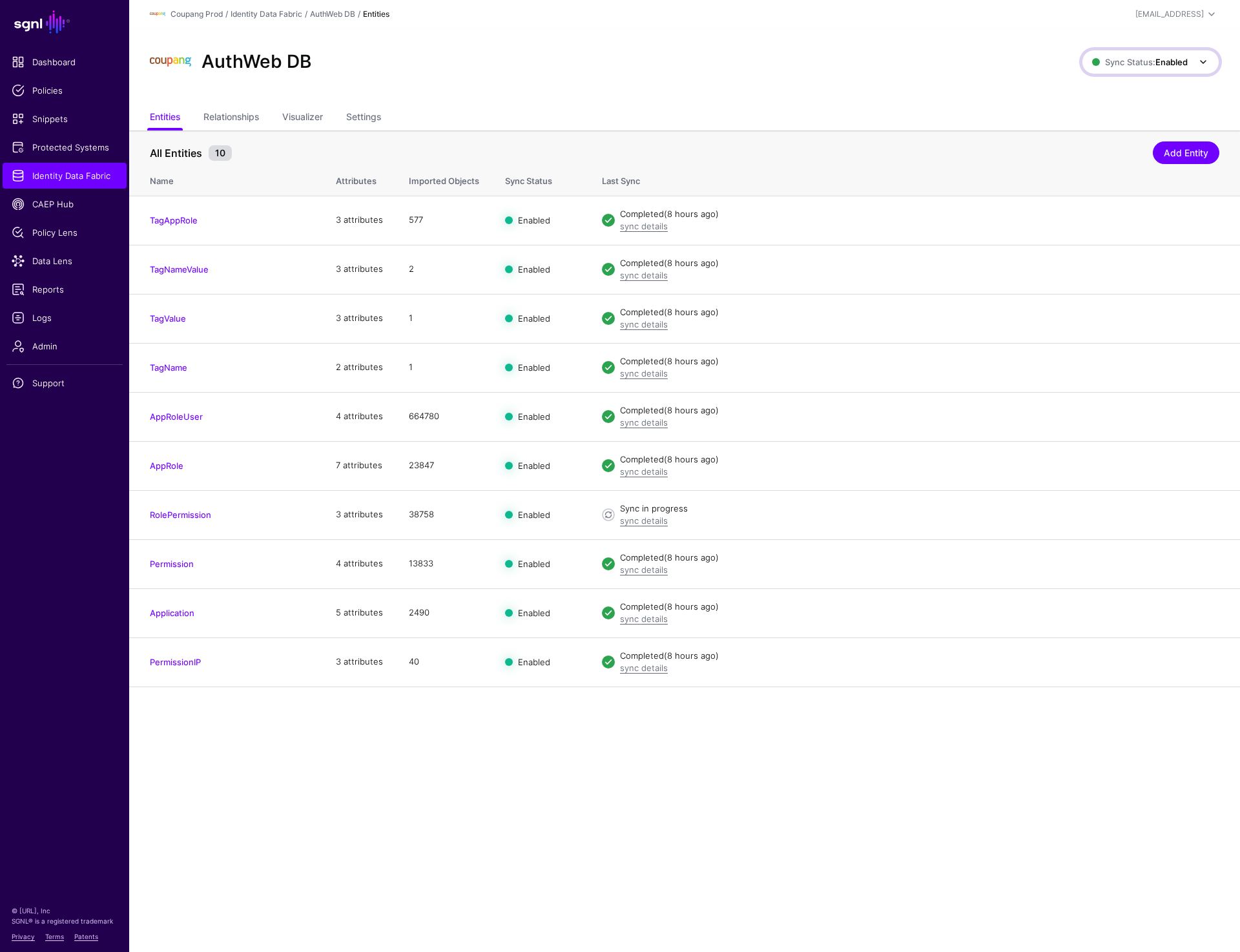
click at [1161, 68] on span "Sync Status: Enabled" at bounding box center [1139, 62] width 96 height 14
click at [1104, 158] on span "Syncing inactive for all configured entities" at bounding box center [1143, 162] width 132 height 21
click at [729, 75] on div "AuthWeb DB" at bounding box center [615, 62] width 940 height 42
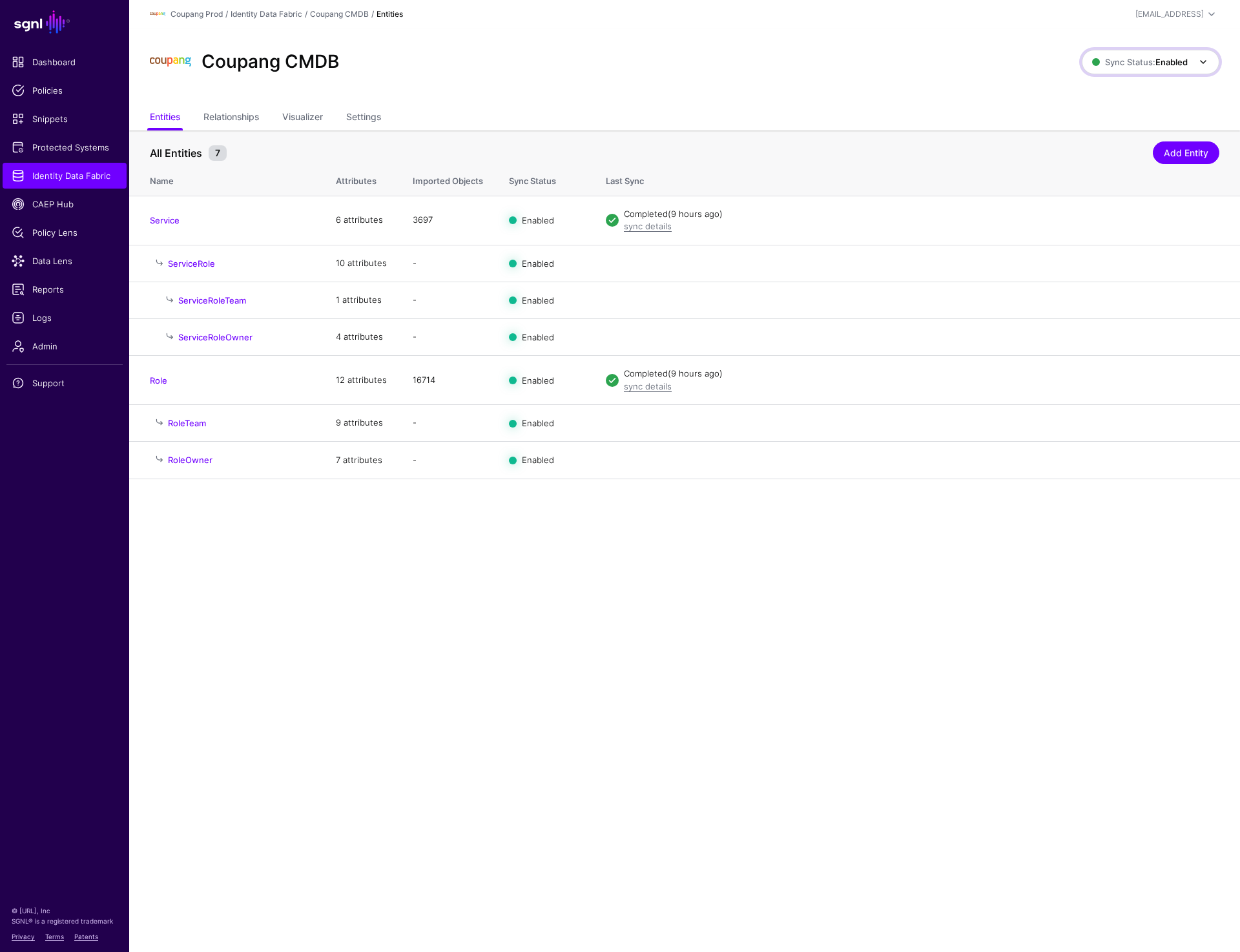
click at [1195, 53] on link "Sync Status: Enabled" at bounding box center [1150, 62] width 138 height 25
click at [1094, 155] on span "Syncing inactive for all configured entities" at bounding box center [1143, 162] width 132 height 21
click at [756, 78] on div "Coupang CMDB" at bounding box center [615, 62] width 940 height 42
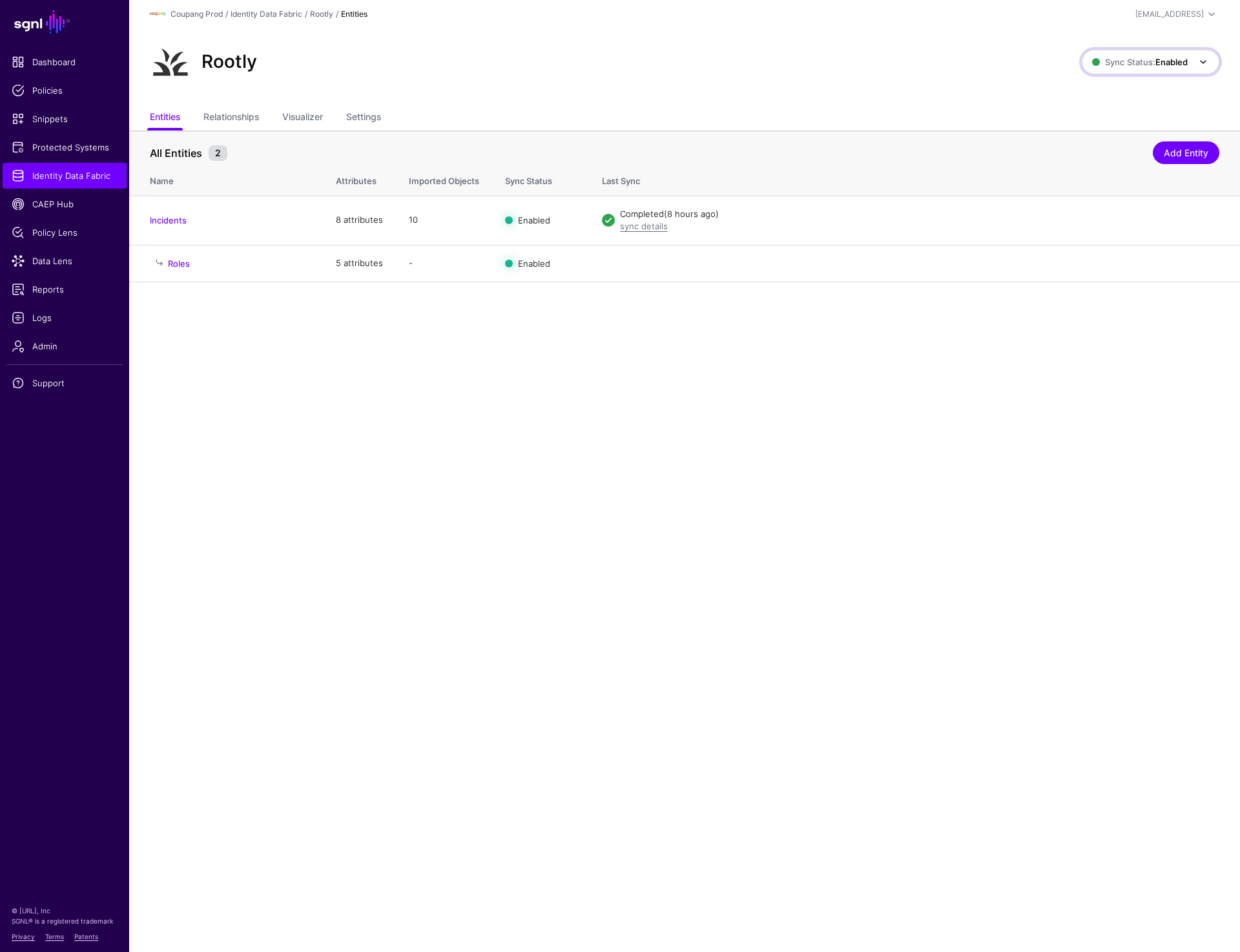
click at [1185, 70] on link "Sync Status: Enabled" at bounding box center [1150, 62] width 138 height 25
click at [1120, 153] on span "Syncing inactive for all configured entities" at bounding box center [1143, 162] width 132 height 21
click at [912, 83] on div "Rootly Sync Status: Disabled Enabled Syncing active for all configured entities…" at bounding box center [684, 67] width 1111 height 77
click at [1143, 61] on span "Sync Status: Enabled" at bounding box center [1139, 62] width 96 height 10
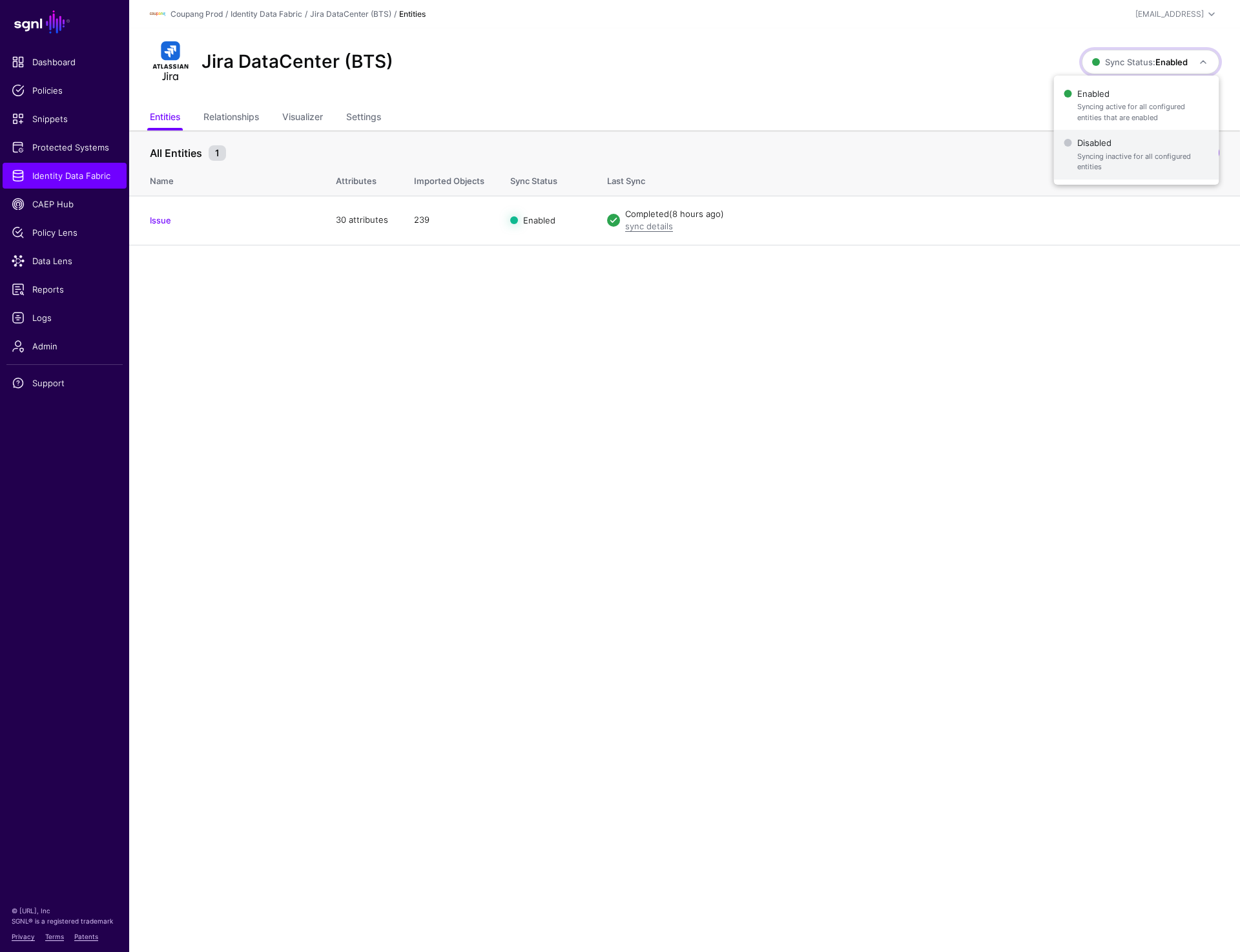
click at [1110, 135] on span "Disabled Syncing inactive for all configured entities" at bounding box center [1137, 155] width 145 height 42
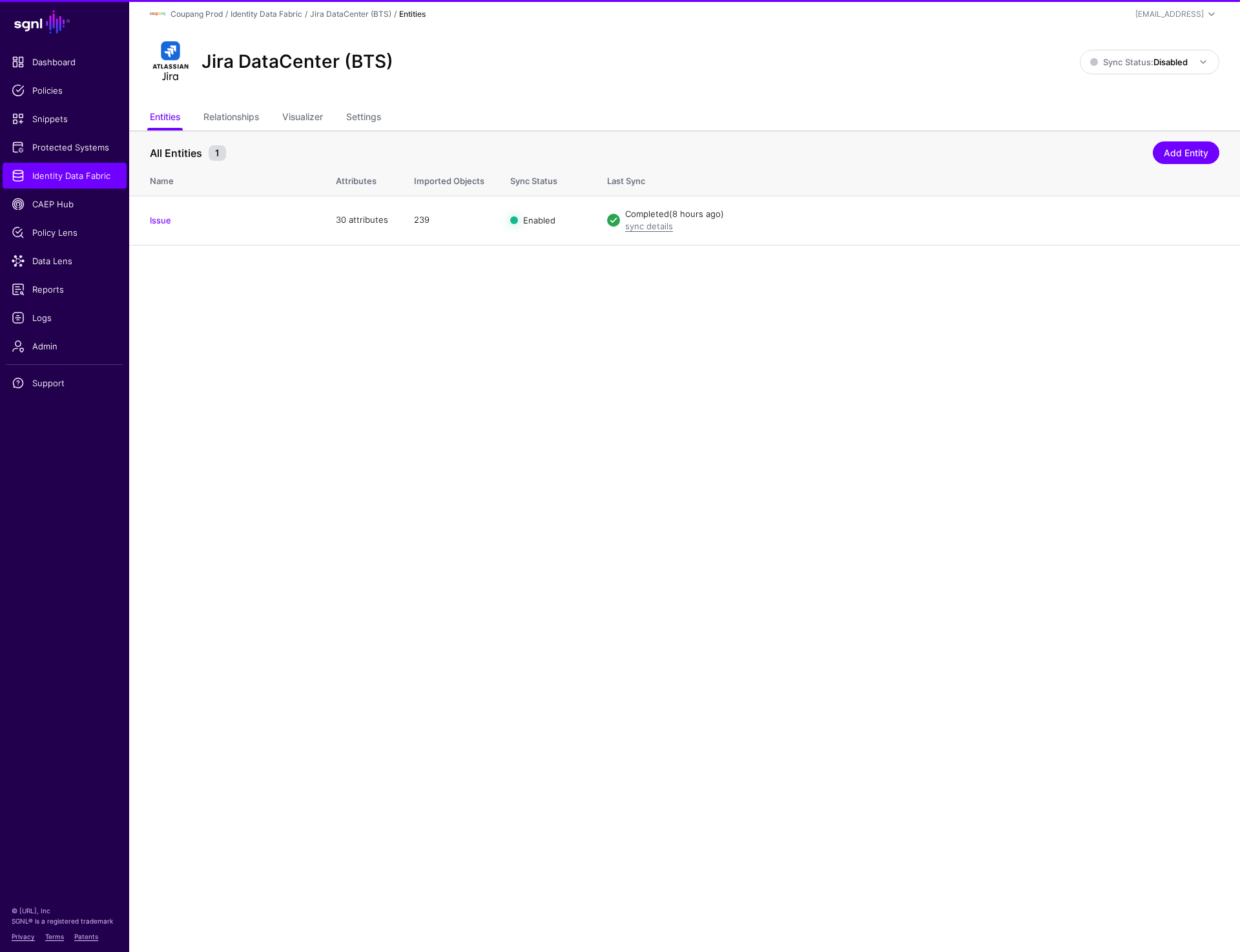
click at [842, 62] on div "Jira DataCenter (BTS)" at bounding box center [615, 62] width 940 height 42
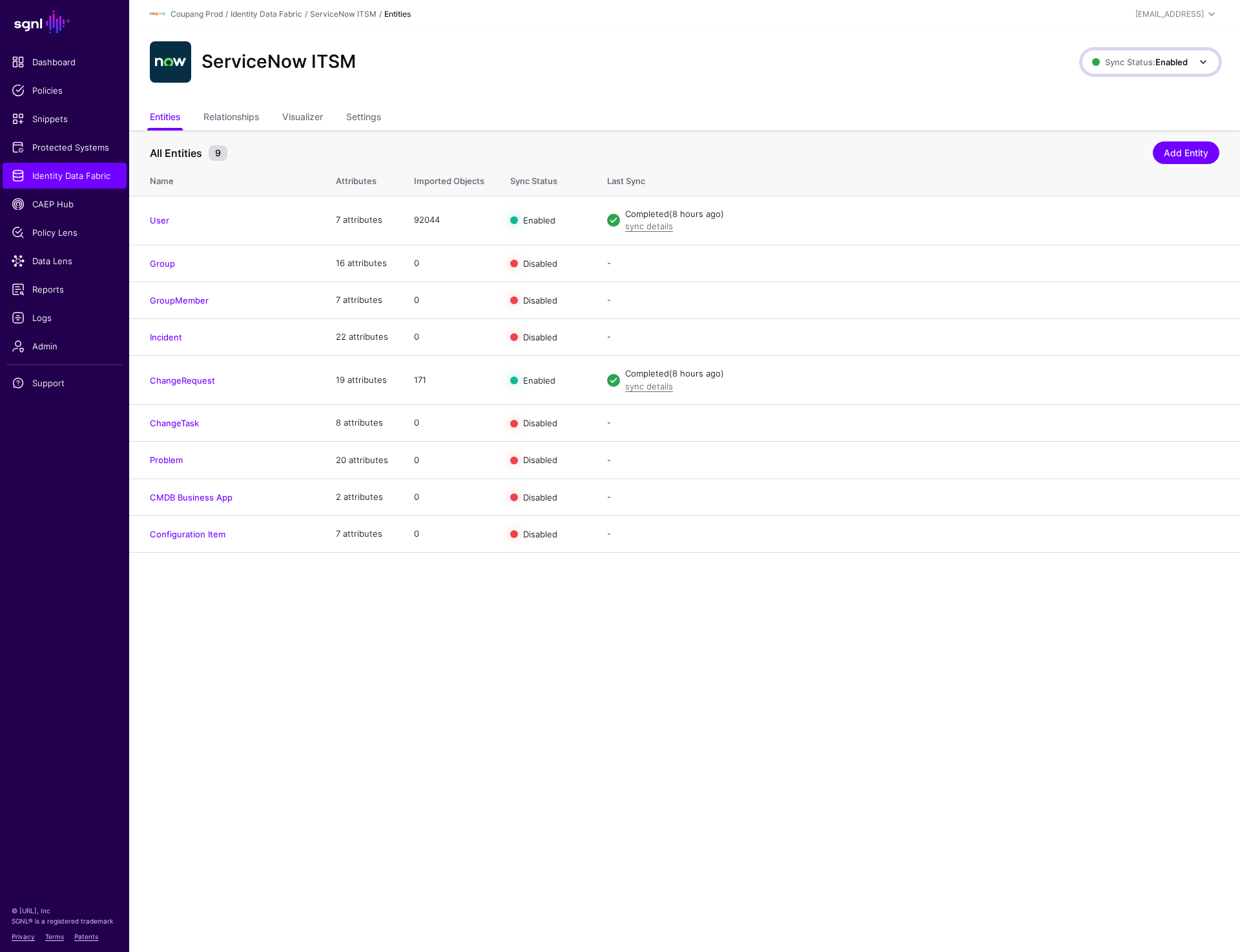
click at [1161, 64] on strong "Enabled" at bounding box center [1172, 62] width 32 height 10
click at [1107, 159] on span "Syncing inactive for all configured entities" at bounding box center [1143, 162] width 132 height 21
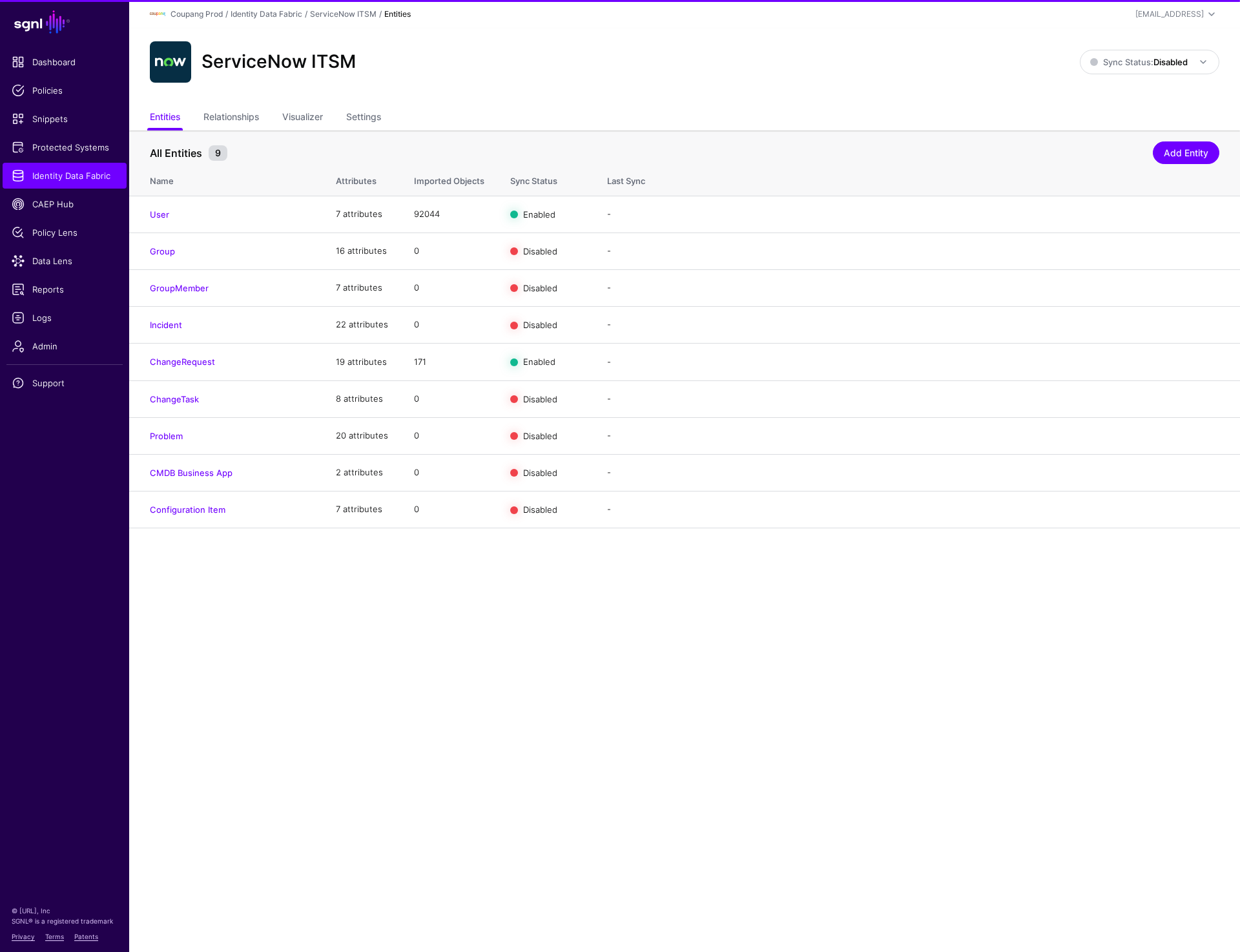
click at [824, 80] on div "ServiceNow ITSM" at bounding box center [615, 62] width 940 height 42
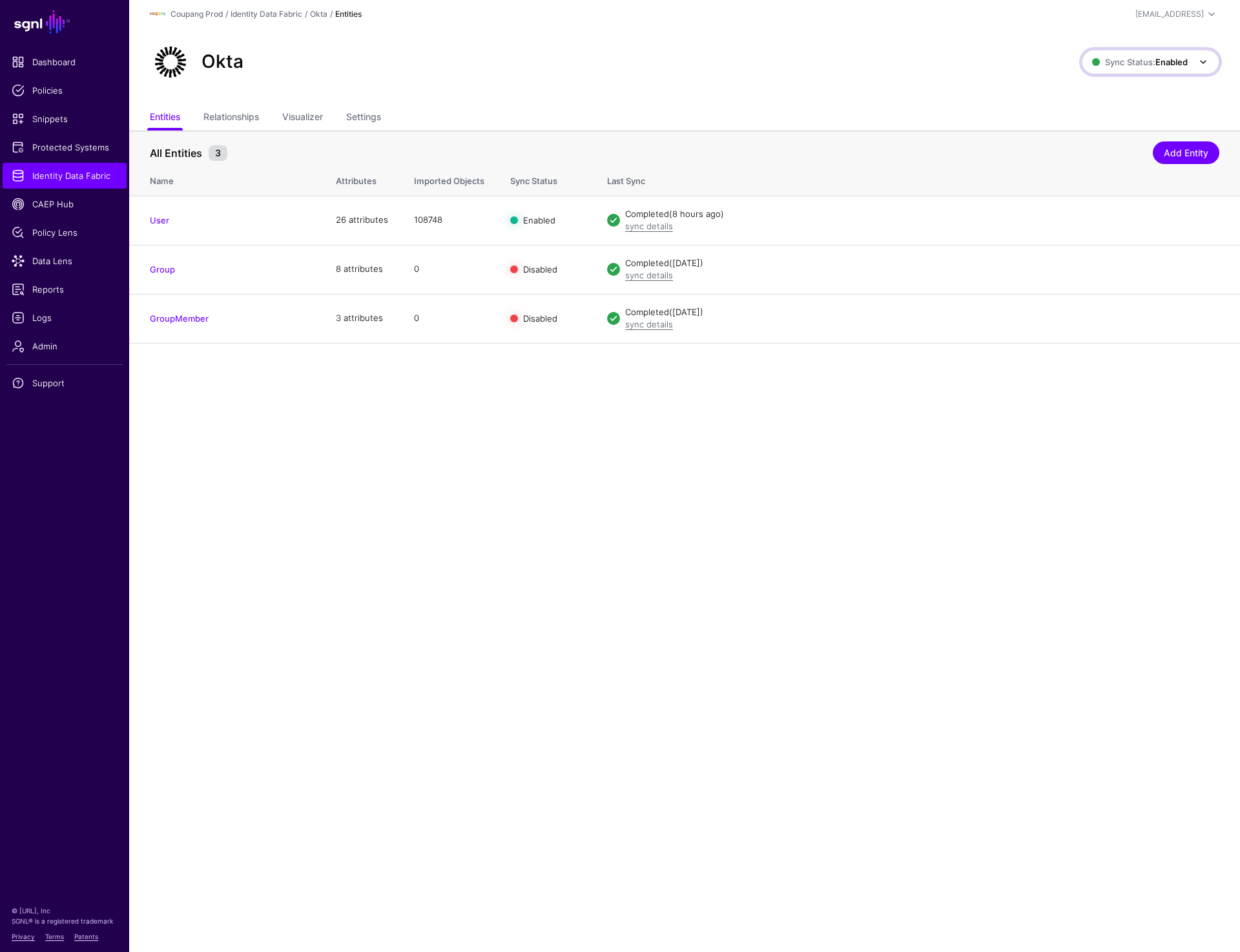
click at [1140, 65] on span "Sync Status: Enabled" at bounding box center [1139, 62] width 96 height 10
click at [1097, 160] on span "Syncing inactive for all configured entities" at bounding box center [1143, 162] width 132 height 21
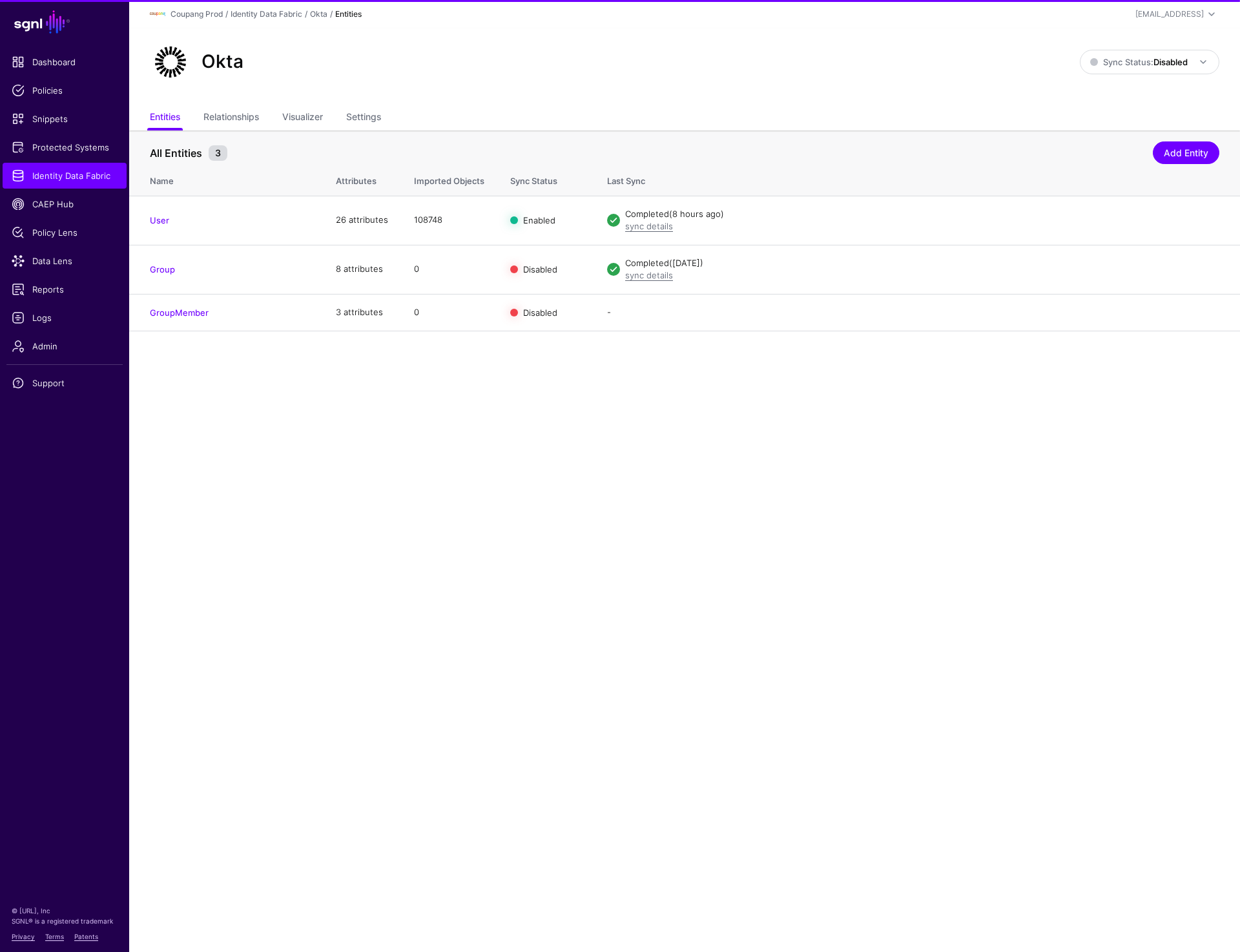
click at [882, 51] on div "Okta" at bounding box center [615, 62] width 940 height 42
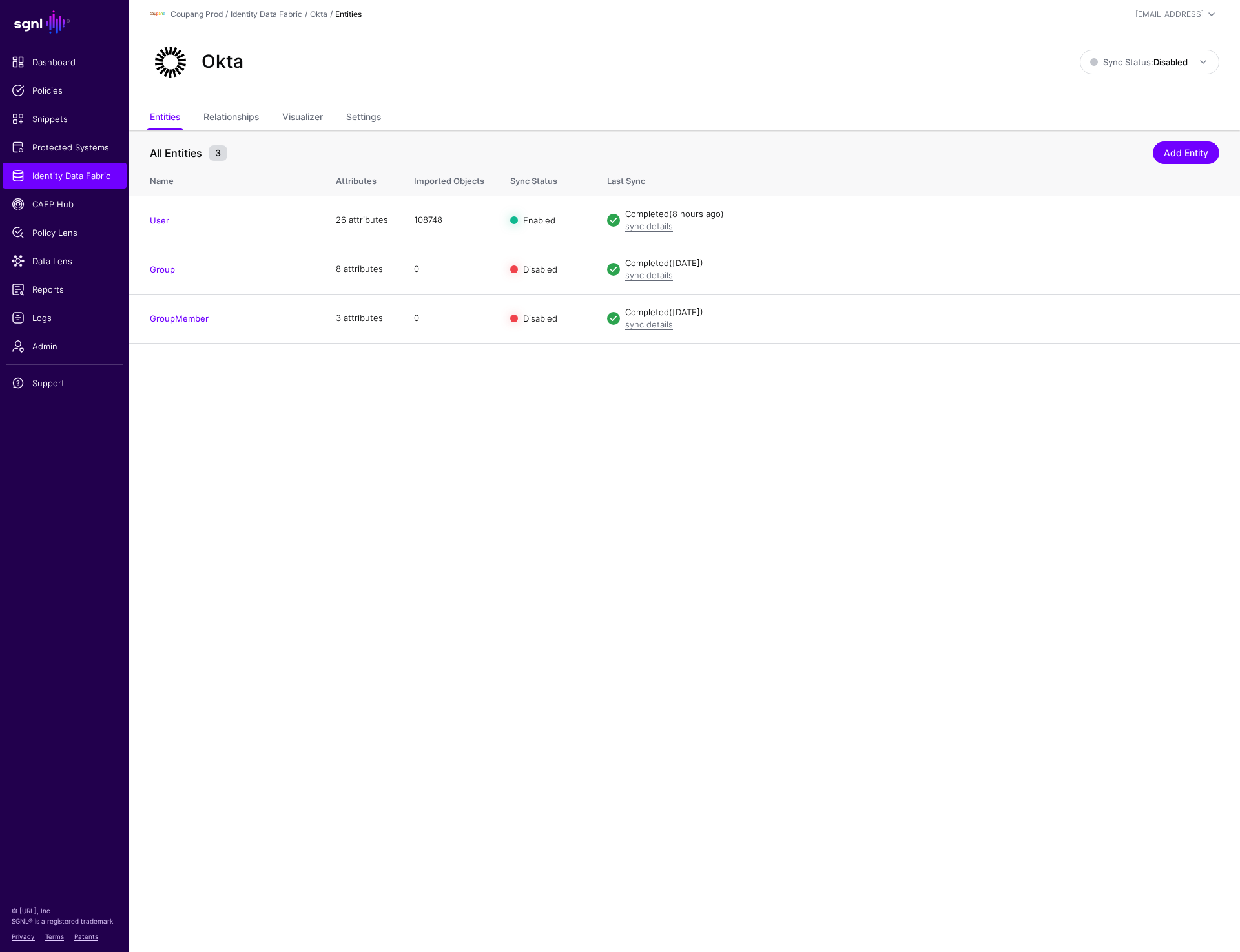
click at [864, 125] on ul "Entities Relationships Visualizer Settings" at bounding box center [685, 118] width 1070 height 25
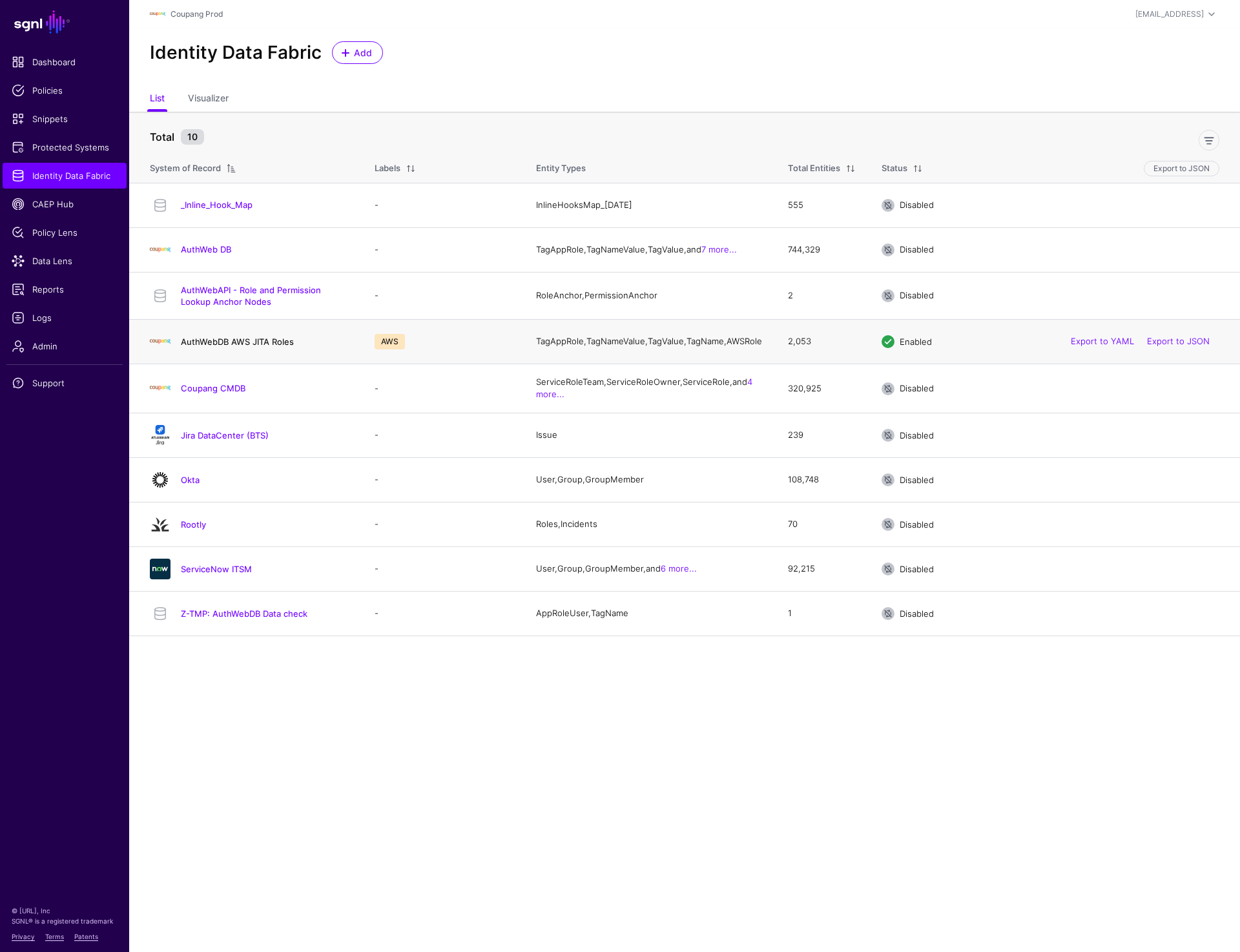
click at [239, 347] on link "AuthWebDB AWS JITA Roles" at bounding box center [237, 342] width 113 height 10
click at [222, 440] on link "Jira DataCenter (BTS)" at bounding box center [224, 435] width 88 height 10
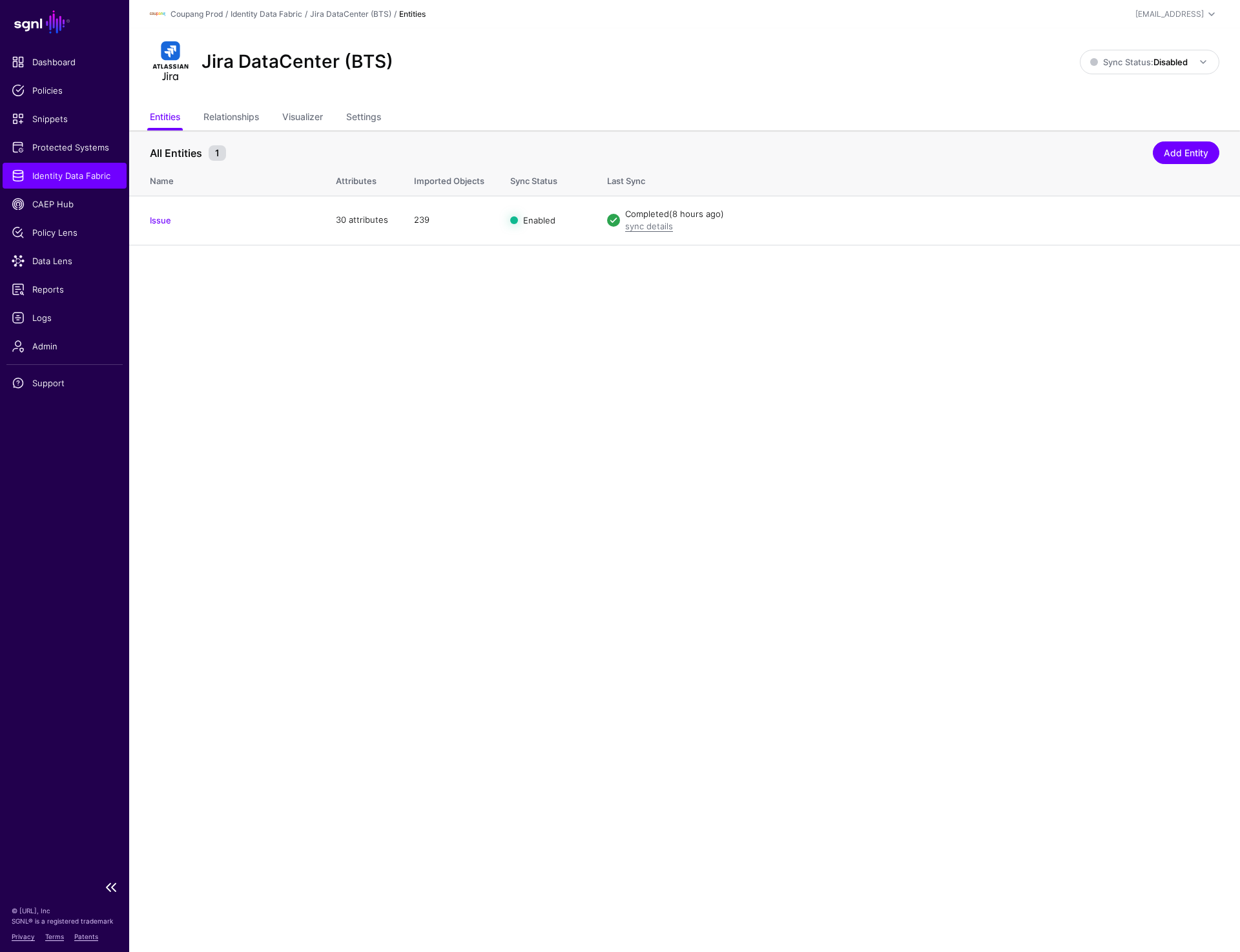
click at [56, 177] on span "Identity Data Fabric" at bounding box center [64, 175] width 106 height 13
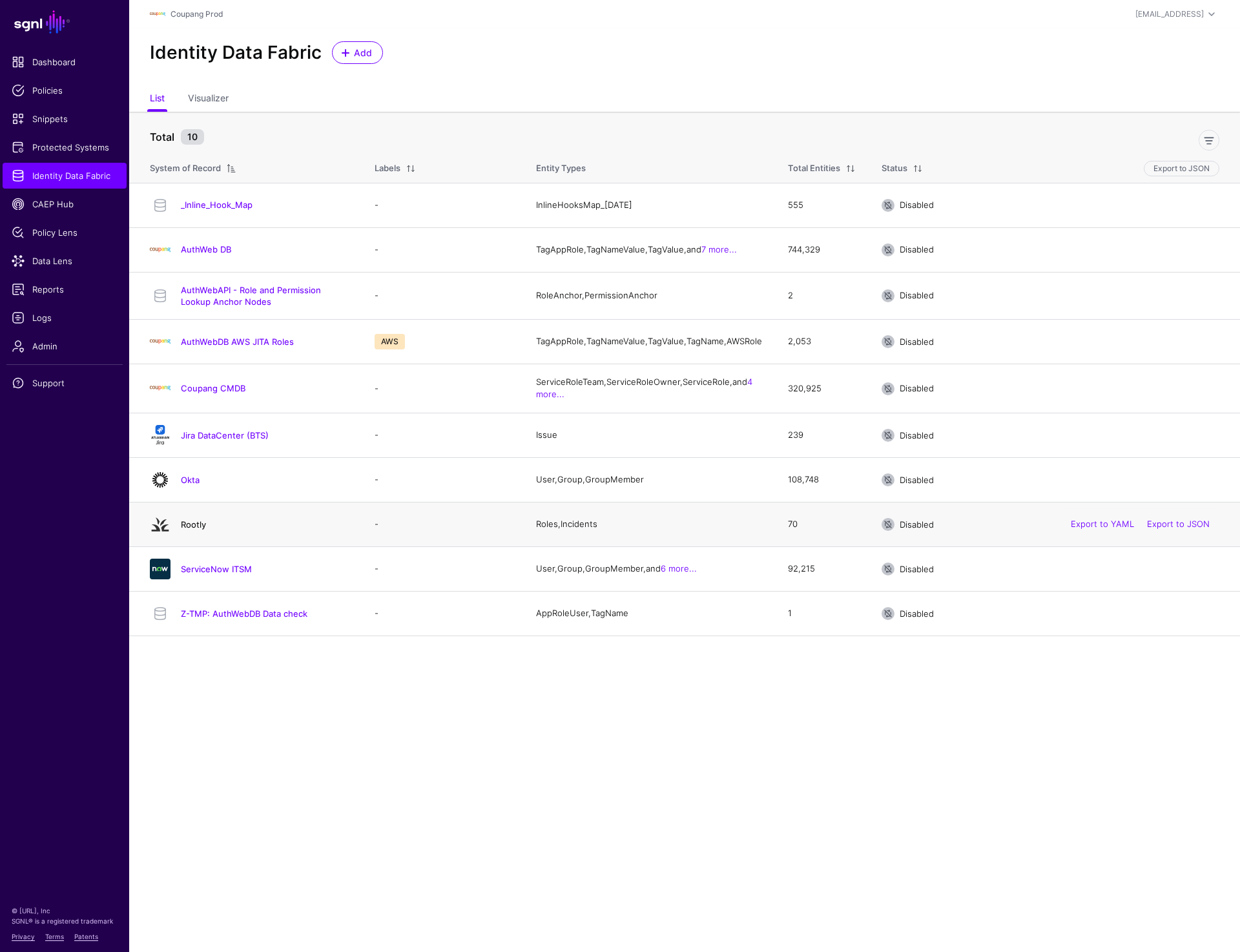
click at [190, 530] on link "Rootly" at bounding box center [193, 524] width 25 height 10
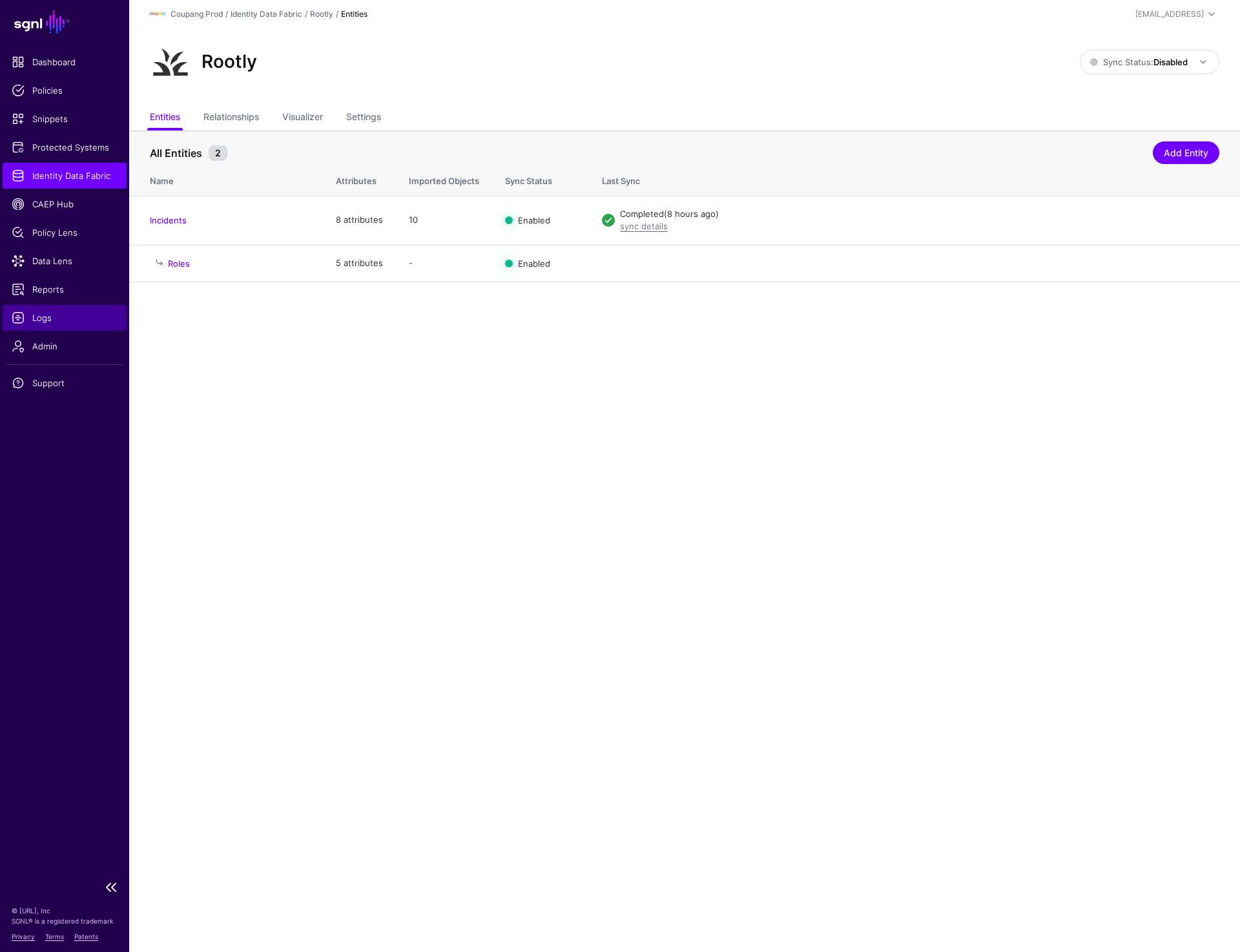
click at [42, 316] on span "Logs" at bounding box center [64, 318] width 106 height 13
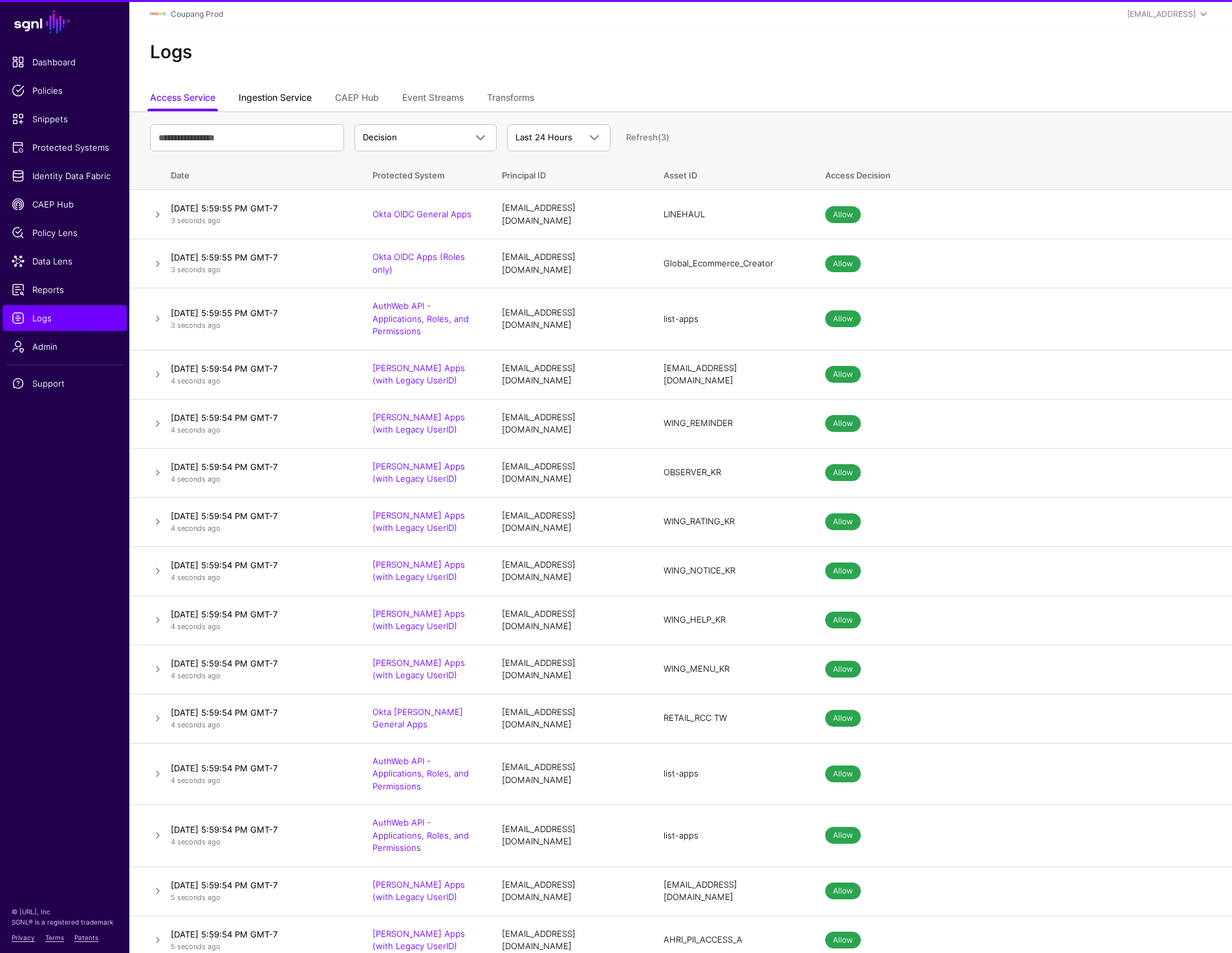
click at [260, 100] on link "Ingestion Service" at bounding box center [275, 99] width 73 height 25
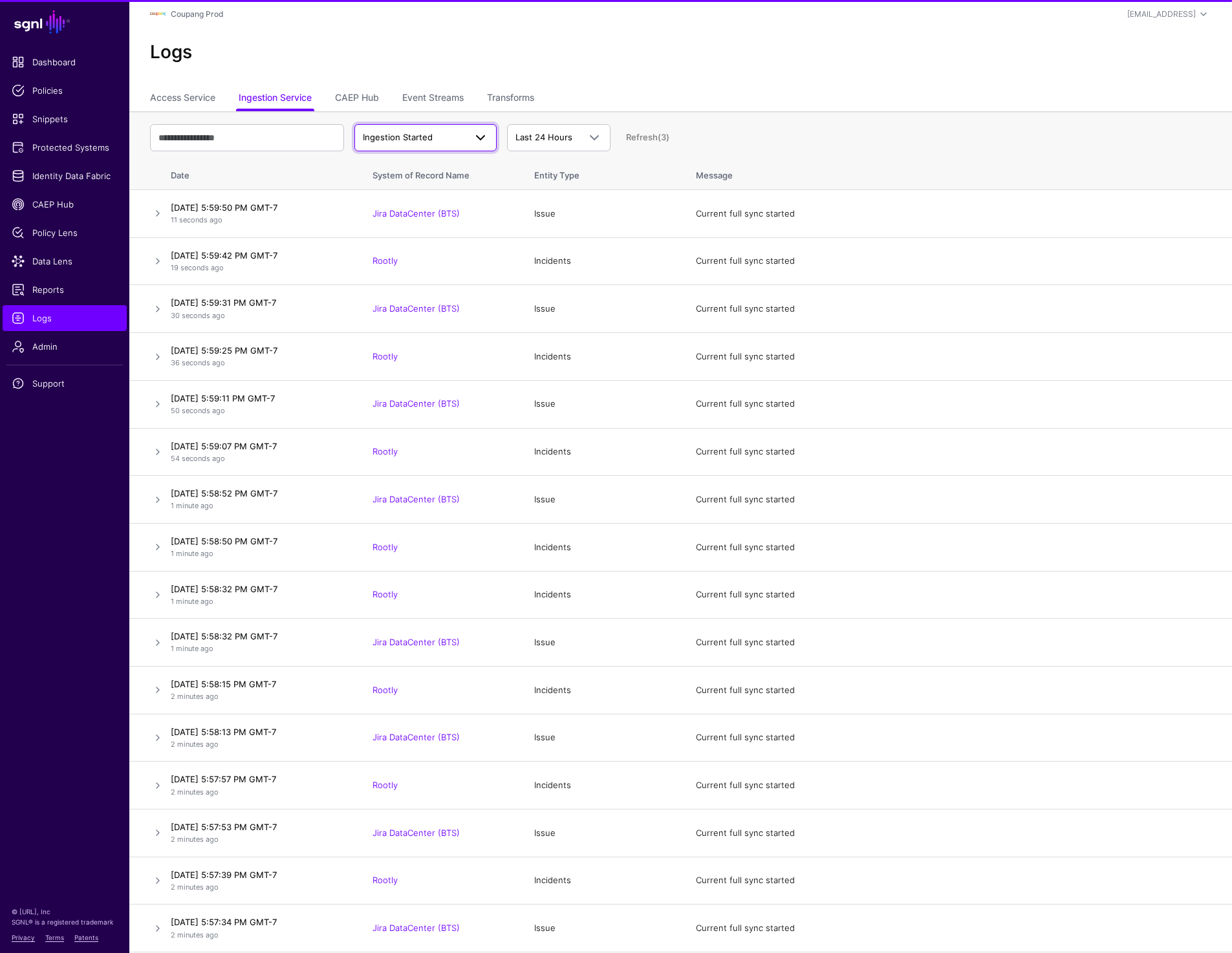
click at [437, 141] on span "Ingestion Started" at bounding box center [413, 138] width 102 height 13
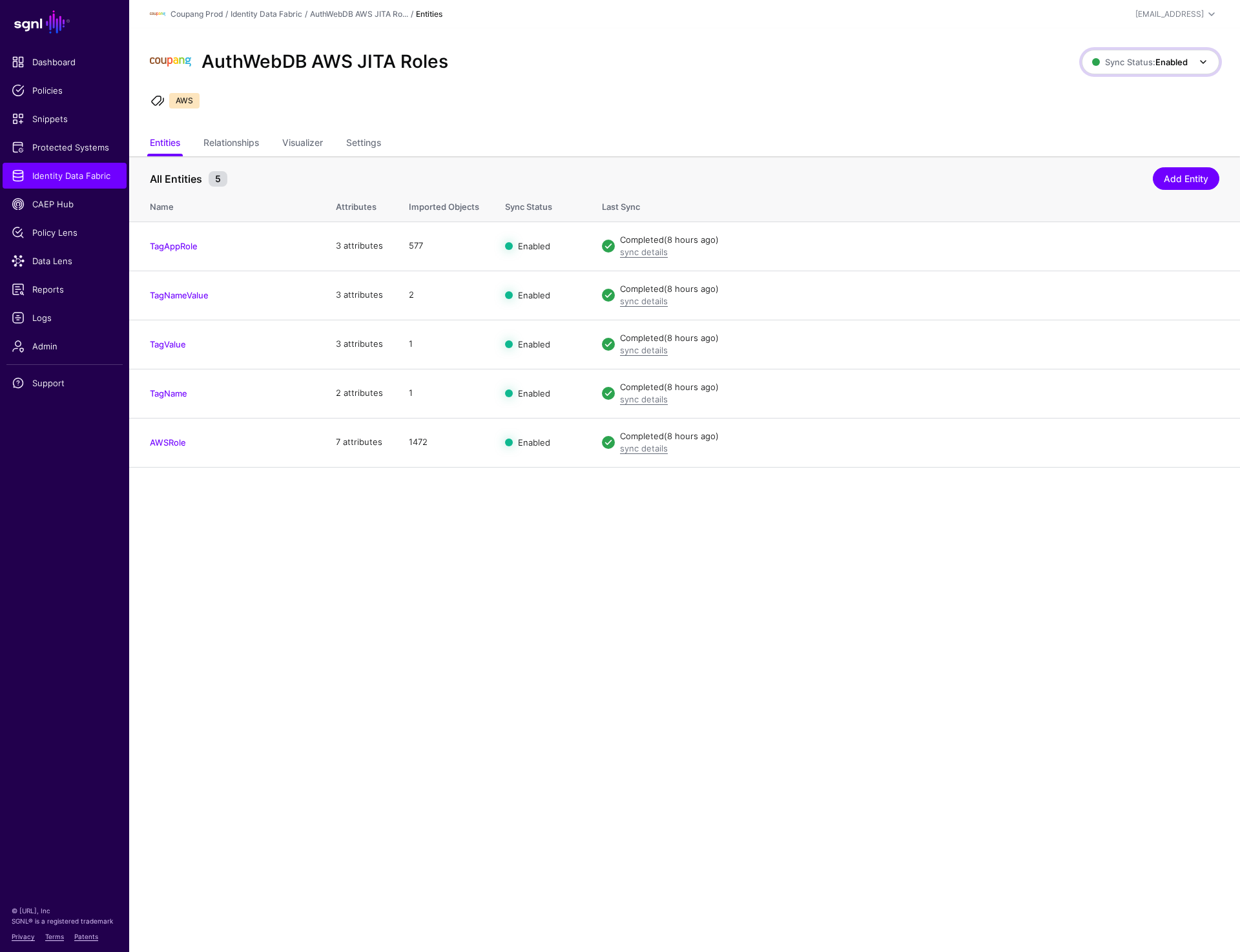
click at [1151, 51] on link "Sync Status: Enabled" at bounding box center [1150, 62] width 138 height 25
click at [1117, 136] on span "Disabled Syncing inactive for all configured entities" at bounding box center [1137, 155] width 145 height 42
click at [707, 114] on div "AuthWebDB AWS JITA Roles Sync Status: Disabled Enabled Syncing active for all c…" at bounding box center [684, 80] width 1111 height 103
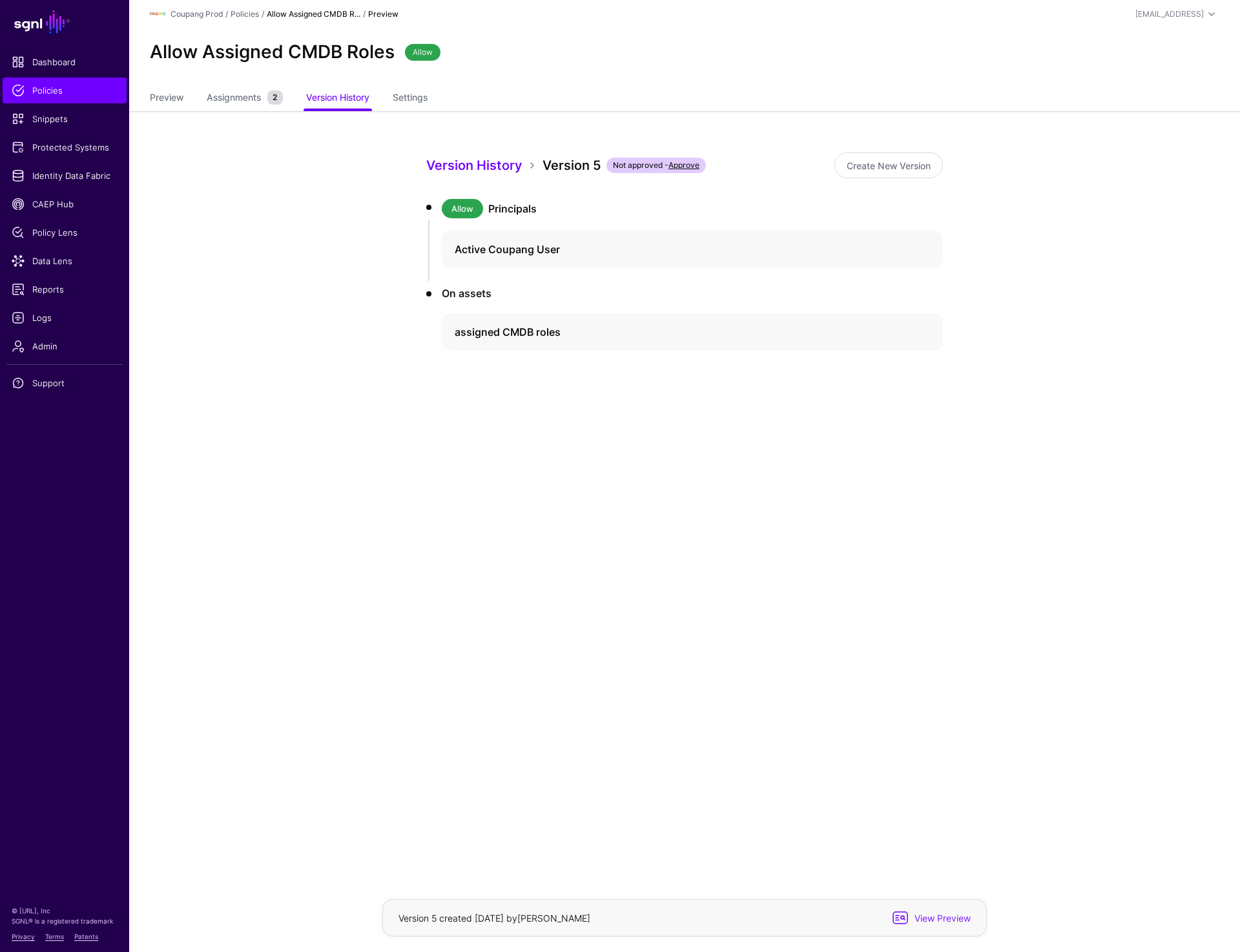
click at [678, 620] on main "SGNL Dashboard Policies Snippets Protected Systems Identity Data Fabric CAEP Hu…" at bounding box center [620, 476] width 1240 height 952
